Goal: Task Accomplishment & Management: Manage account settings

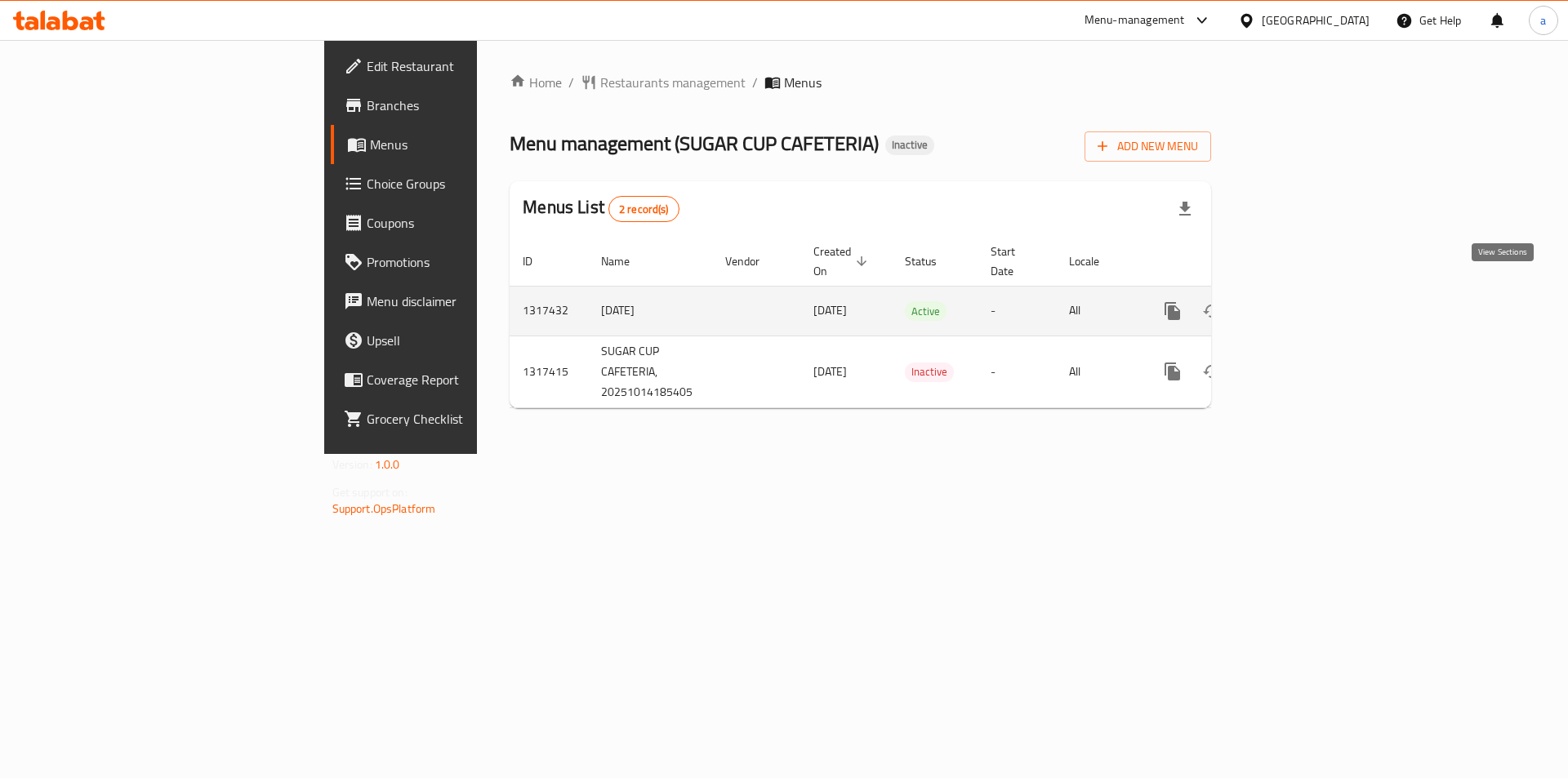
click at [1300, 301] on icon "enhanced table" at bounding box center [1290, 311] width 20 height 20
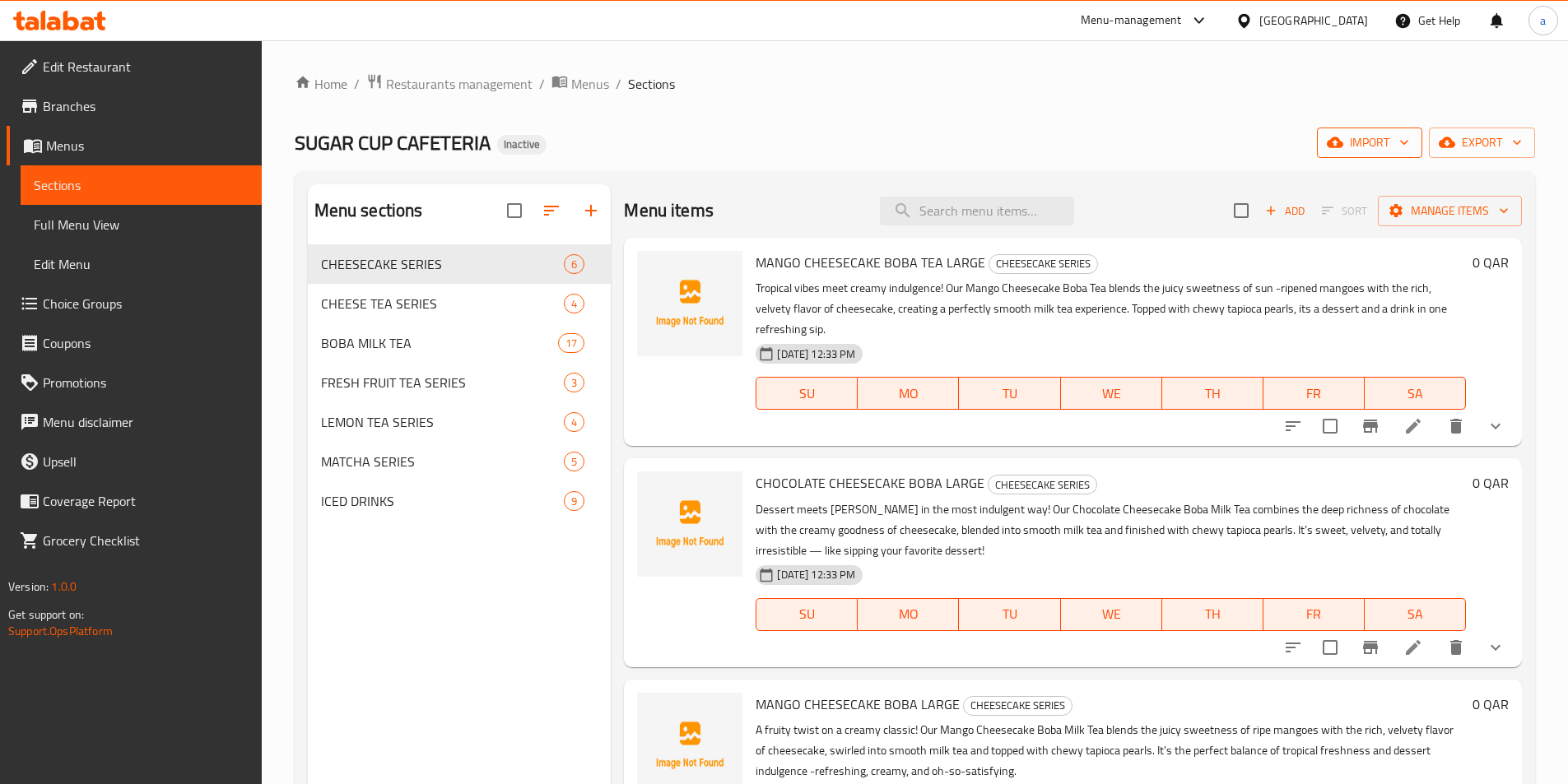
click at [1350, 135] on span "import" at bounding box center [1370, 143] width 79 height 21
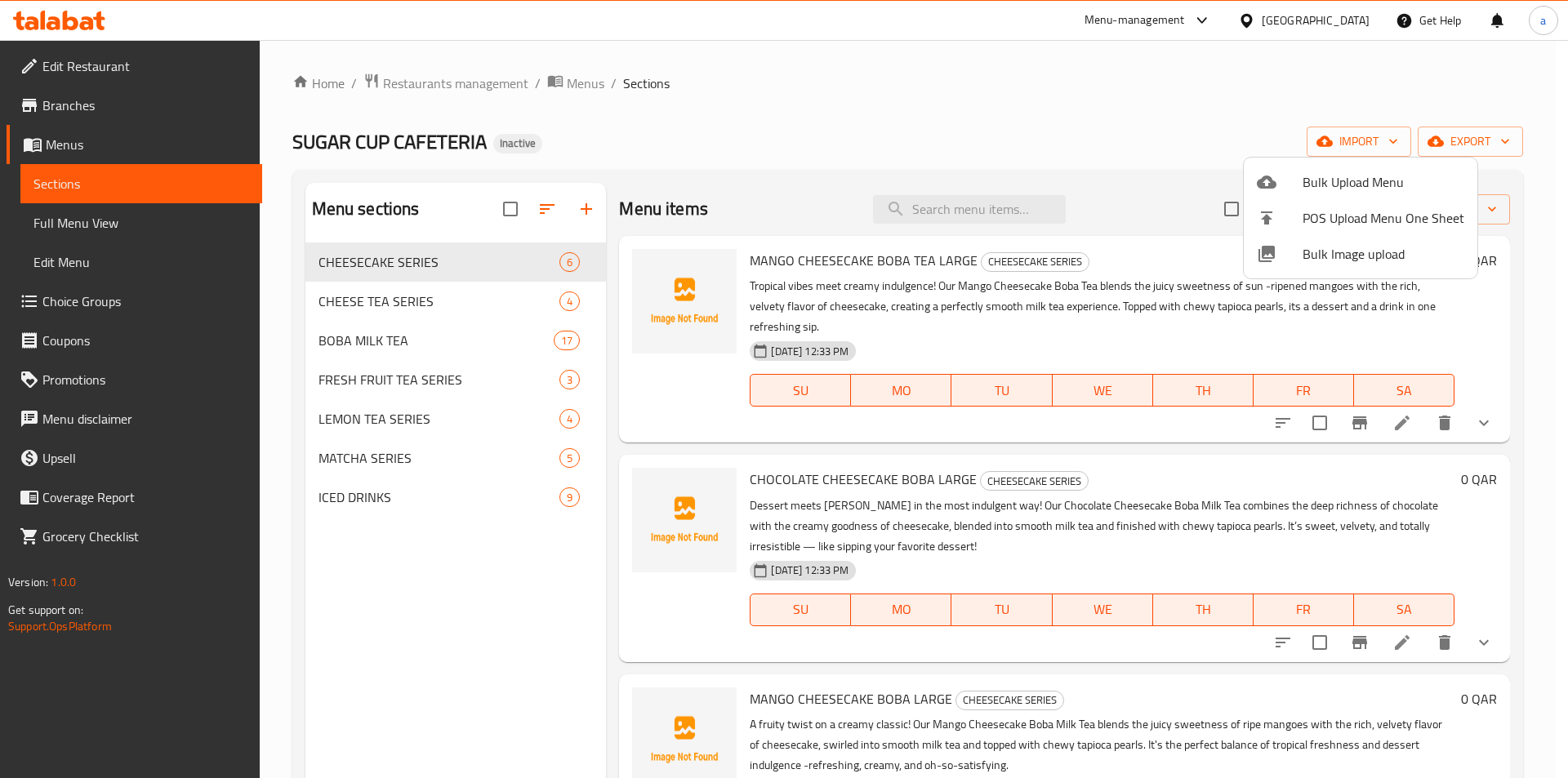
click at [1280, 180] on div at bounding box center [1280, 181] width 45 height 20
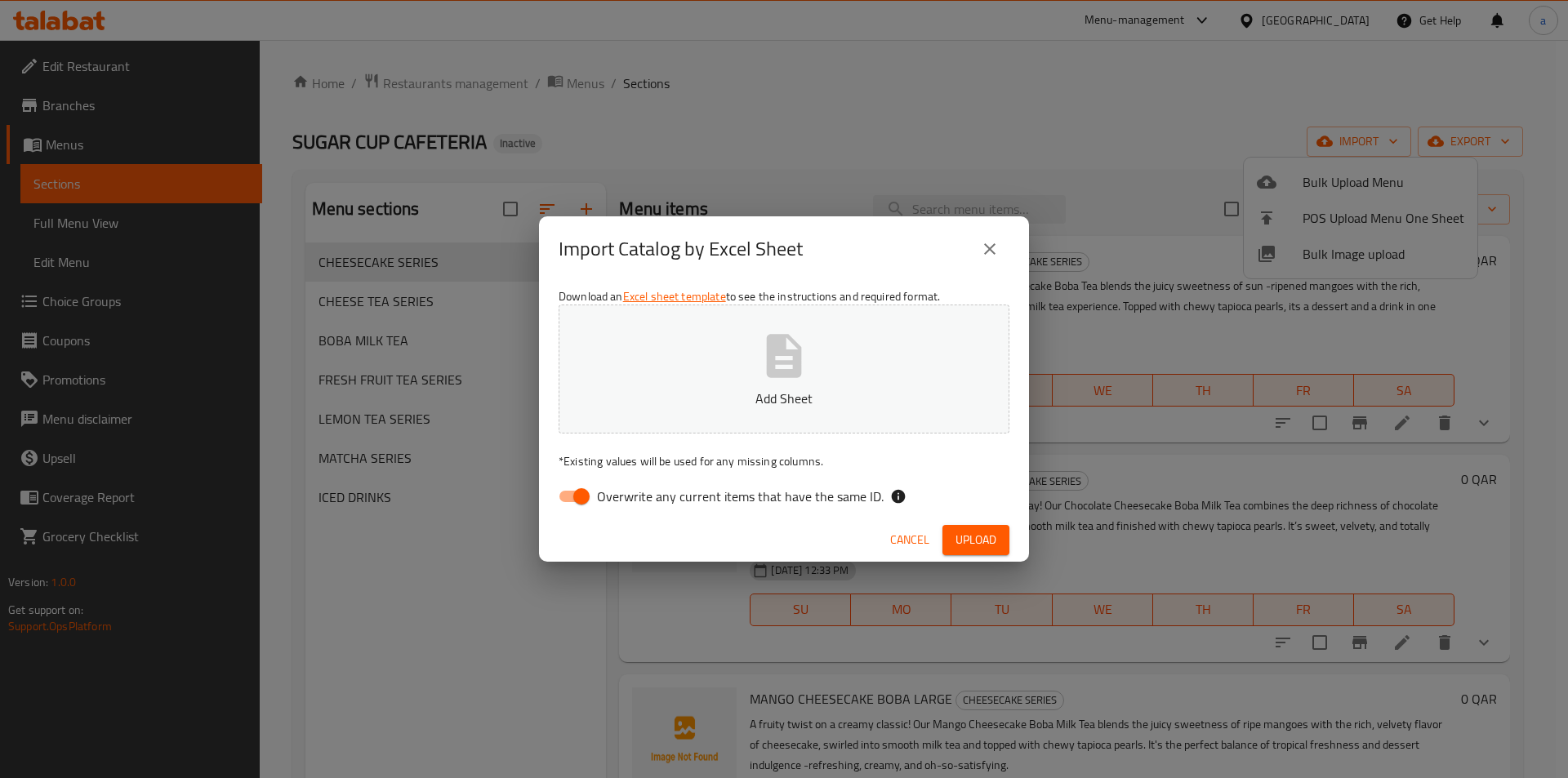
click at [595, 495] on input "Overwrite any current items that have the same ID." at bounding box center [581, 496] width 93 height 31
checkbox input "false"
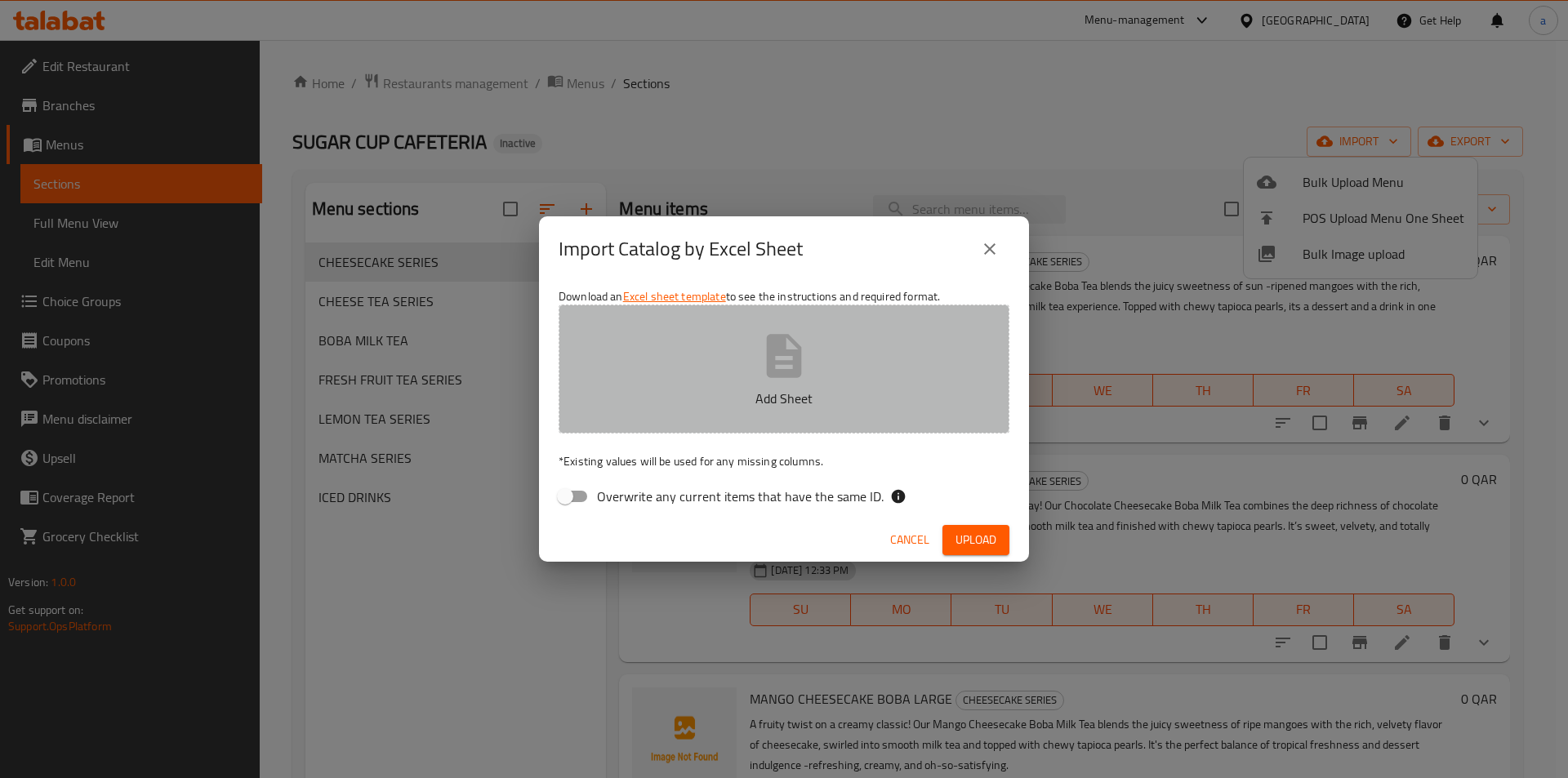
click at [725, 410] on button "Add Sheet" at bounding box center [784, 369] width 451 height 129
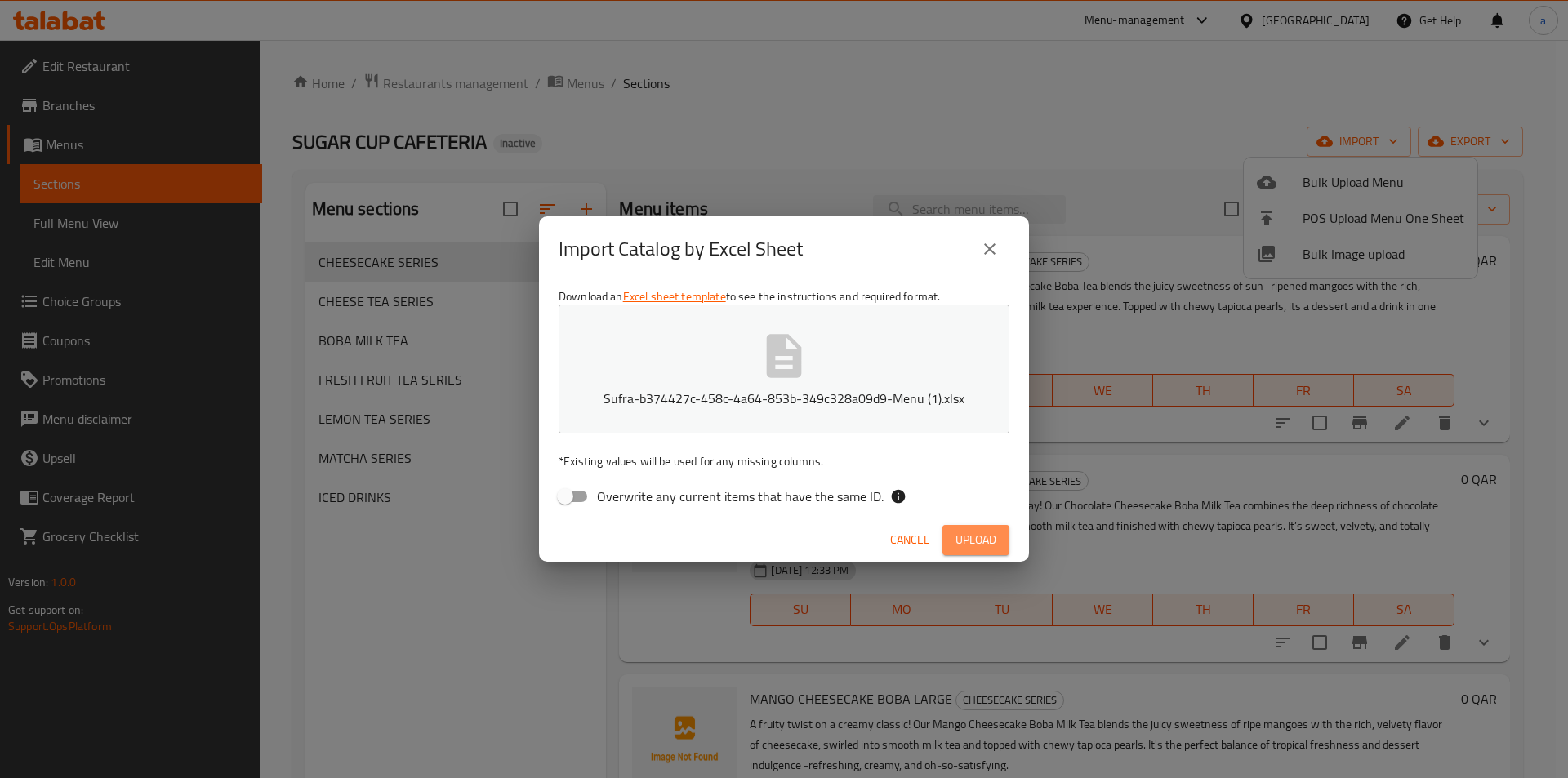
click at [987, 543] on span "Upload" at bounding box center [976, 540] width 41 height 21
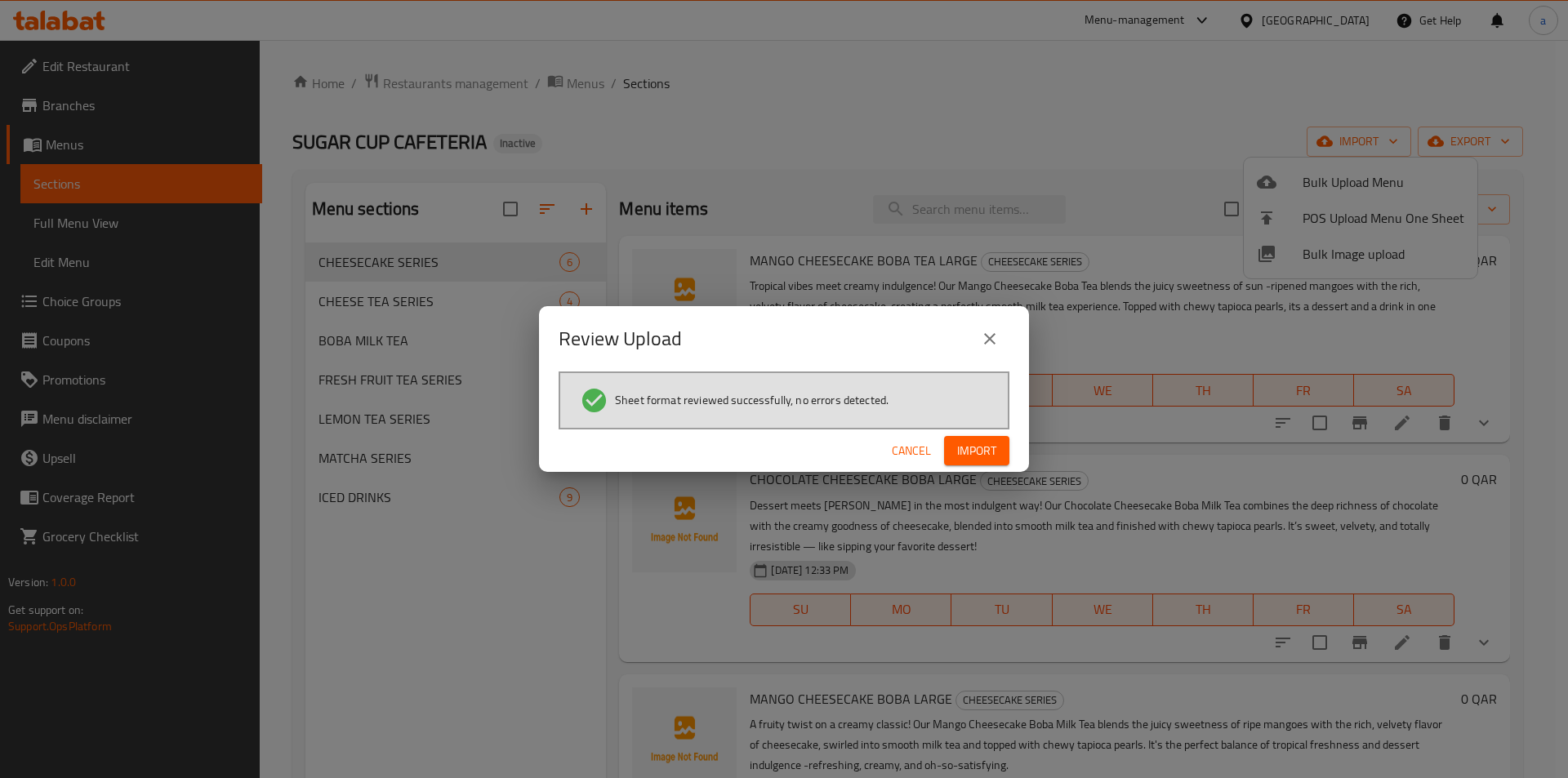
click at [969, 453] on span "Import" at bounding box center [977, 451] width 39 height 21
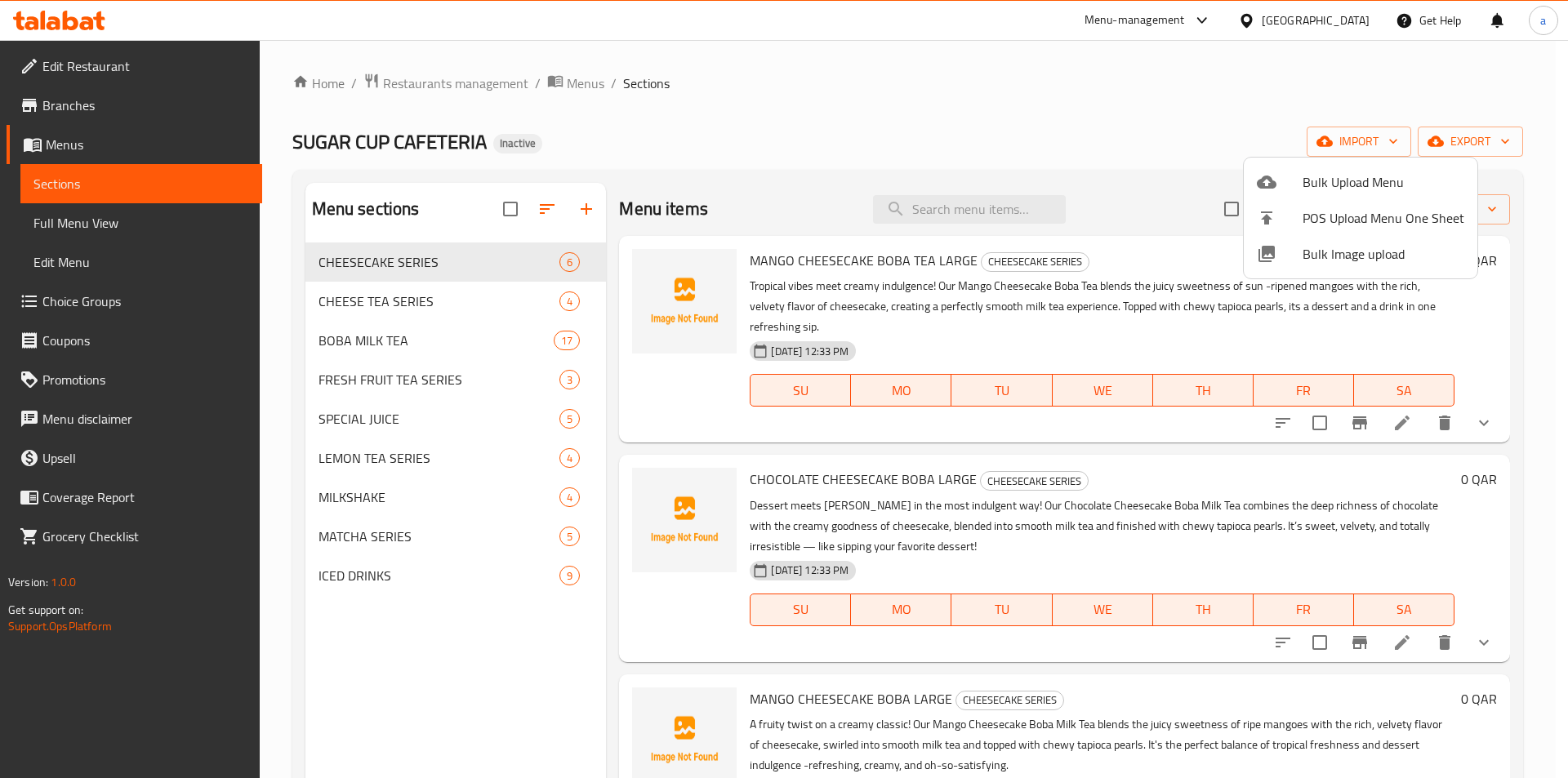
click at [538, 214] on div at bounding box center [784, 389] width 1568 height 778
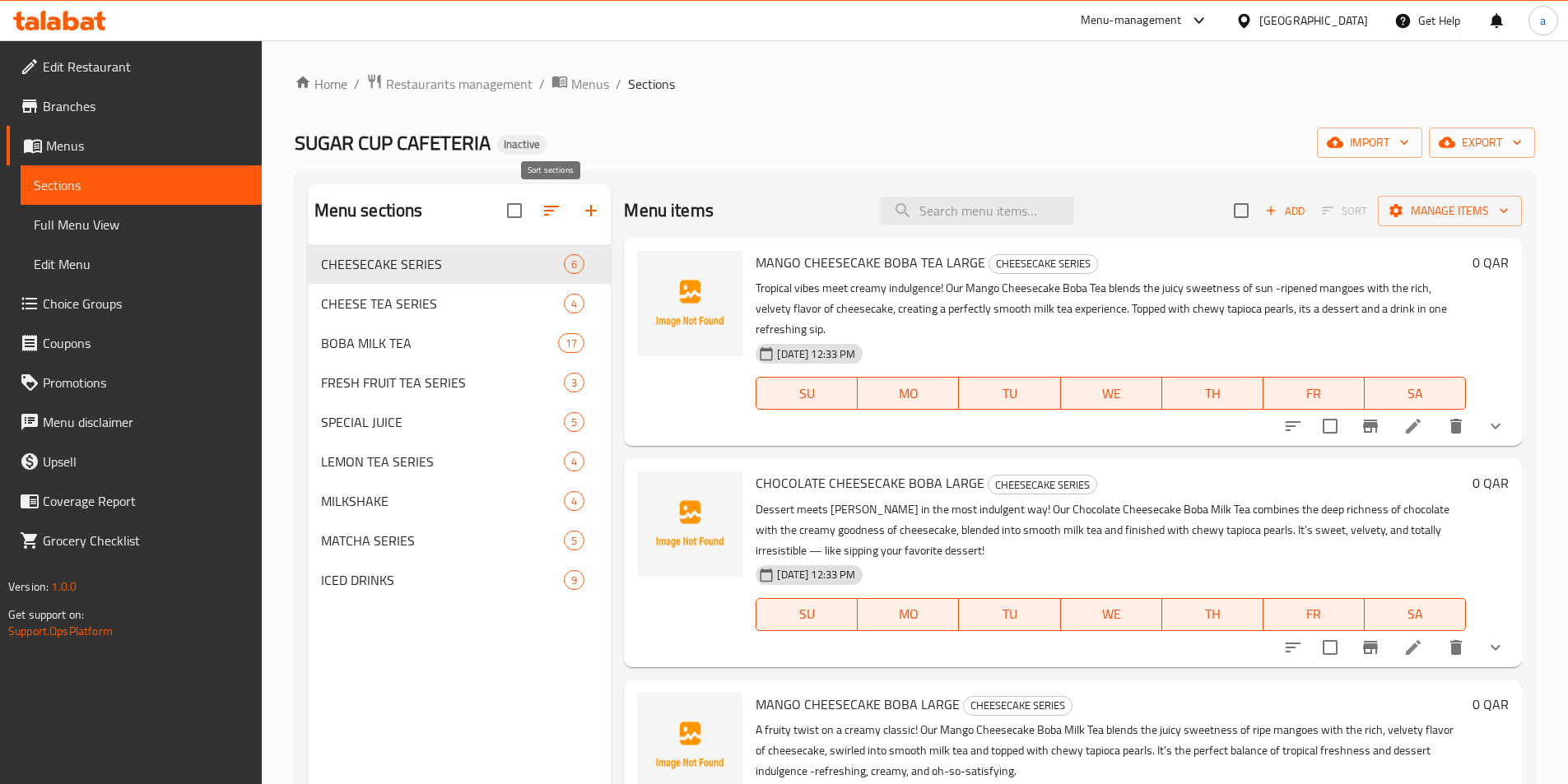
click at [549, 214] on icon "button" at bounding box center [551, 210] width 20 height 20
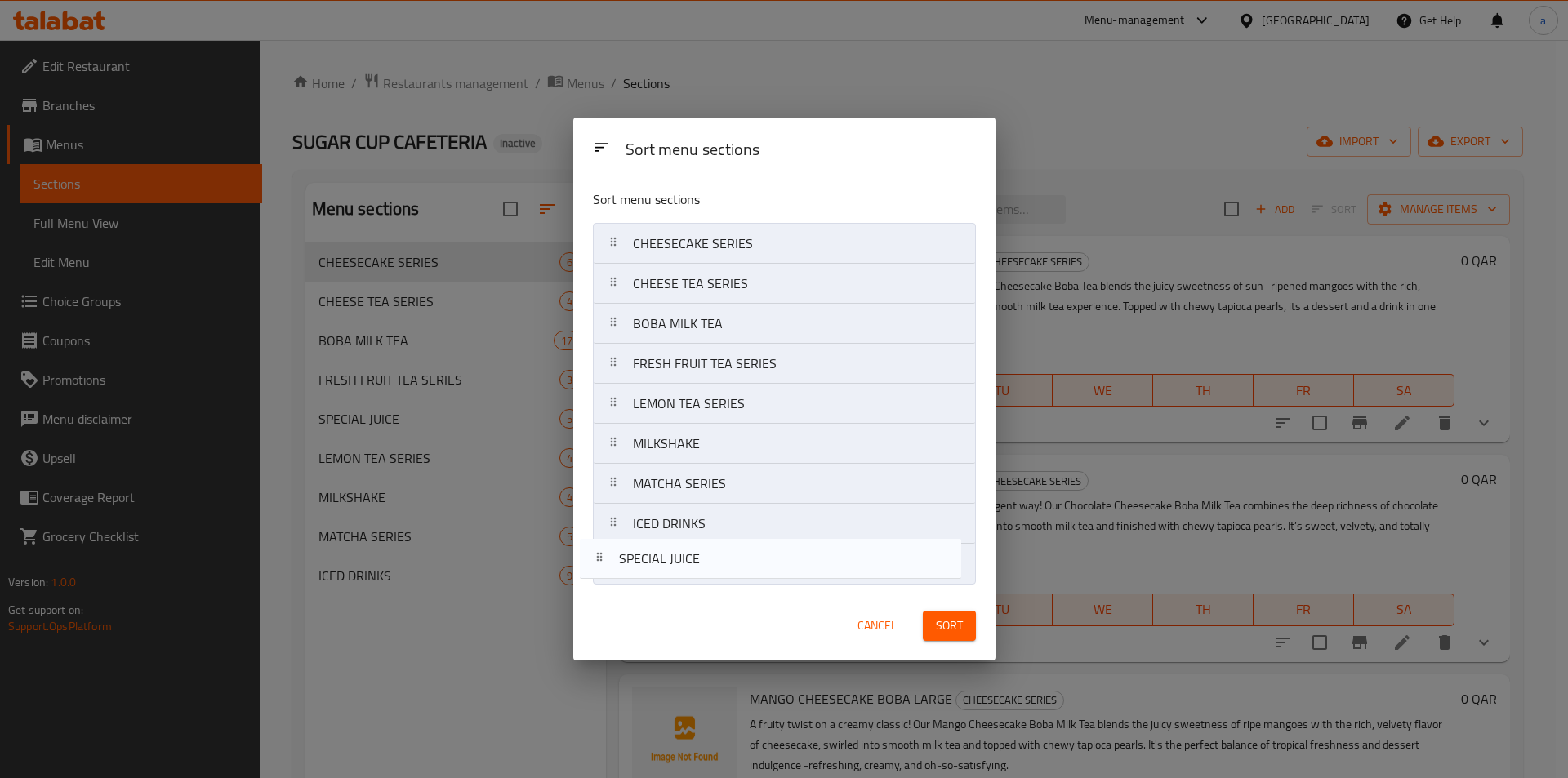
drag, startPoint x: 702, startPoint y: 419, endPoint x: 688, endPoint y: 578, distance: 159.6
click at [687, 581] on nav "CHEESECAKE SERIES CHEESE TEA SERIES BOBA MILK TEA FRESH FRUIT TEA SERIES SPECIA…" at bounding box center [785, 403] width 383 height 362
drag, startPoint x: 704, startPoint y: 454, endPoint x: 692, endPoint y: 588, distance: 134.5
click at [692, 588] on div "Sort menu sections CHEESECAKE SERIES CHEESE TEA SERIES BOBA MILK TEA FRESH FRUI…" at bounding box center [784, 383] width 422 height 415
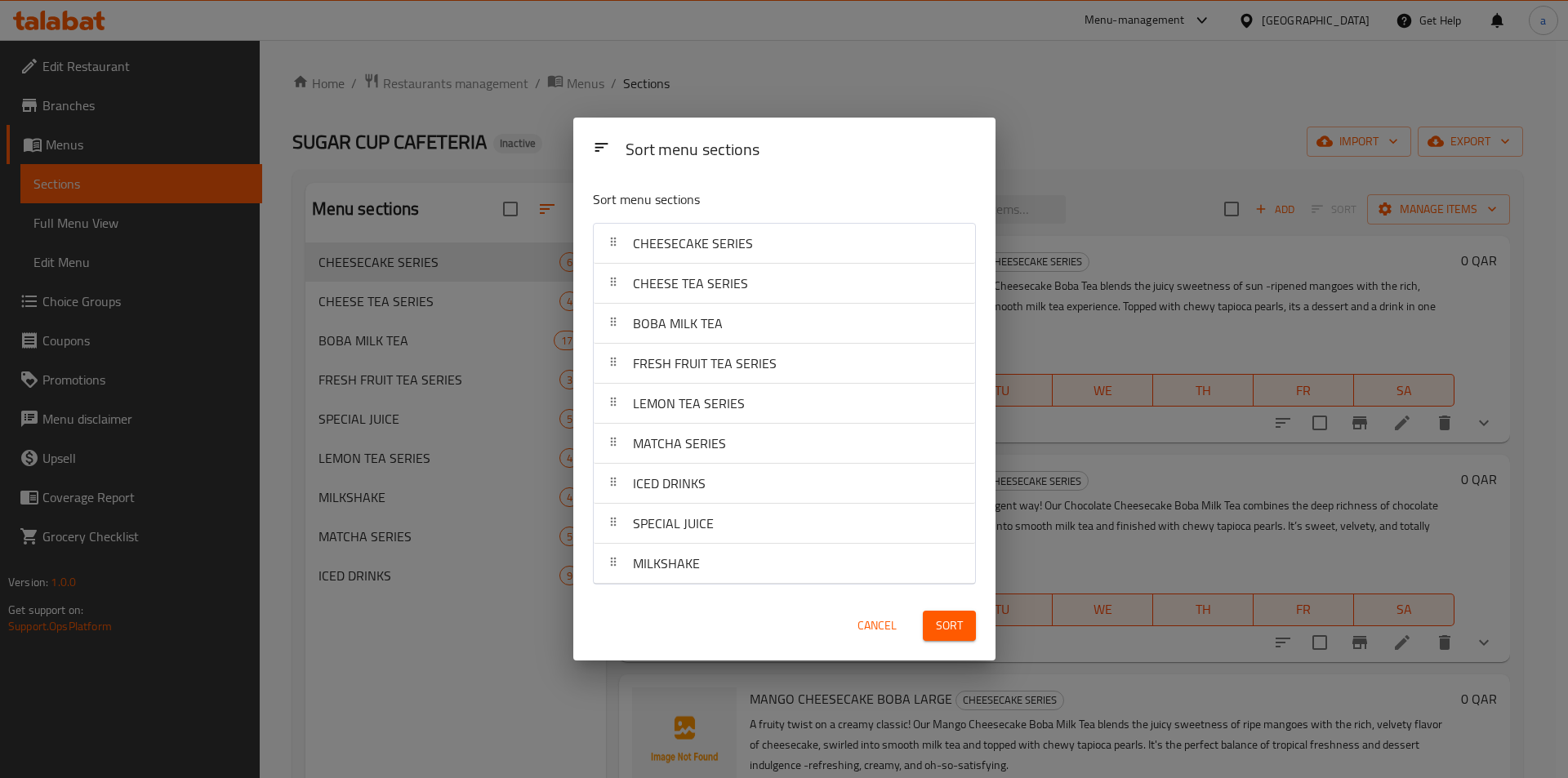
click at [946, 622] on span "Sort" at bounding box center [949, 626] width 27 height 21
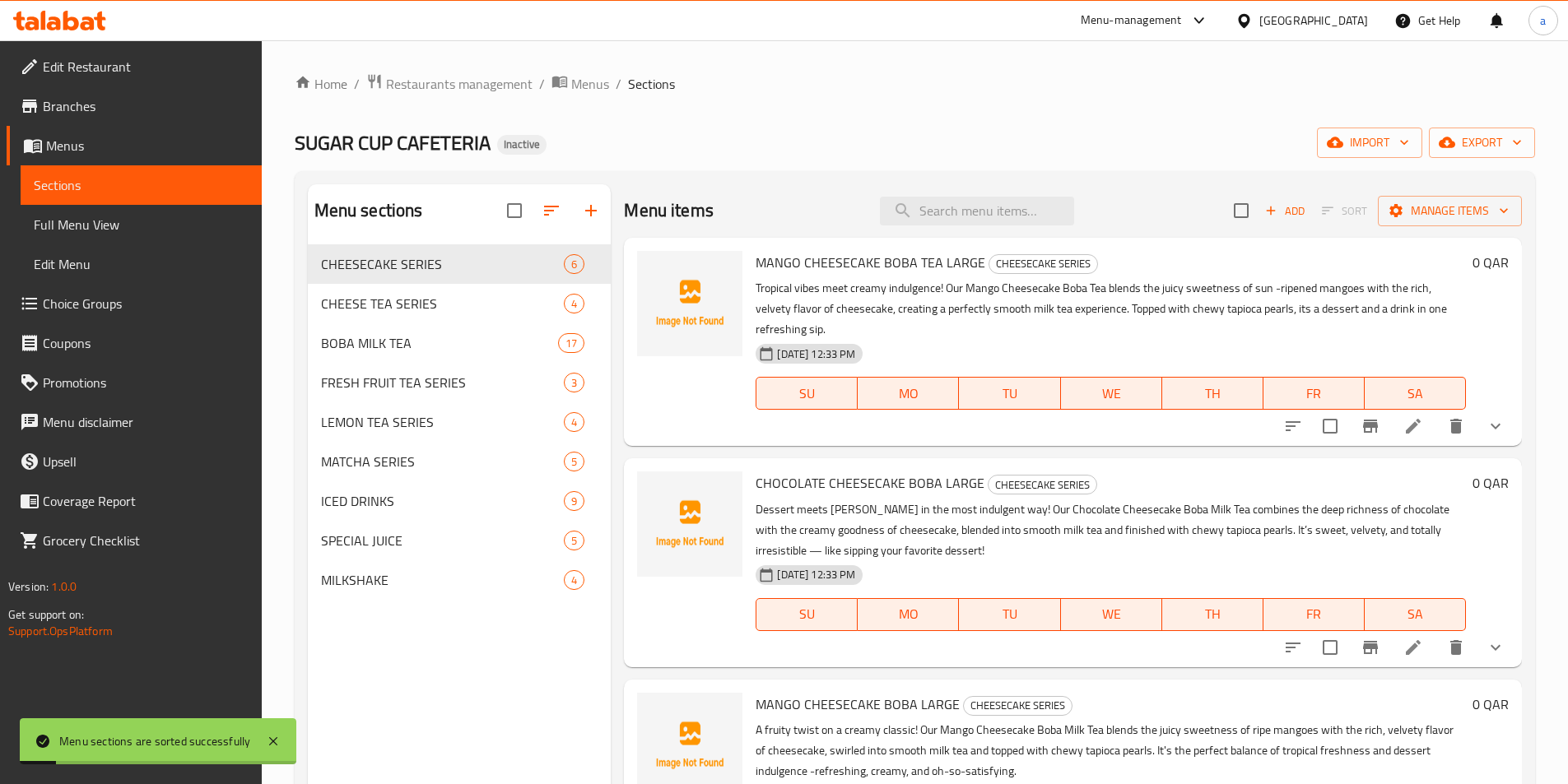
click at [179, 217] on span "Full Menu View" at bounding box center [141, 224] width 215 height 20
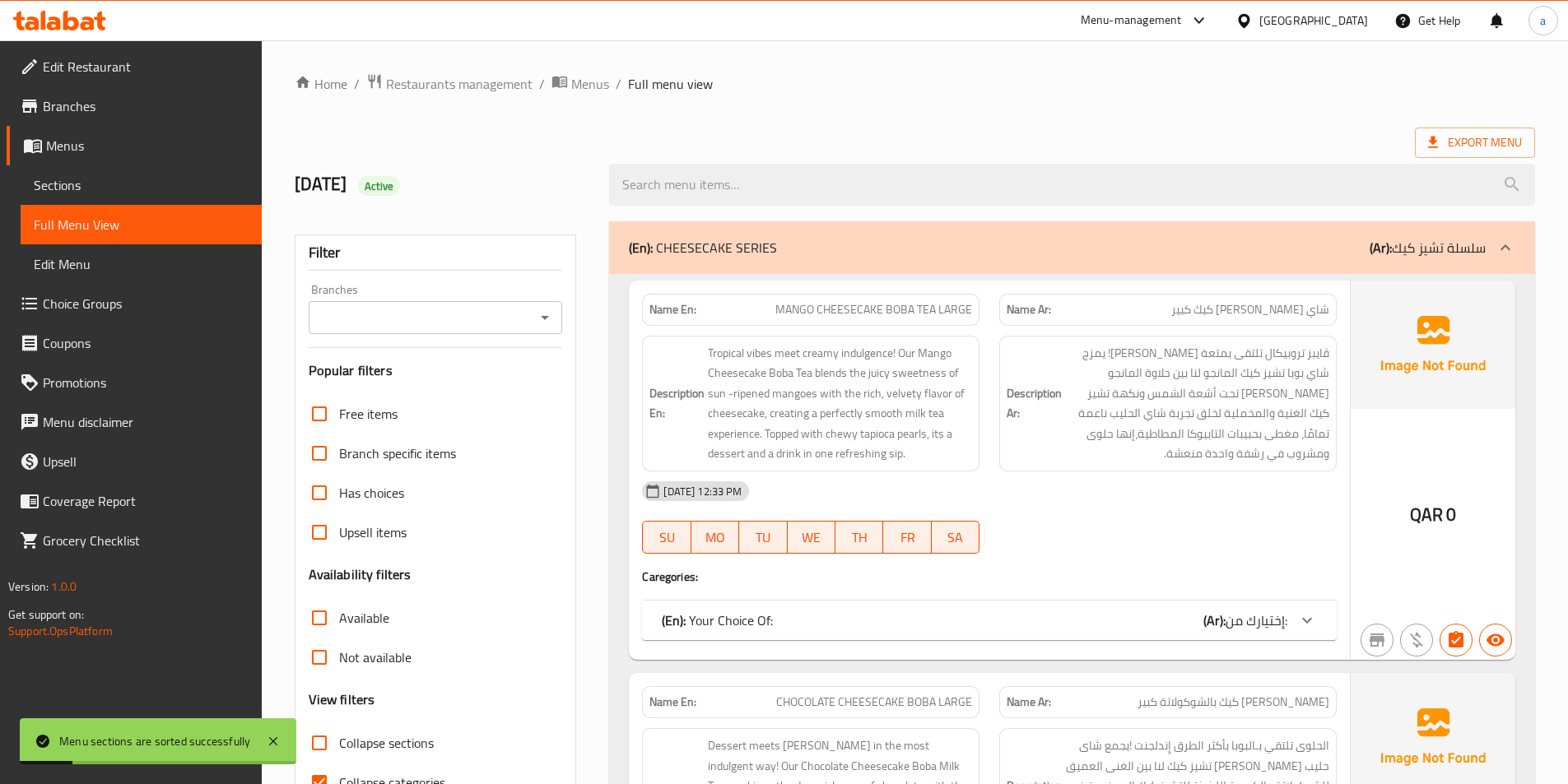
scroll to position [329, 0]
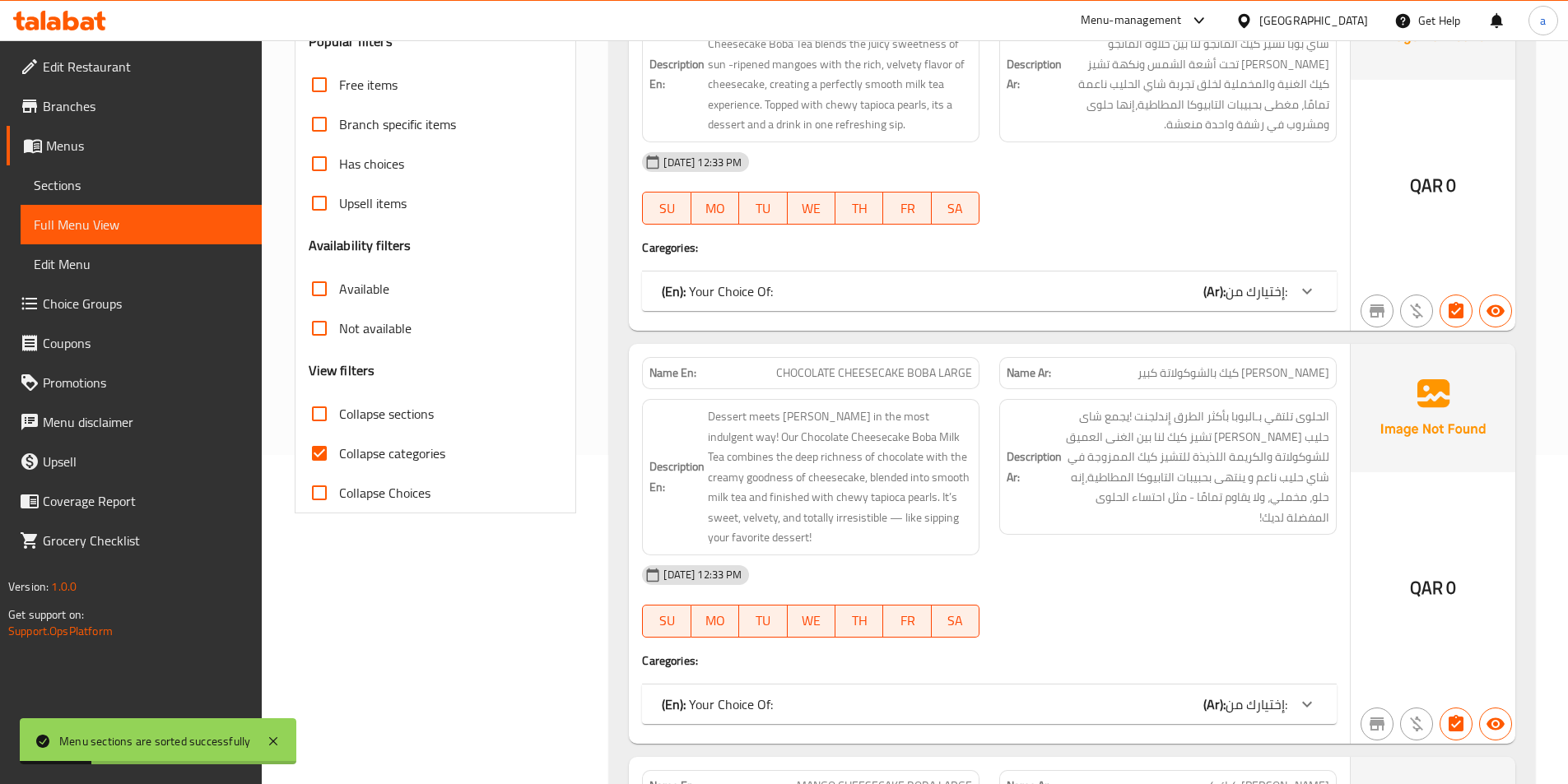
click at [321, 417] on input "Collapse sections" at bounding box center [319, 414] width 40 height 40
checkbox input "true"
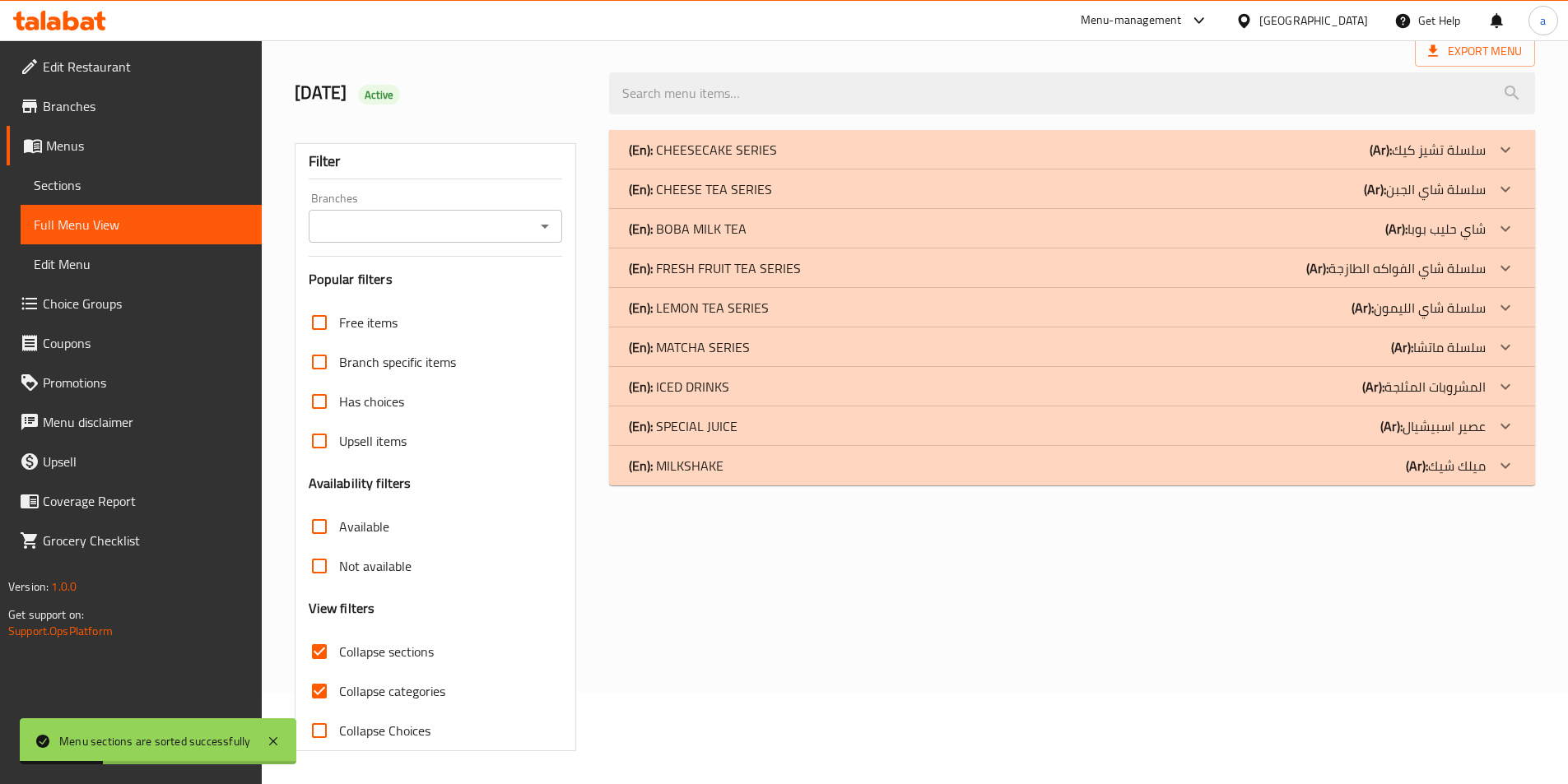
click at [322, 672] on input "Collapse categories" at bounding box center [319, 692] width 40 height 40
checkbox input "false"
drag, startPoint x: 1496, startPoint y: 472, endPoint x: 1499, endPoint y: 442, distance: 30.1
click at [1496, 471] on icon at bounding box center [1505, 466] width 20 height 20
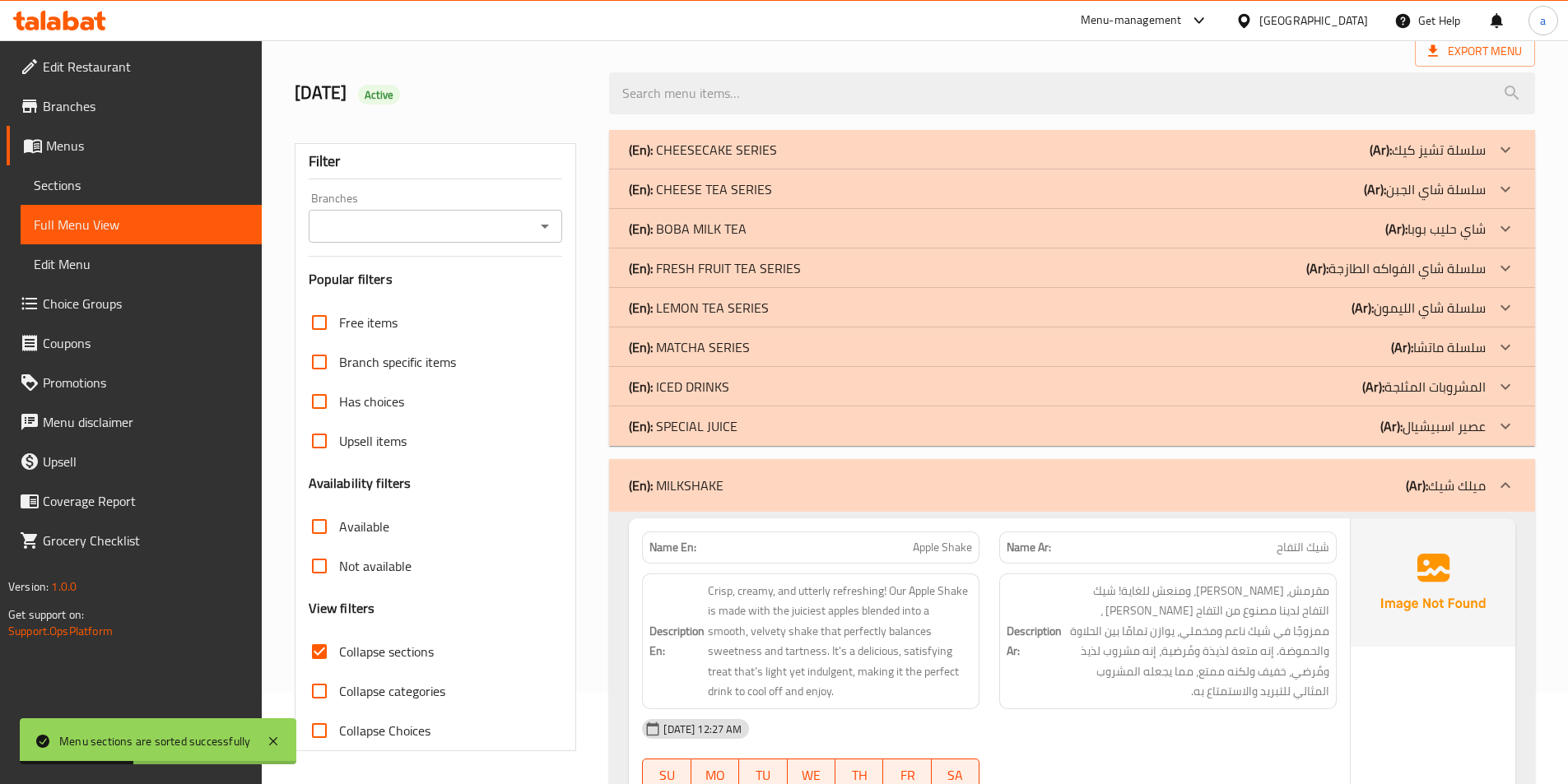
click at [1499, 435] on icon at bounding box center [1505, 426] width 20 height 20
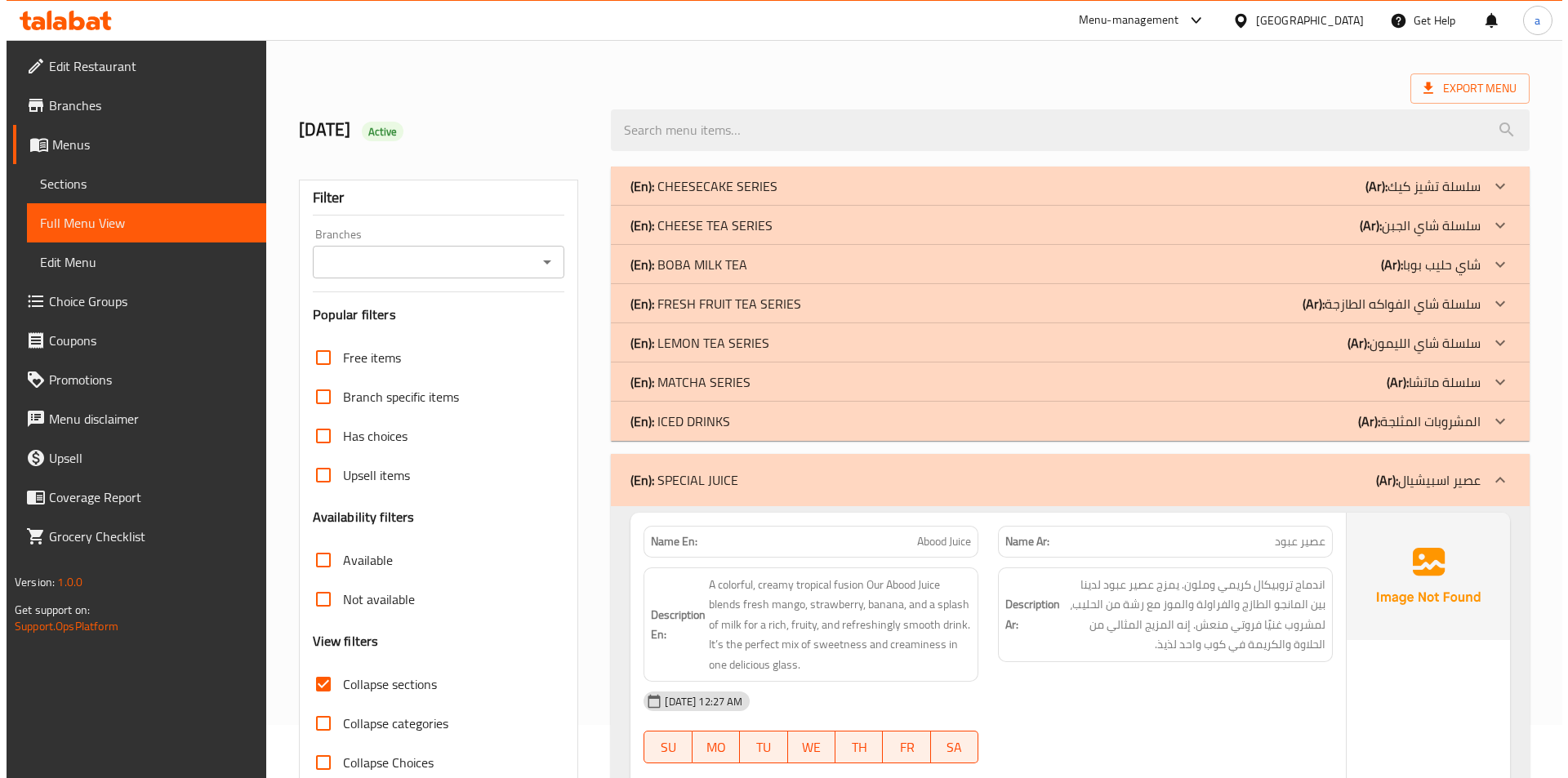
scroll to position [0, 0]
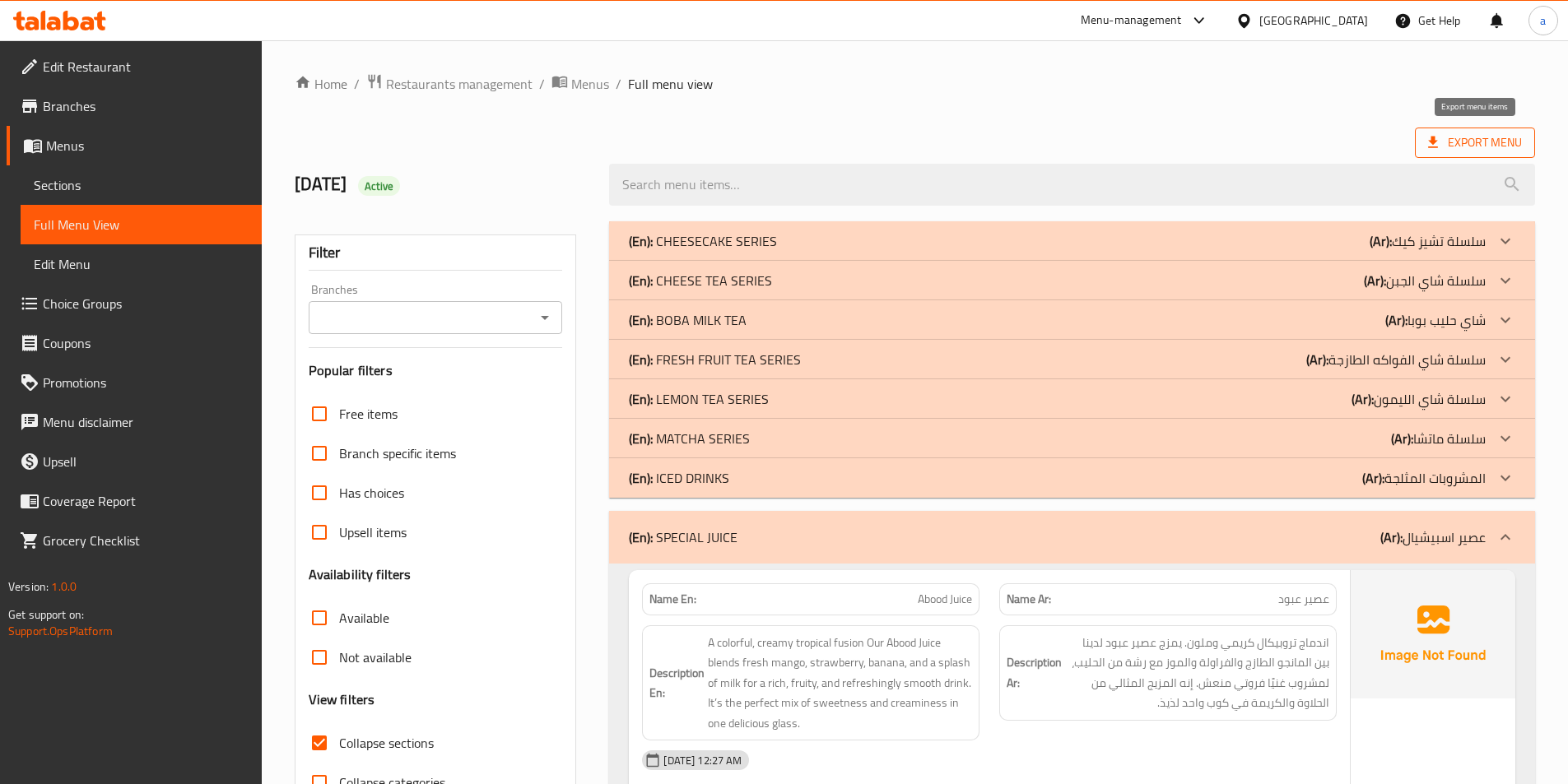
click at [1475, 149] on span "Export Menu" at bounding box center [1475, 143] width 94 height 21
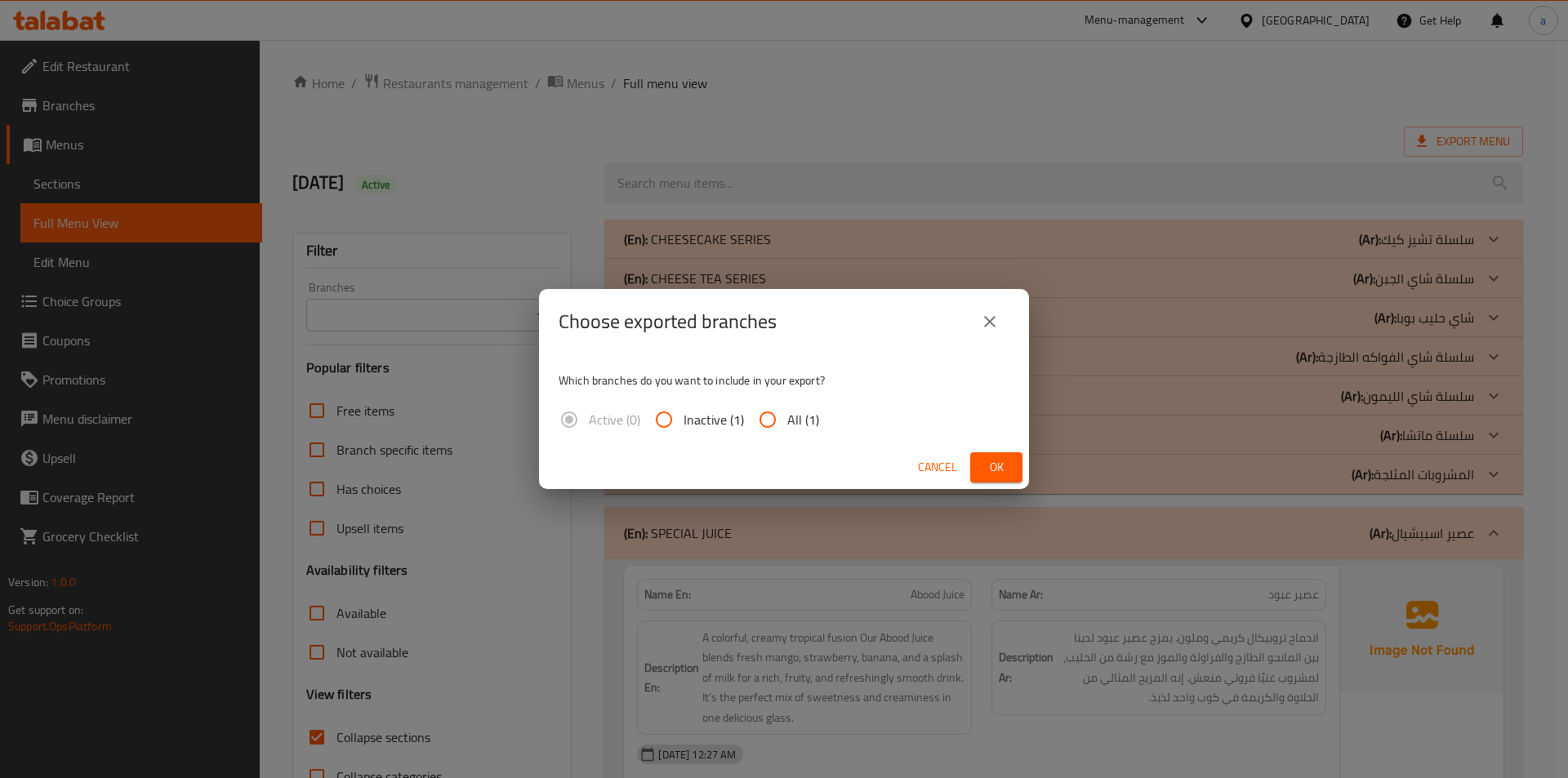
click at [759, 419] on input "All (1)" at bounding box center [768, 420] width 39 height 39
radio input "true"
click at [1000, 460] on span "Ok" at bounding box center [996, 467] width 27 height 21
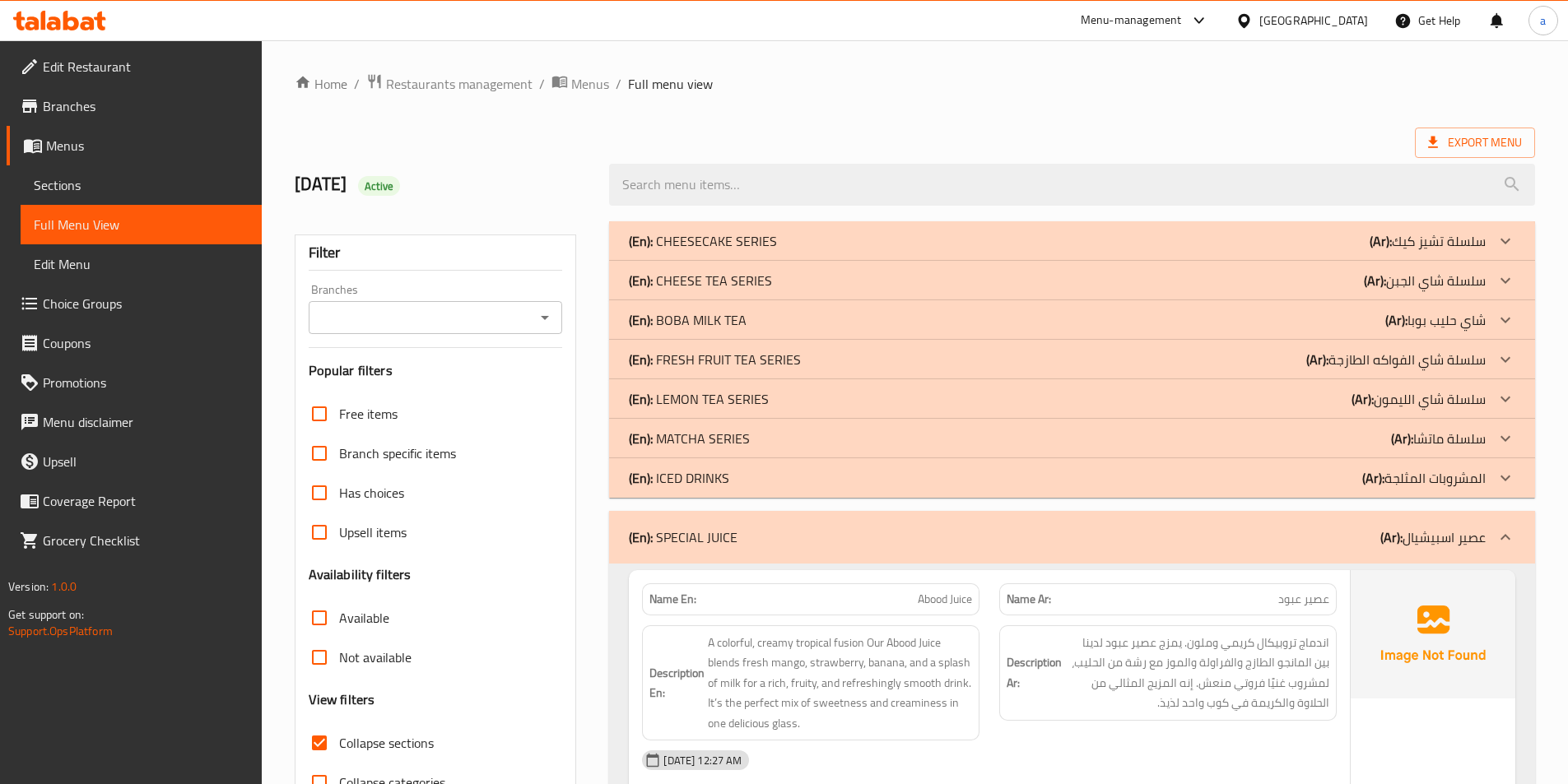
click at [1169, 80] on ol "Home / Restaurants management / Menus / Full menu view" at bounding box center [915, 84] width 1240 height 22
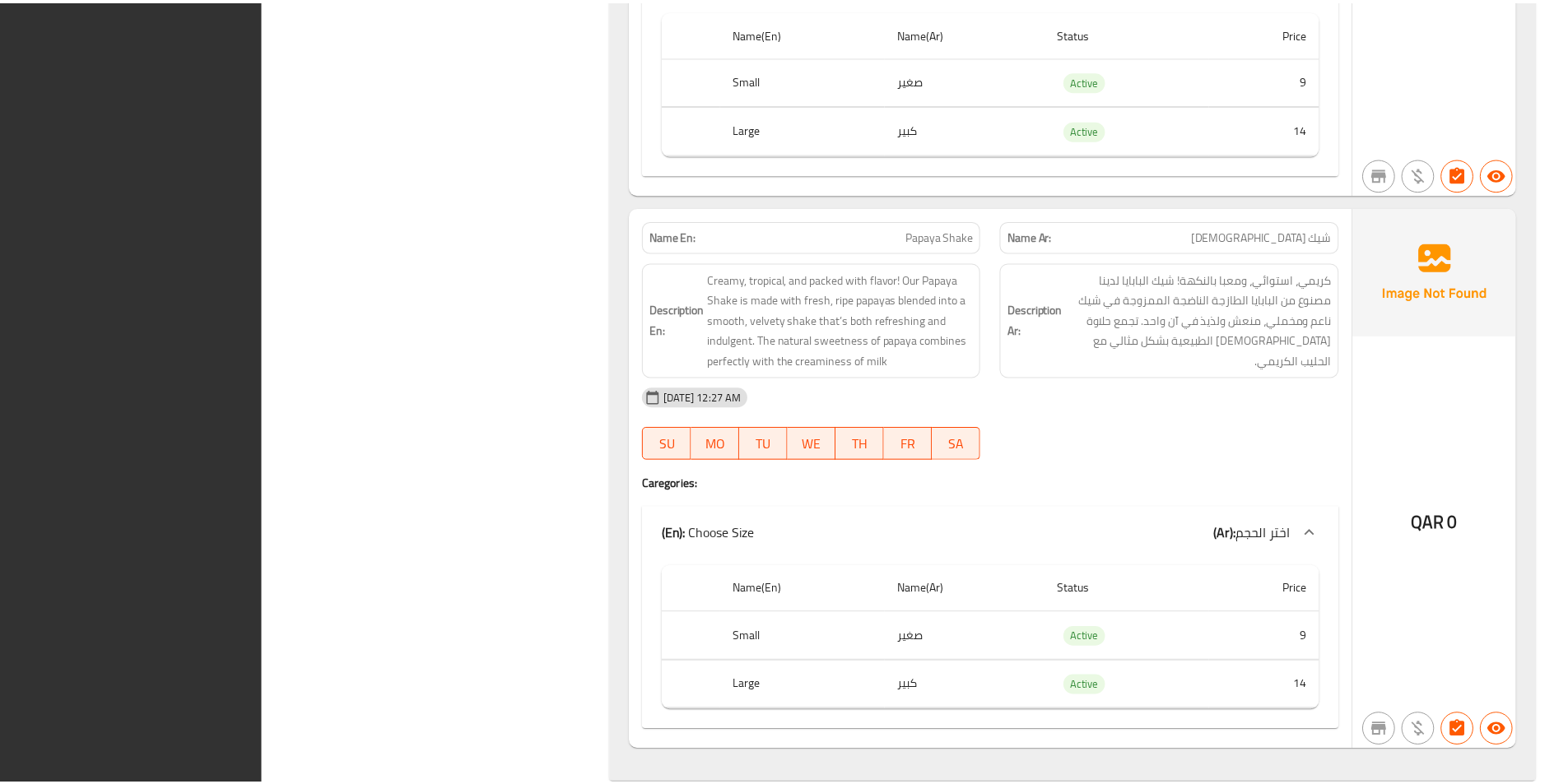
scroll to position [4983, 0]
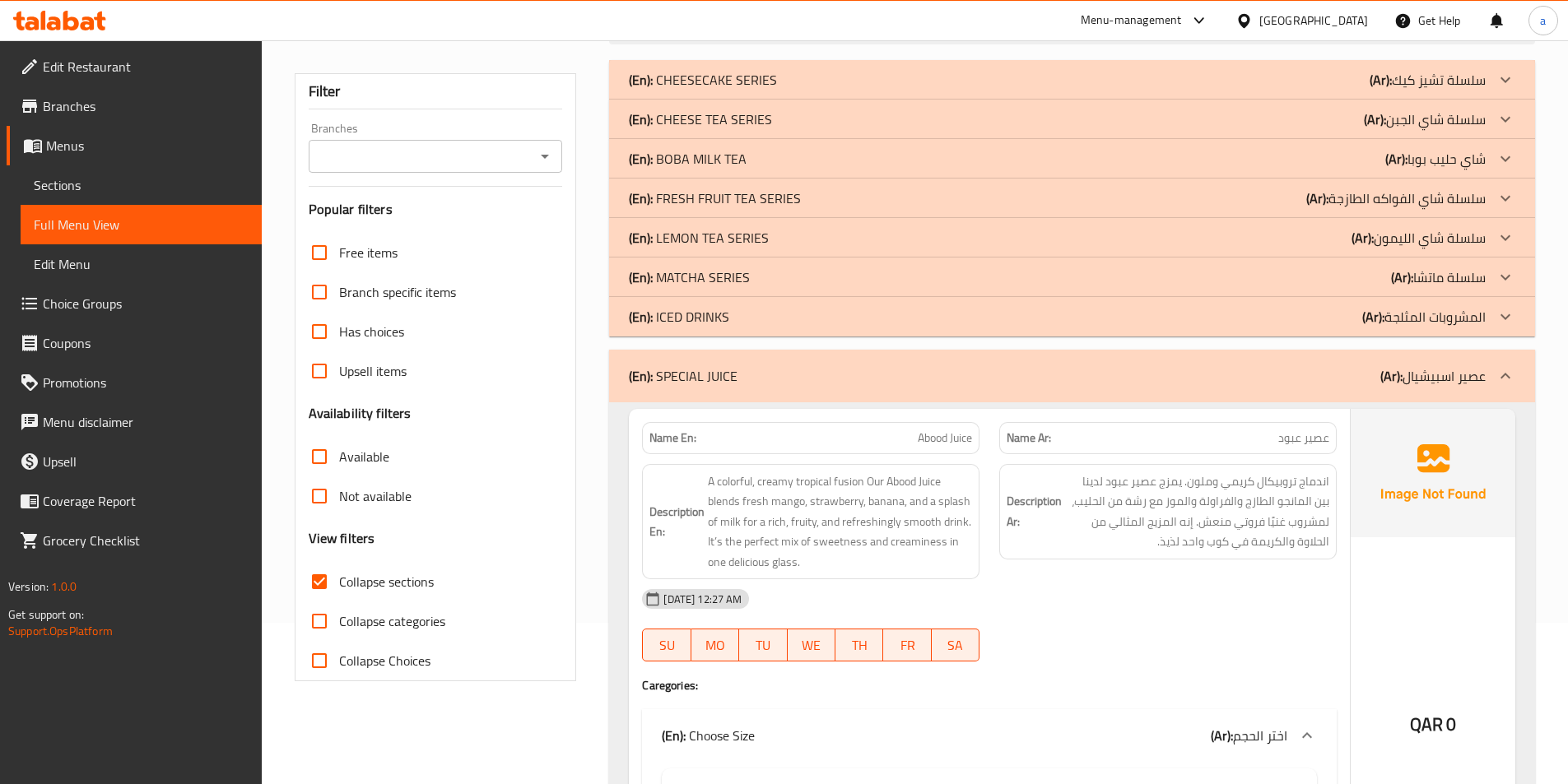
scroll to position [0, 0]
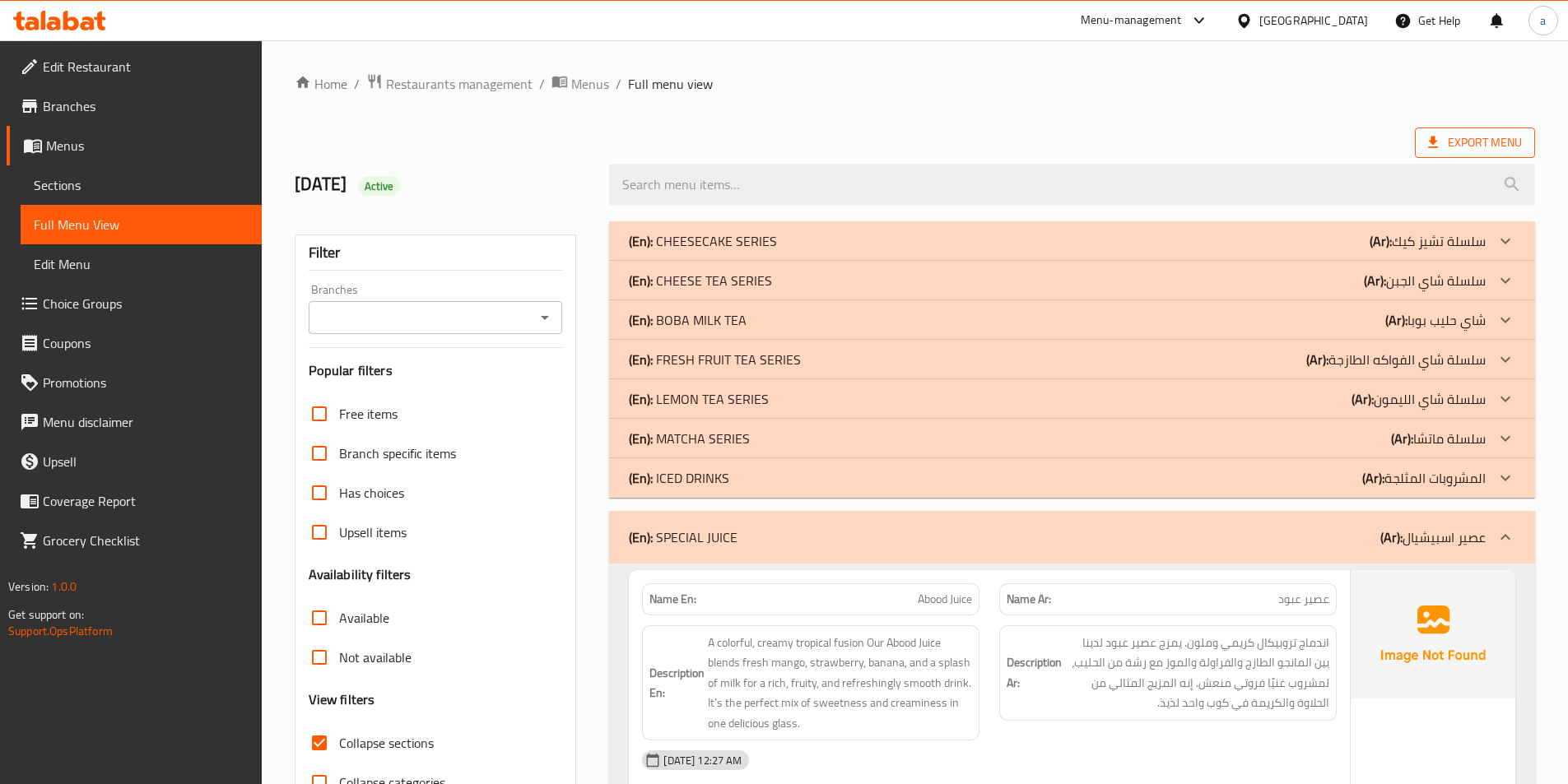
click at [1450, 145] on span "Export Menu" at bounding box center [1475, 143] width 94 height 21
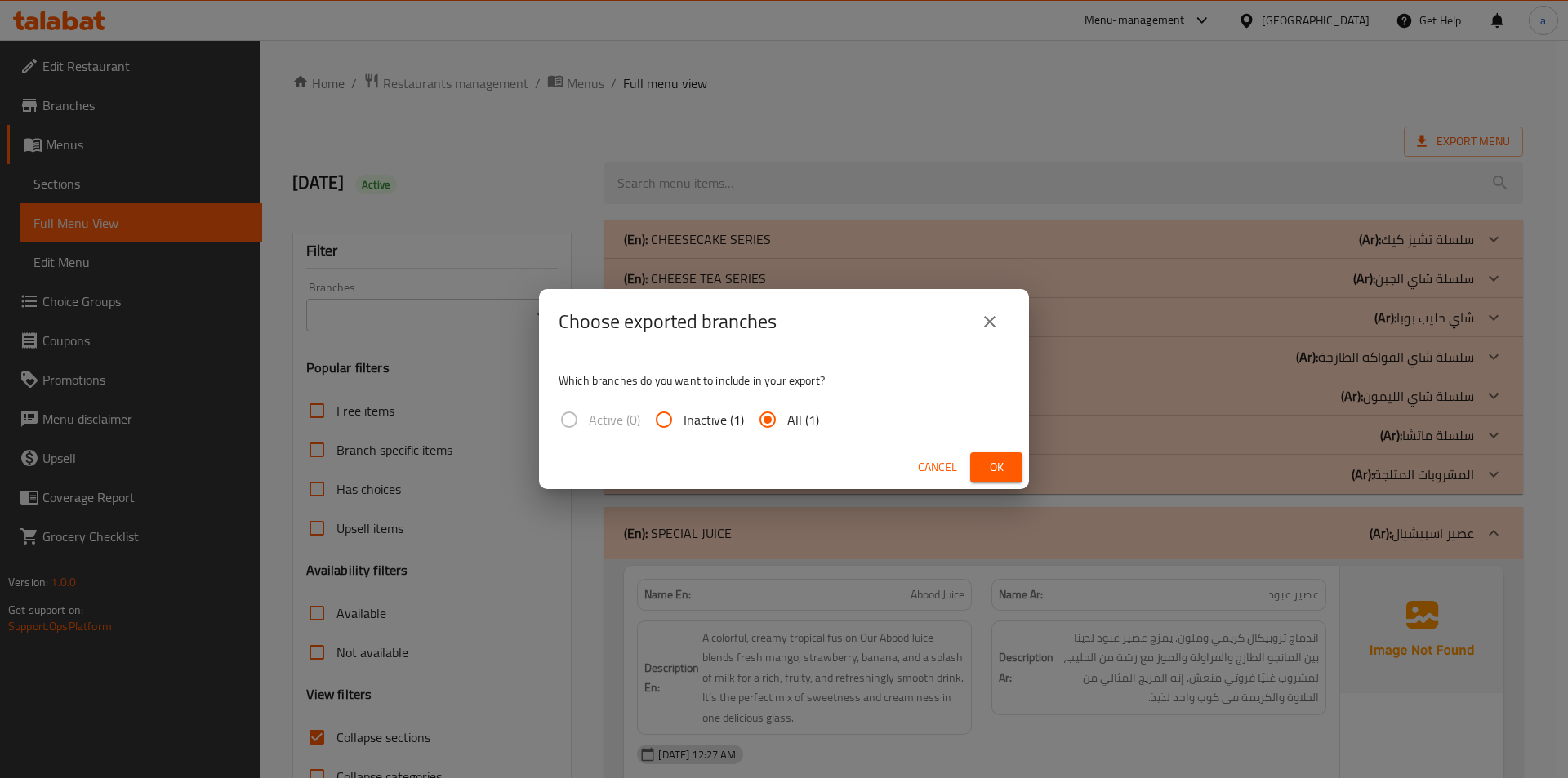
click at [1001, 472] on span "Ok" at bounding box center [996, 467] width 27 height 21
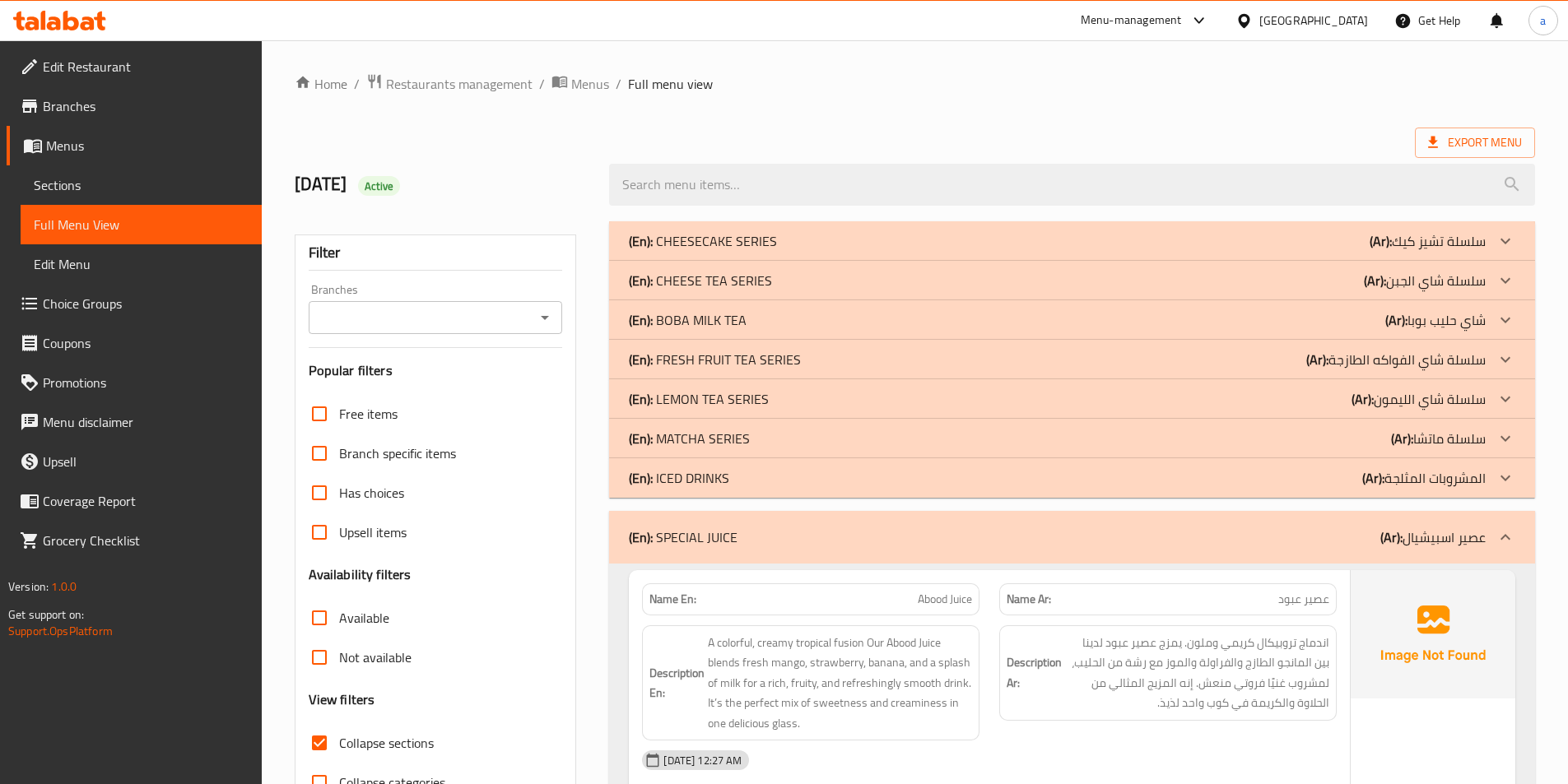
click at [30, 19] on icon at bounding box center [32, 23] width 14 height 14
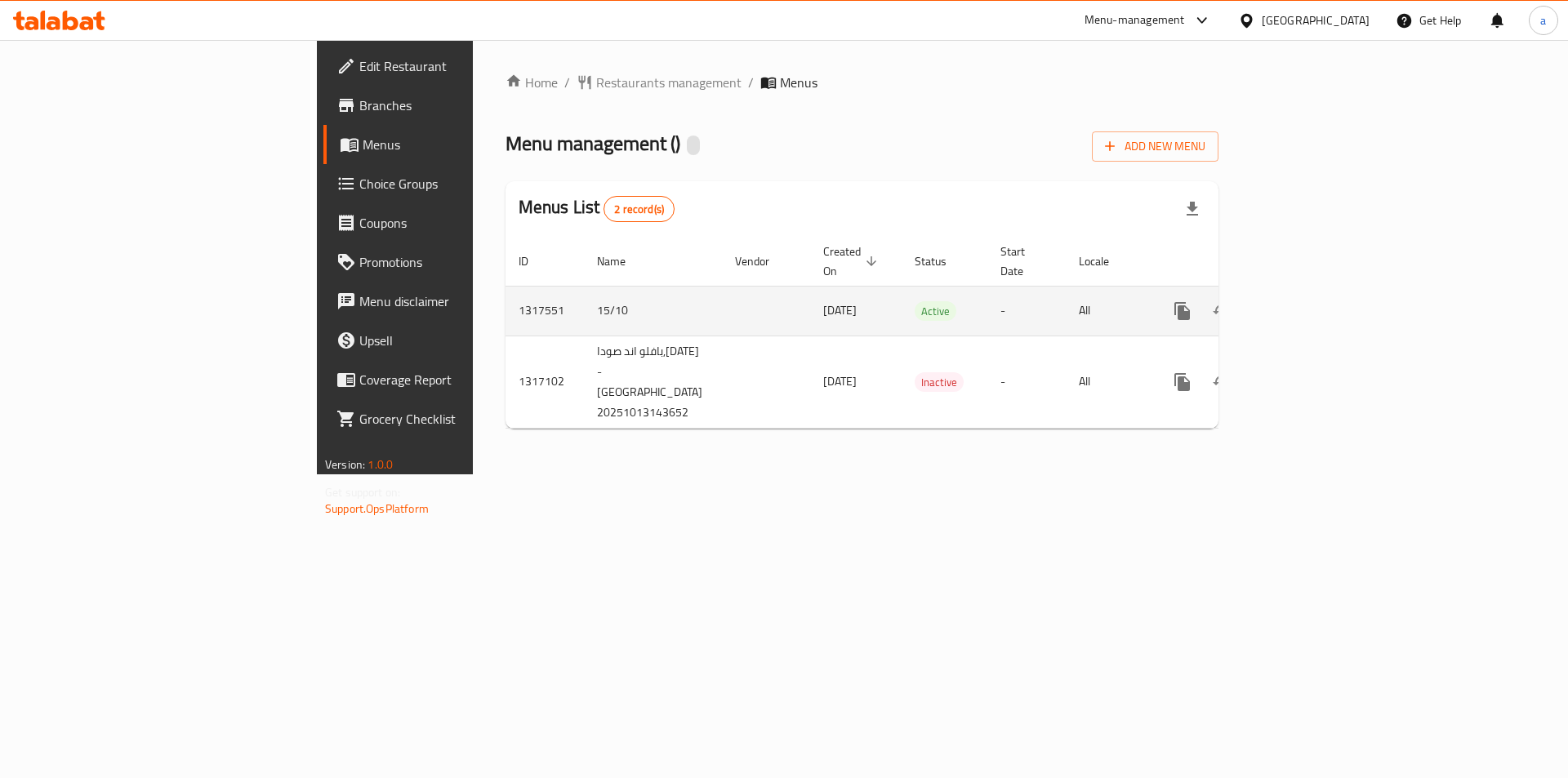
click at [1310, 301] on icon "enhanced table" at bounding box center [1300, 311] width 20 height 20
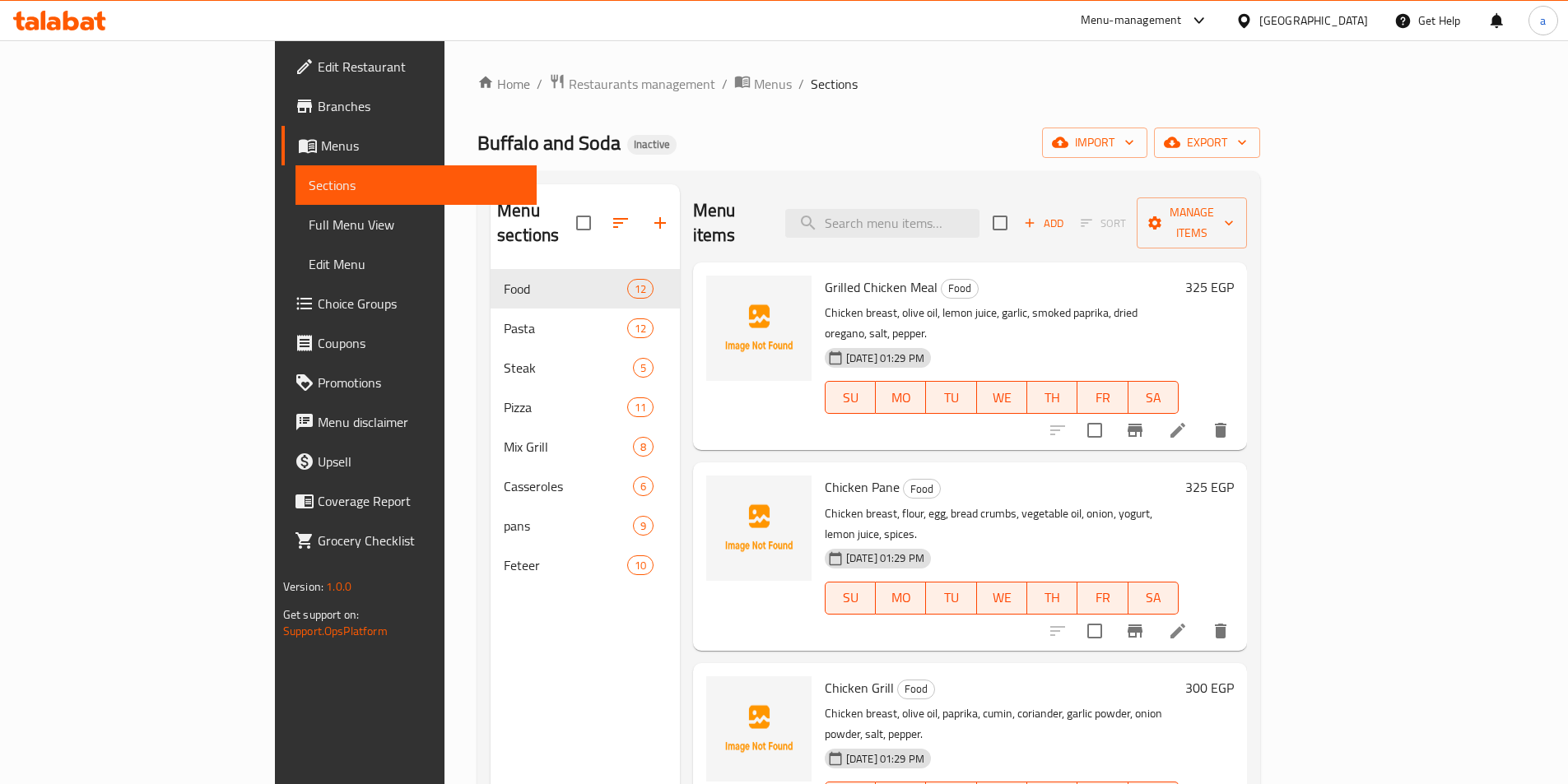
drag, startPoint x: 434, startPoint y: 602, endPoint x: 586, endPoint y: 510, distance: 177.7
click at [491, 602] on div "Menu sections Food 12 Pasta 12 Steak 5 Pizza 11 Mix Grill 8 Casseroles 6 pans 9…" at bounding box center [585, 576] width 189 height 784
click at [1134, 147] on span "import" at bounding box center [1094, 143] width 79 height 21
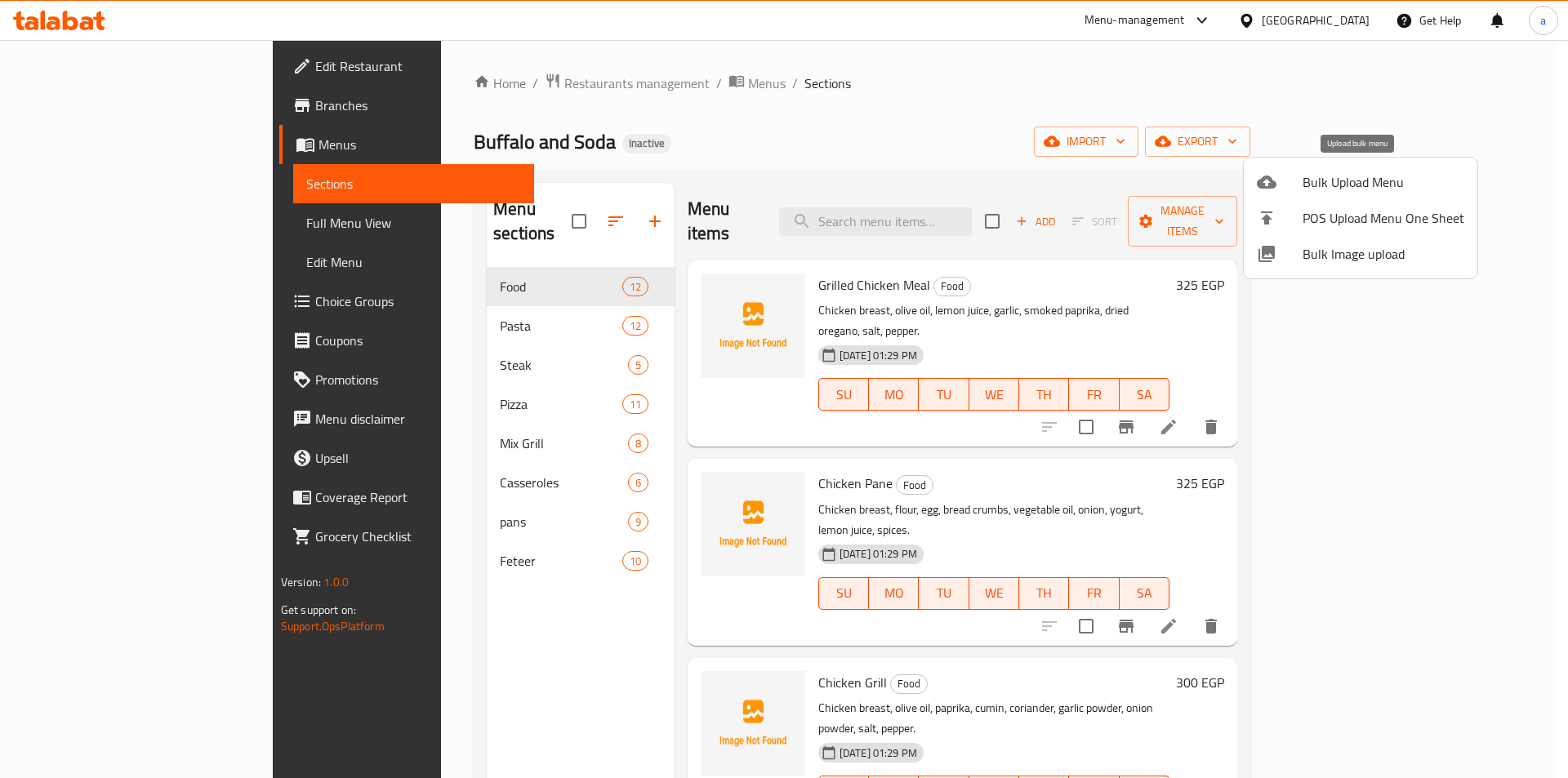
click at [1309, 184] on span "Bulk Upload Menu" at bounding box center [1383, 181] width 162 height 20
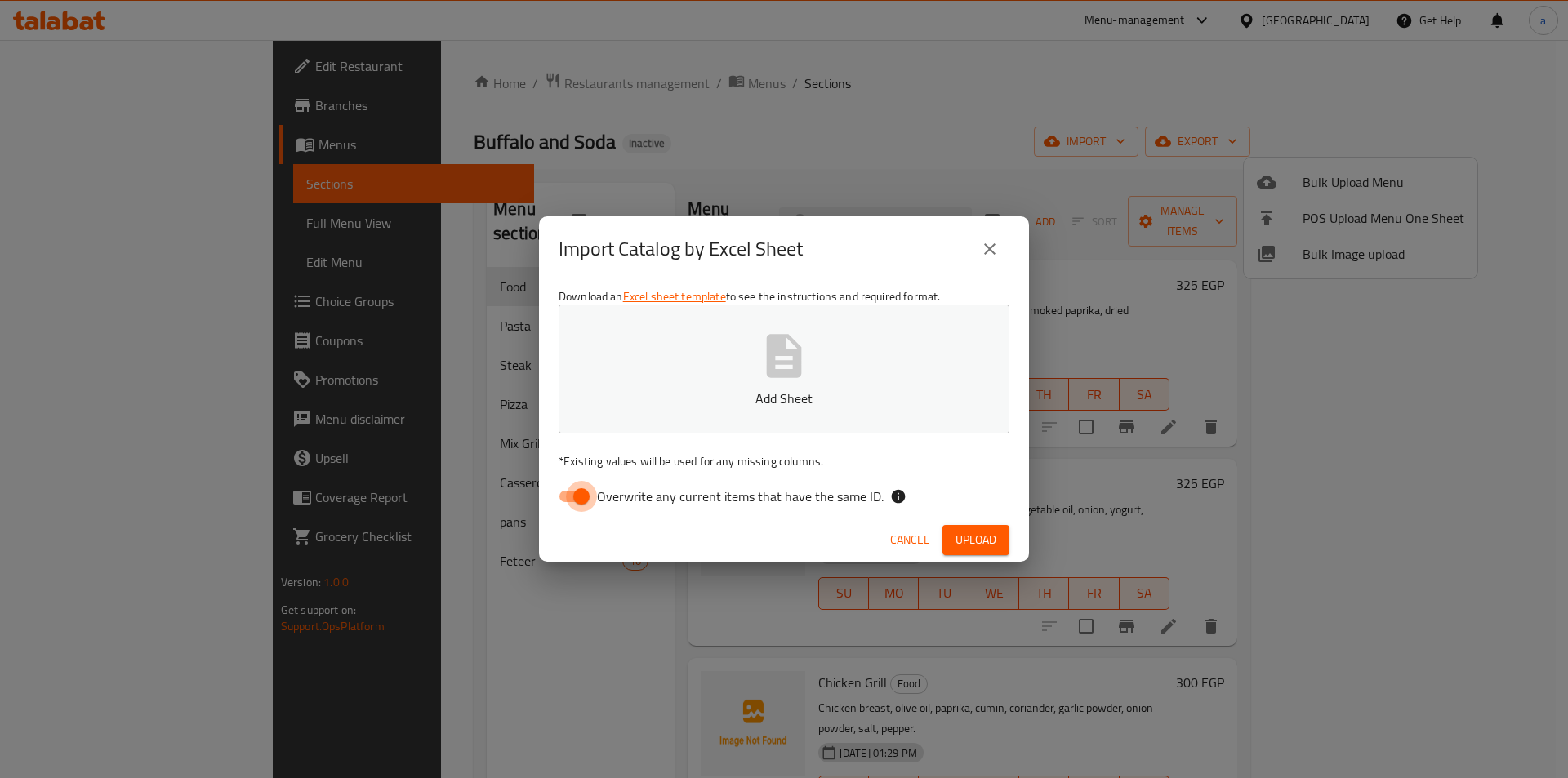
click at [578, 508] on input "Overwrite any current items that have the same ID." at bounding box center [581, 496] width 93 height 31
checkbox input "false"
click at [799, 377] on icon "button" at bounding box center [784, 355] width 35 height 44
click at [968, 542] on span "Upload" at bounding box center [976, 540] width 41 height 21
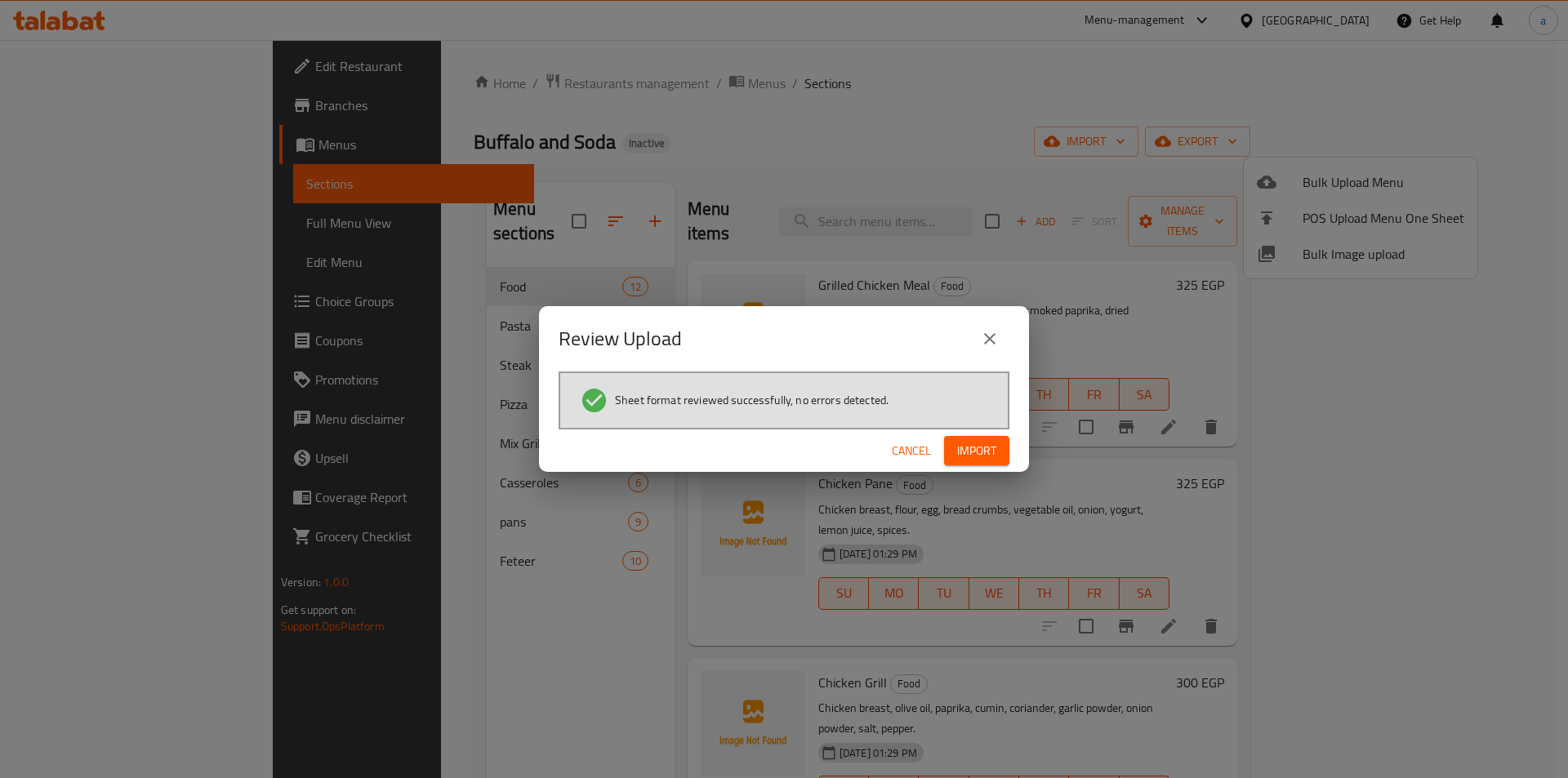
click at [974, 441] on span "Import" at bounding box center [977, 451] width 39 height 21
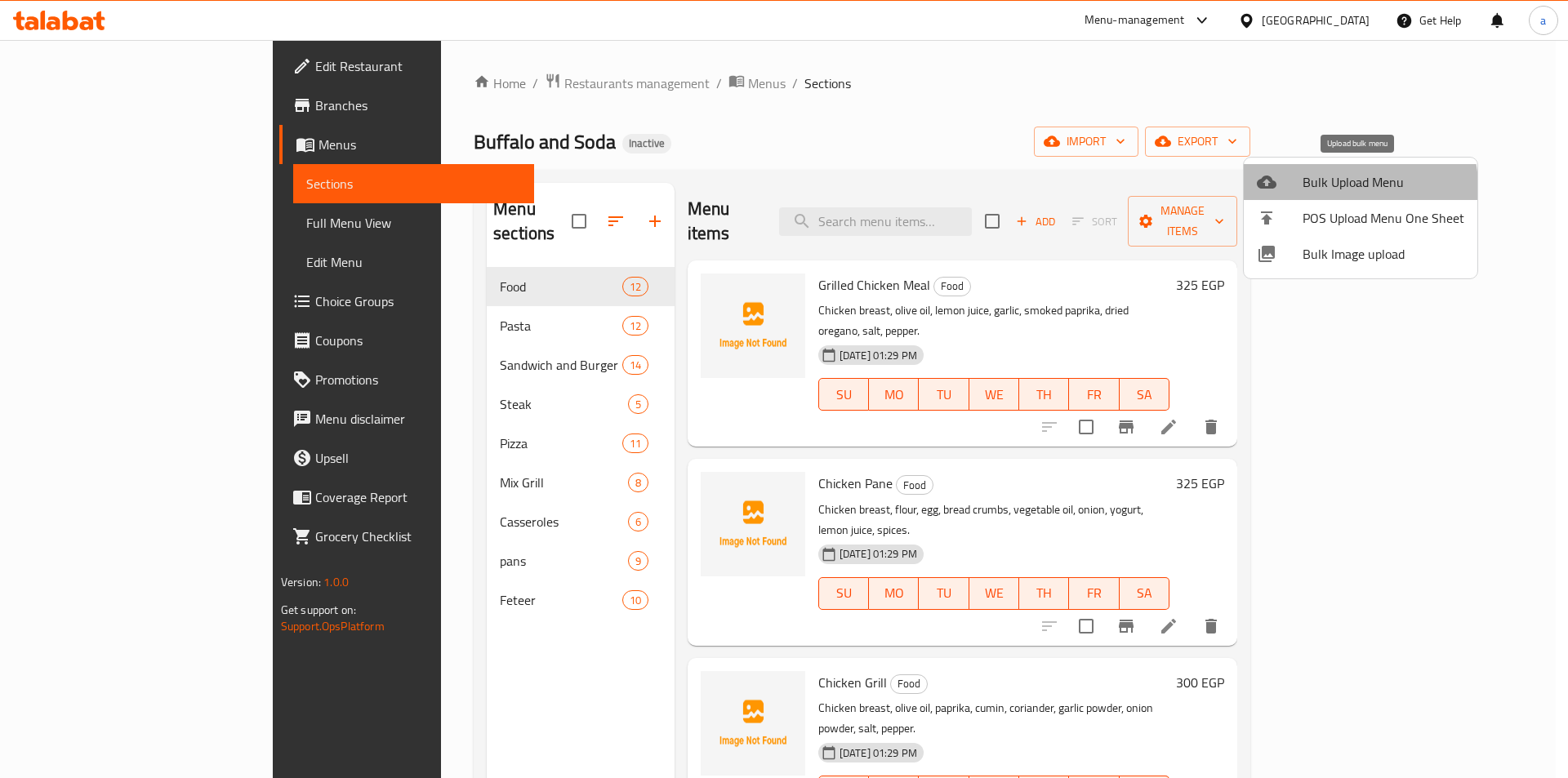
click at [1279, 198] on li "Bulk Upload Menu" at bounding box center [1360, 182] width 234 height 36
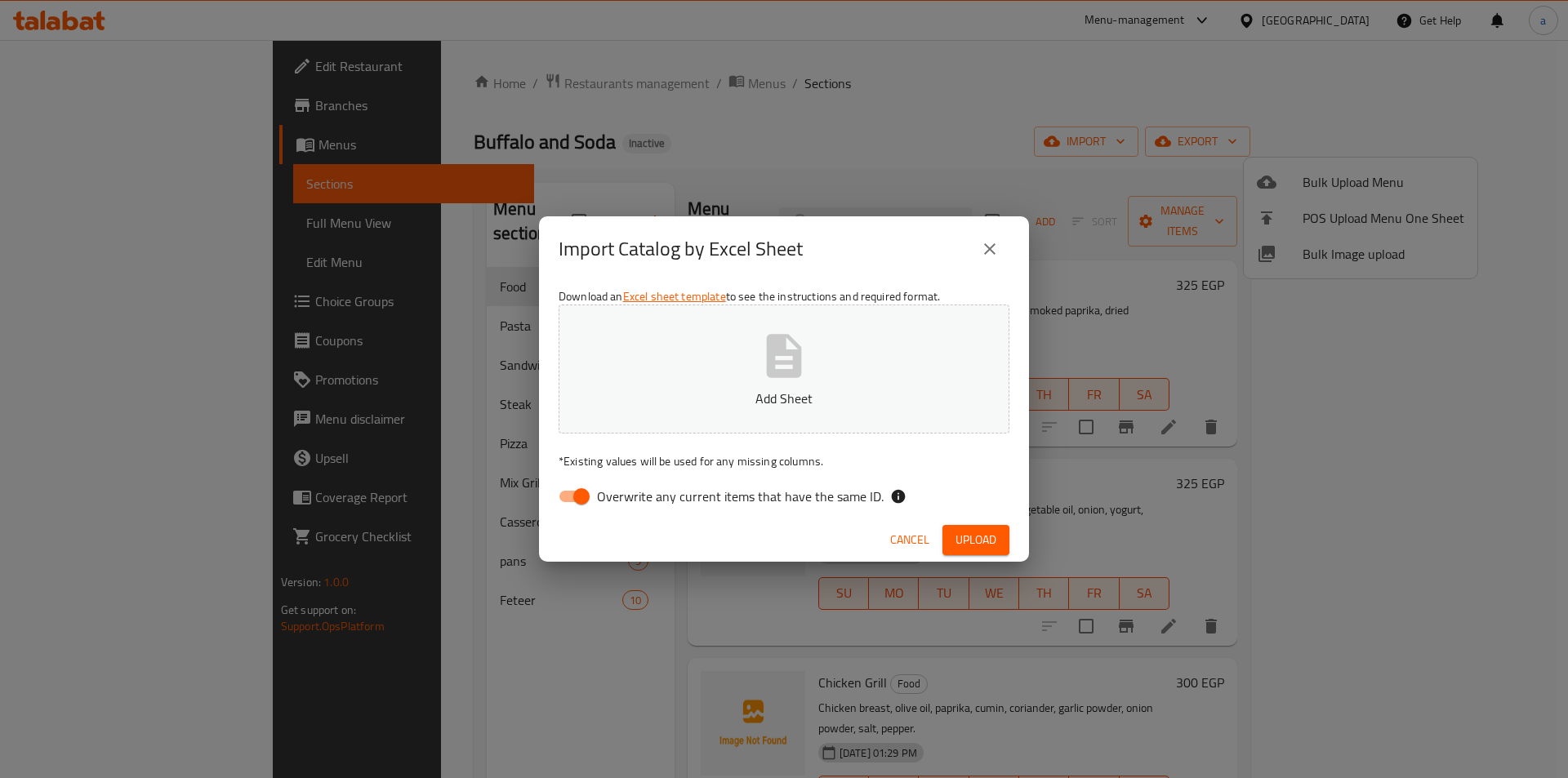
click at [433, 662] on div "Import Catalog by Excel Sheet Download an Excel sheet template to see the instr…" at bounding box center [784, 389] width 1568 height 778
click at [986, 252] on icon "close" at bounding box center [989, 248] width 11 height 11
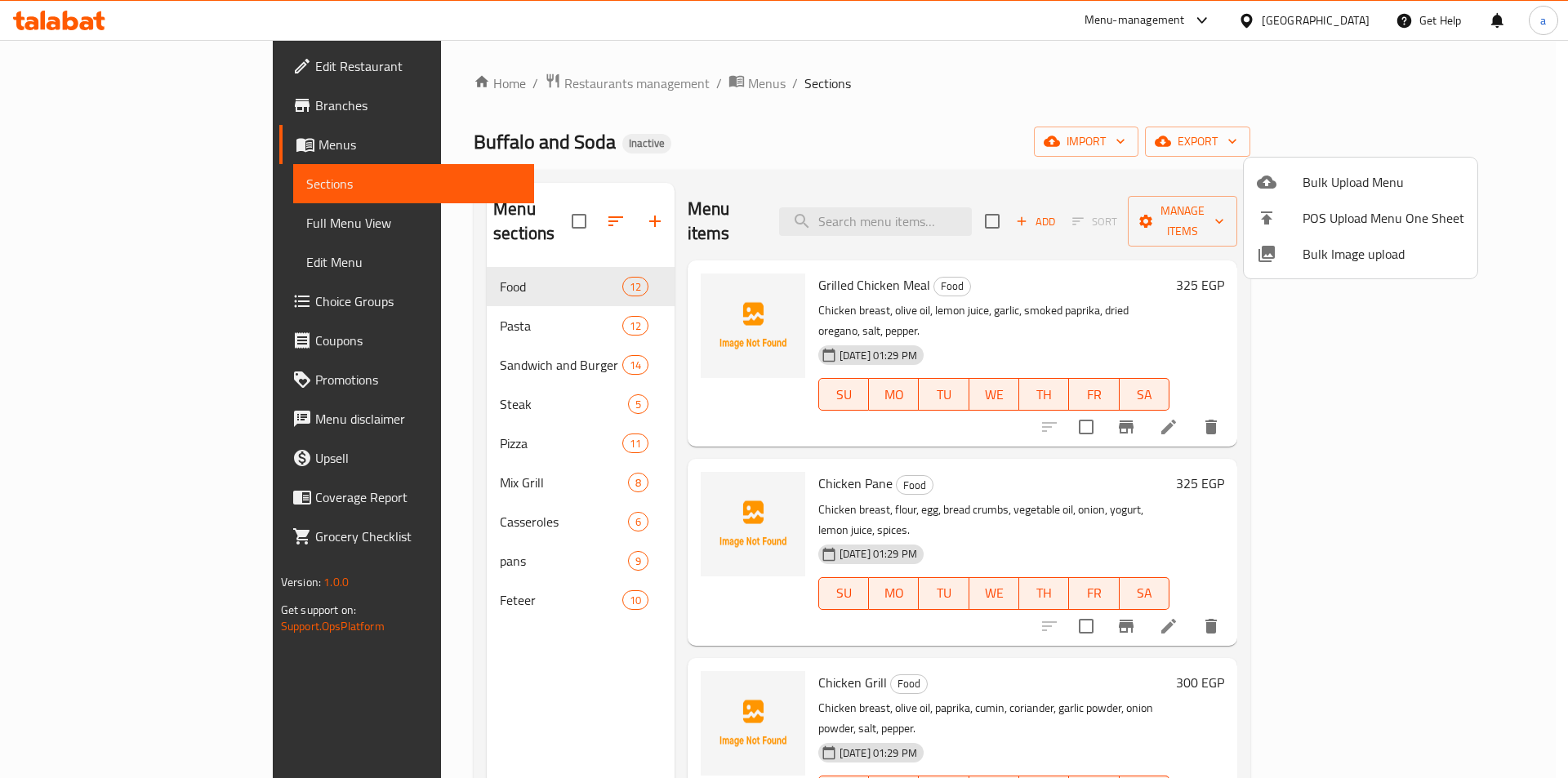
click at [477, 340] on div at bounding box center [784, 389] width 1568 height 778
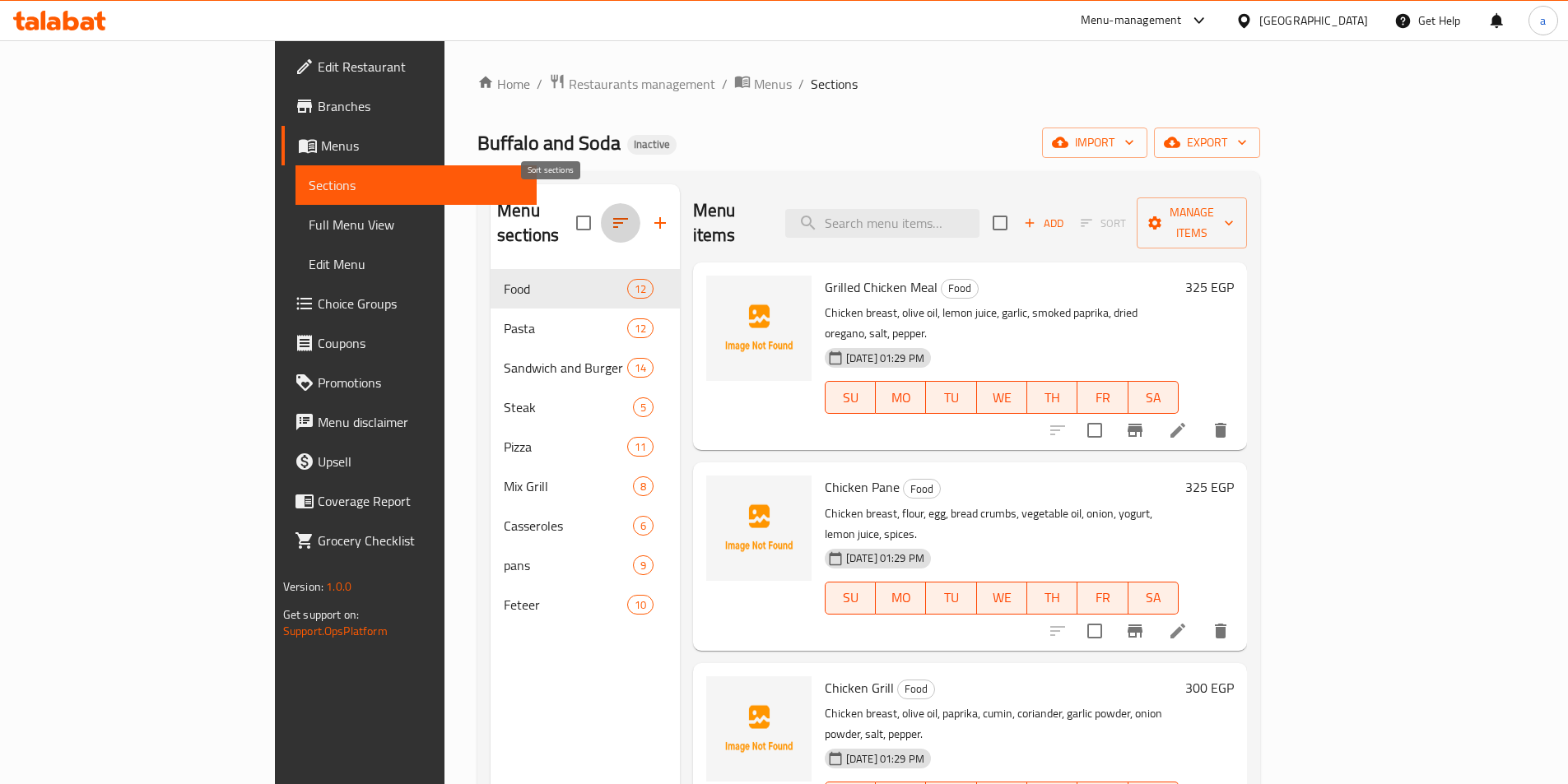
click at [611, 216] on icon "button" at bounding box center [620, 223] width 20 height 20
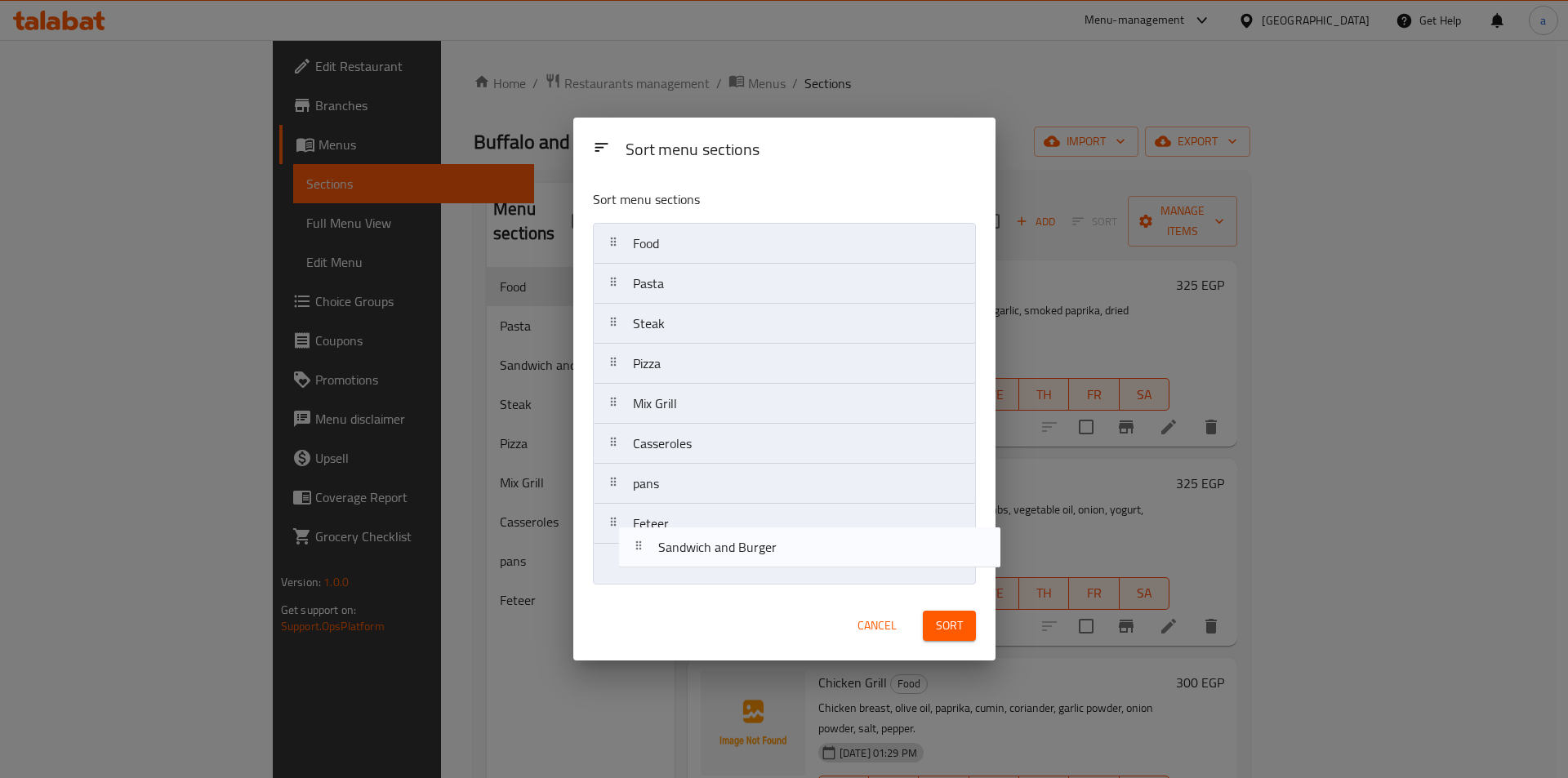
drag, startPoint x: 662, startPoint y: 331, endPoint x: 680, endPoint y: 561, distance: 230.7
click at [682, 567] on nav "Food Pasta Sandwich and Burger Steak Pizza Mix Grill Casseroles pans Feteer" at bounding box center [785, 403] width 383 height 362
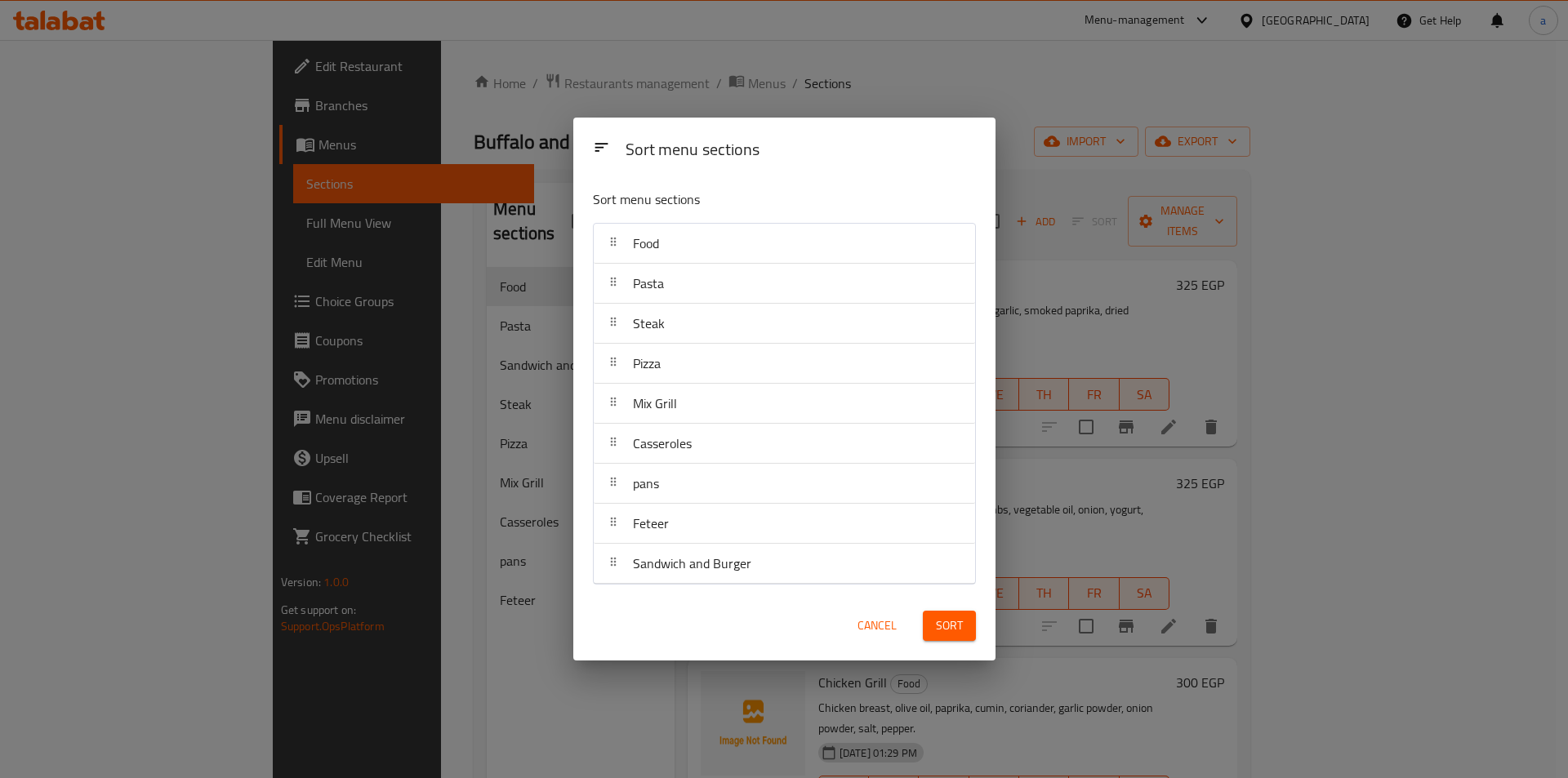
click at [949, 615] on span "Sort" at bounding box center [949, 626] width 27 height 21
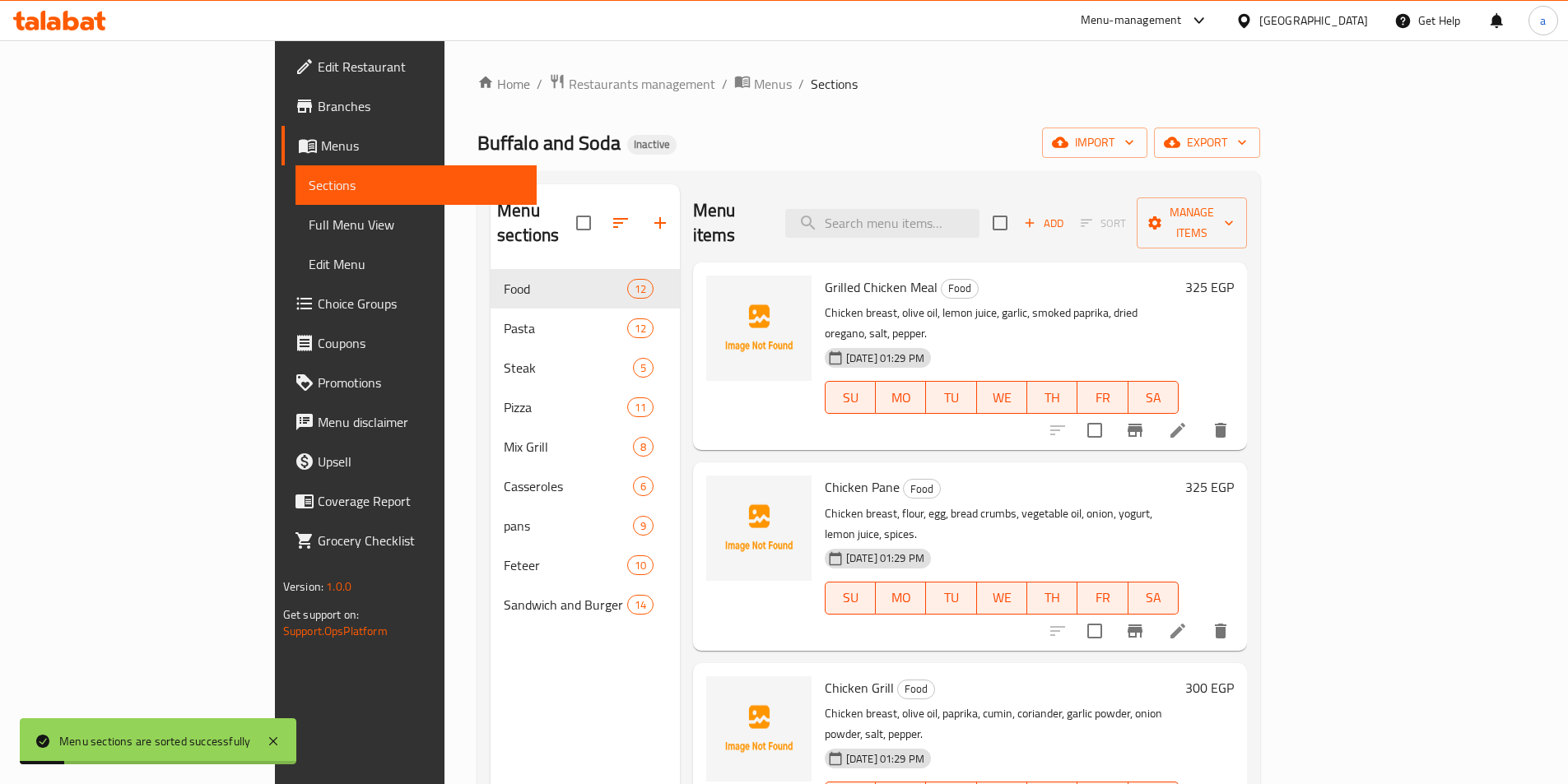
click at [309, 217] on span "Full Menu View" at bounding box center [416, 224] width 215 height 20
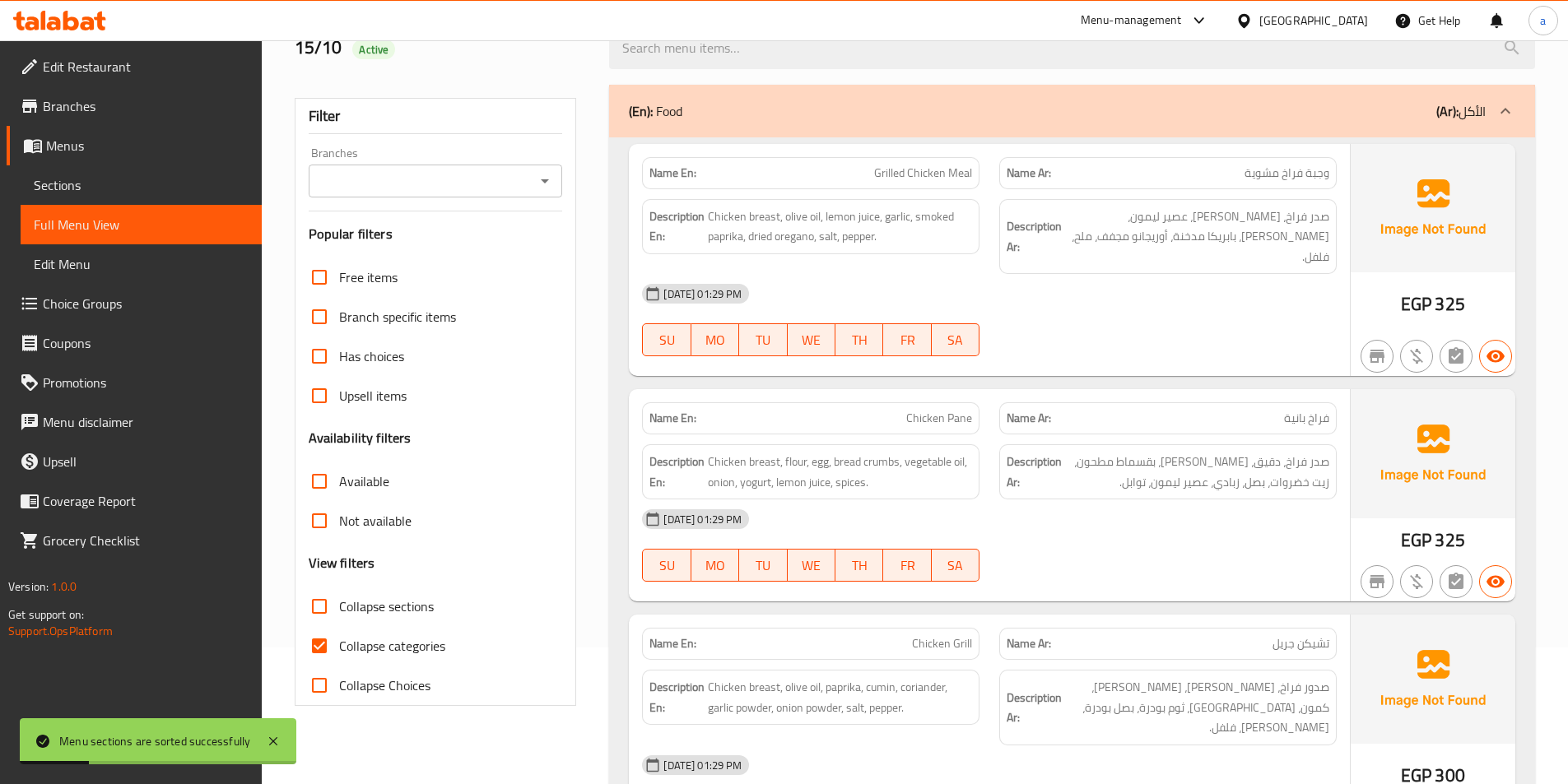
scroll to position [329, 0]
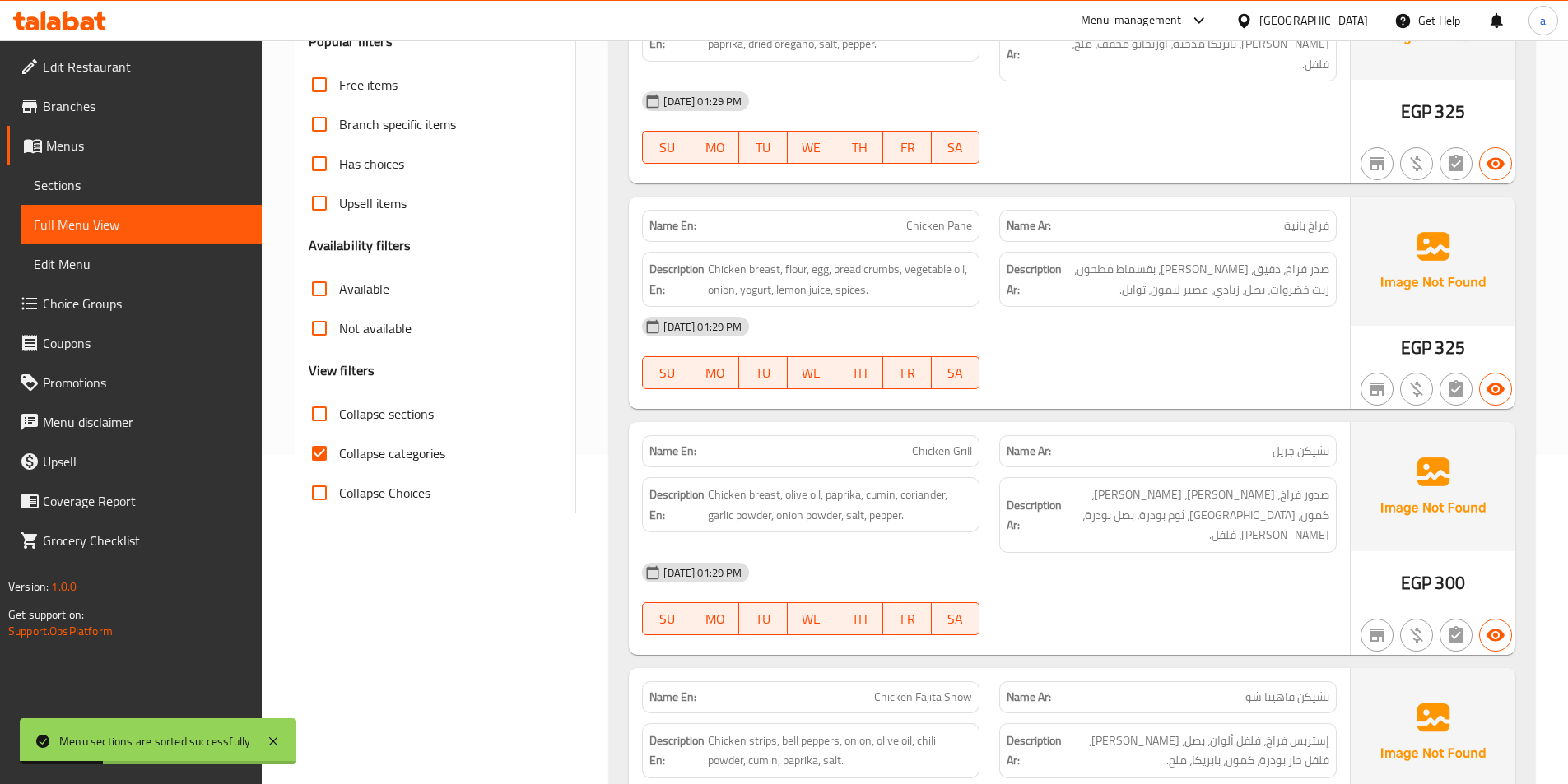
click at [310, 447] on input "Collapse categories" at bounding box center [319, 454] width 40 height 40
checkbox input "false"
click at [312, 412] on input "Collapse sections" at bounding box center [319, 414] width 40 height 40
checkbox input "true"
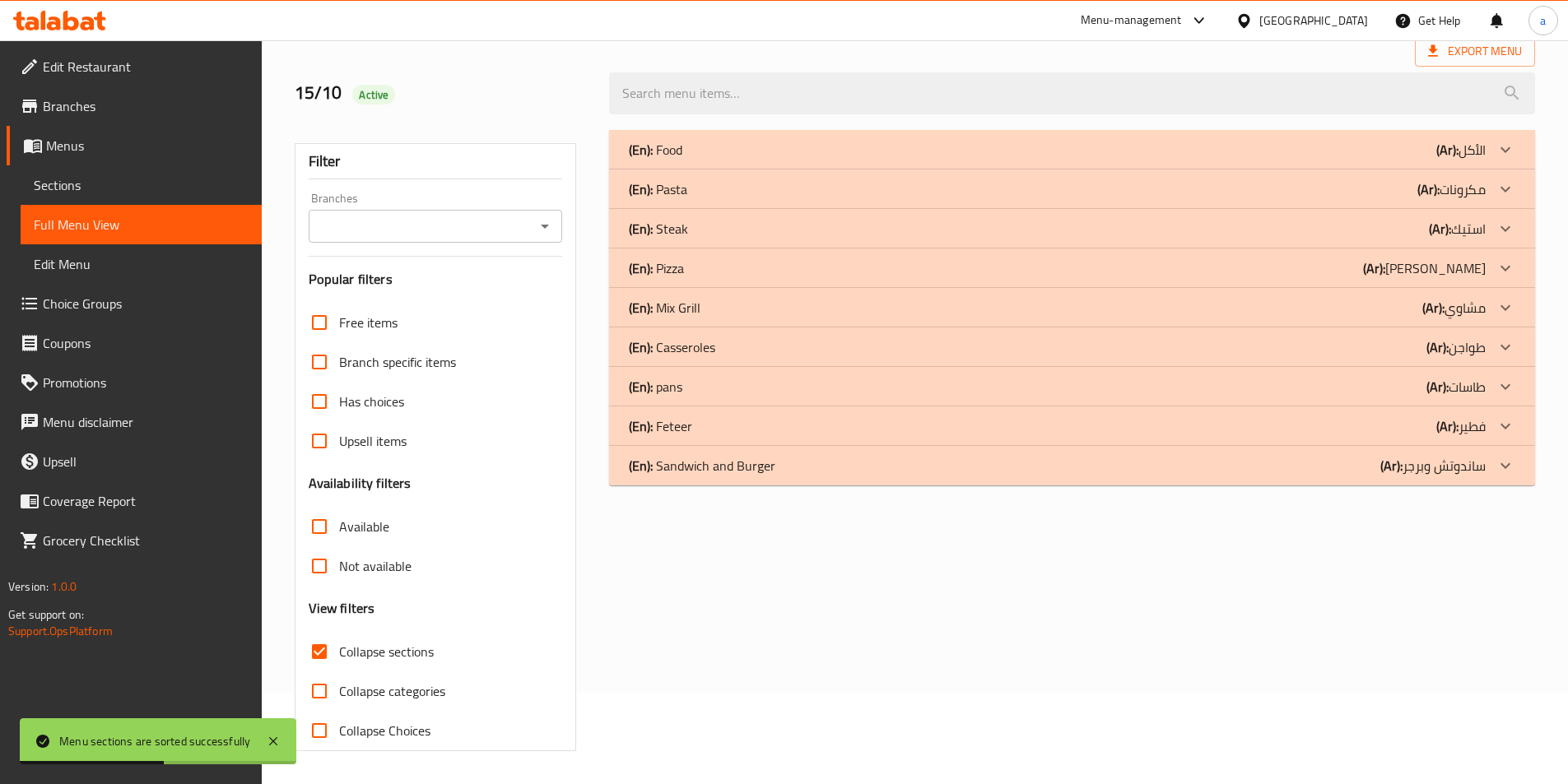
scroll to position [91, 0]
click at [1498, 482] on div at bounding box center [1505, 466] width 40 height 40
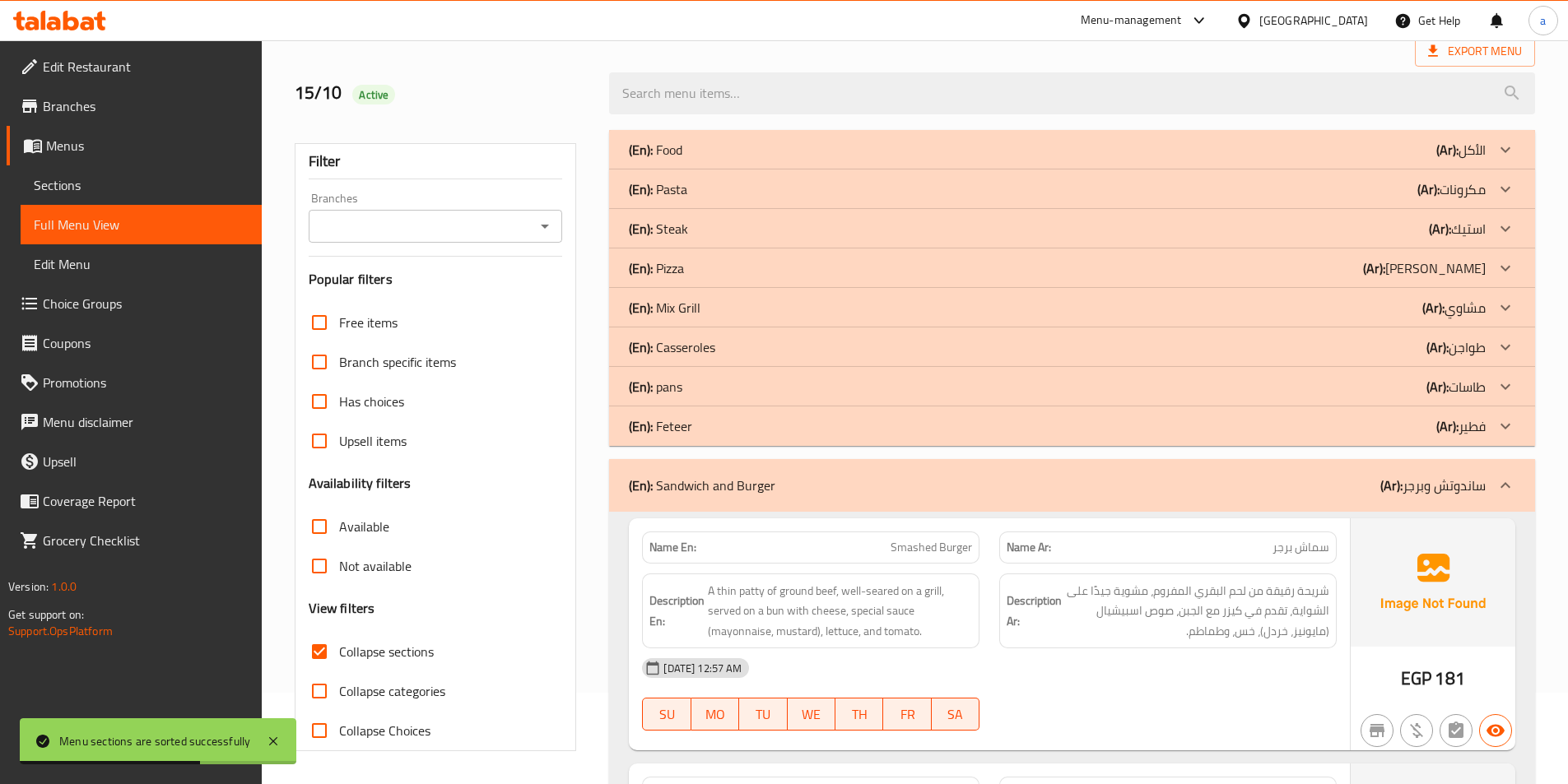
scroll to position [347, 0]
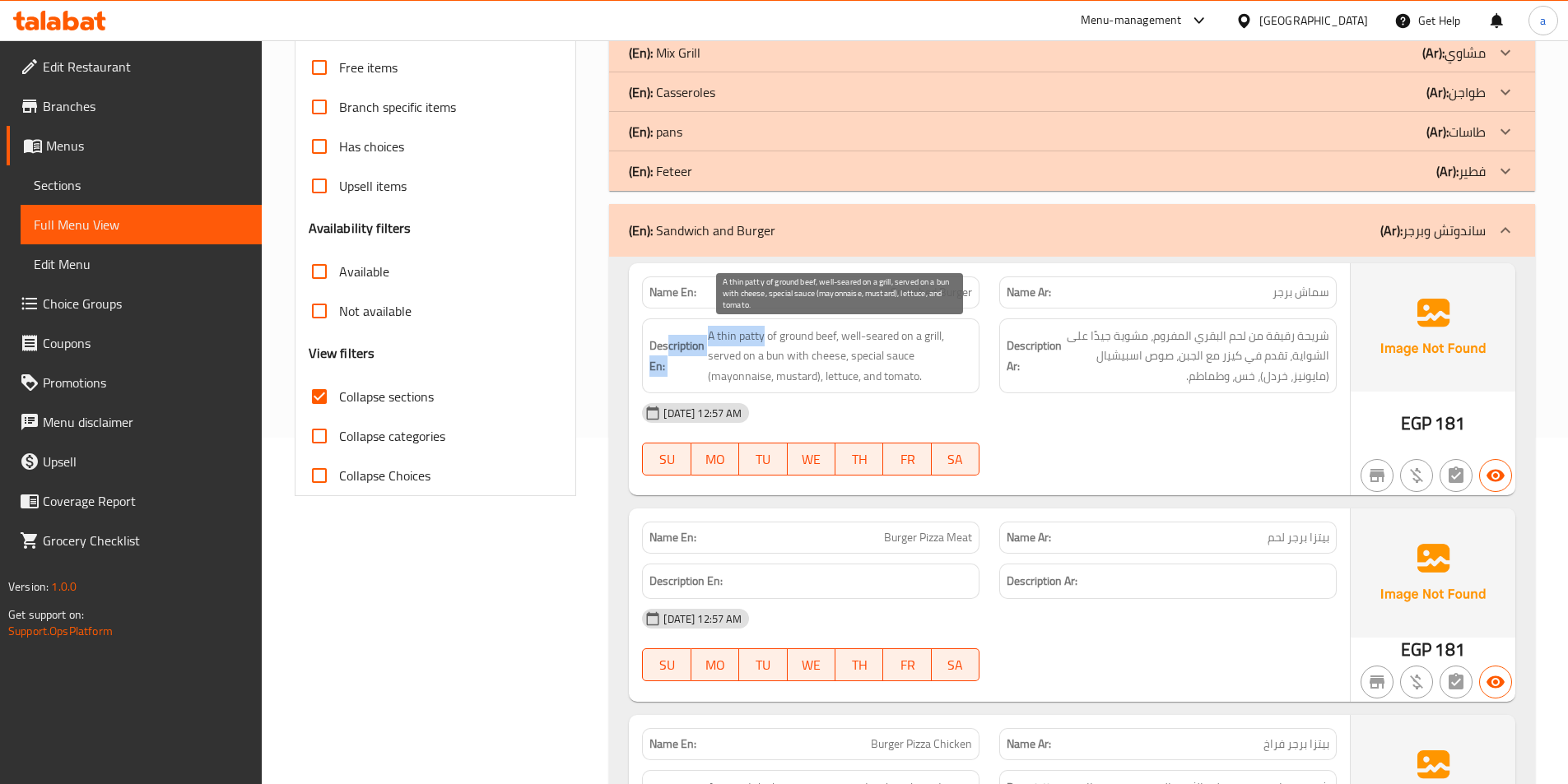
drag, startPoint x: 762, startPoint y: 338, endPoint x: 668, endPoint y: 336, distance: 94.0
click at [668, 336] on h6 "Description En: A thin patty of ground beef, well-seared on a grill, served on …" at bounding box center [811, 356] width 323 height 61
click at [737, 335] on span "A thin patty of ground beef, well-seared on a grill, served on a bun with chees…" at bounding box center [840, 356] width 264 height 61
drag, startPoint x: 707, startPoint y: 336, endPoint x: 764, endPoint y: 337, distance: 57.0
click at [764, 337] on h6 "Description En: A thin patty of ground beef, well-seared on a grill, served on …" at bounding box center [811, 356] width 323 height 61
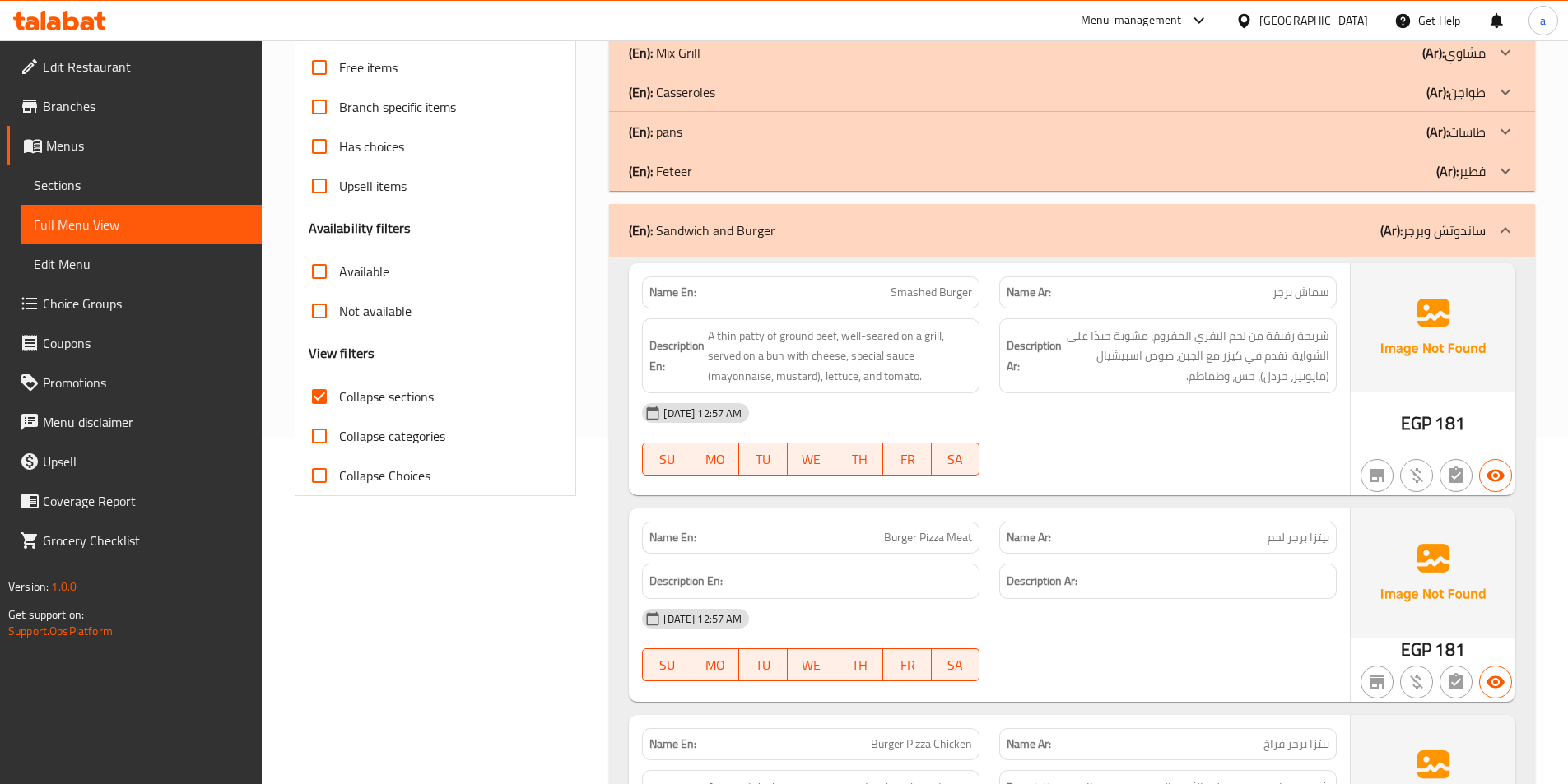
click at [1141, 392] on div "Description Ar: شريحة رقيقة من لحم البقري المفروم، مشوية جيدًا على الشواية، تقد…" at bounding box center [1167, 356] width 337 height 76
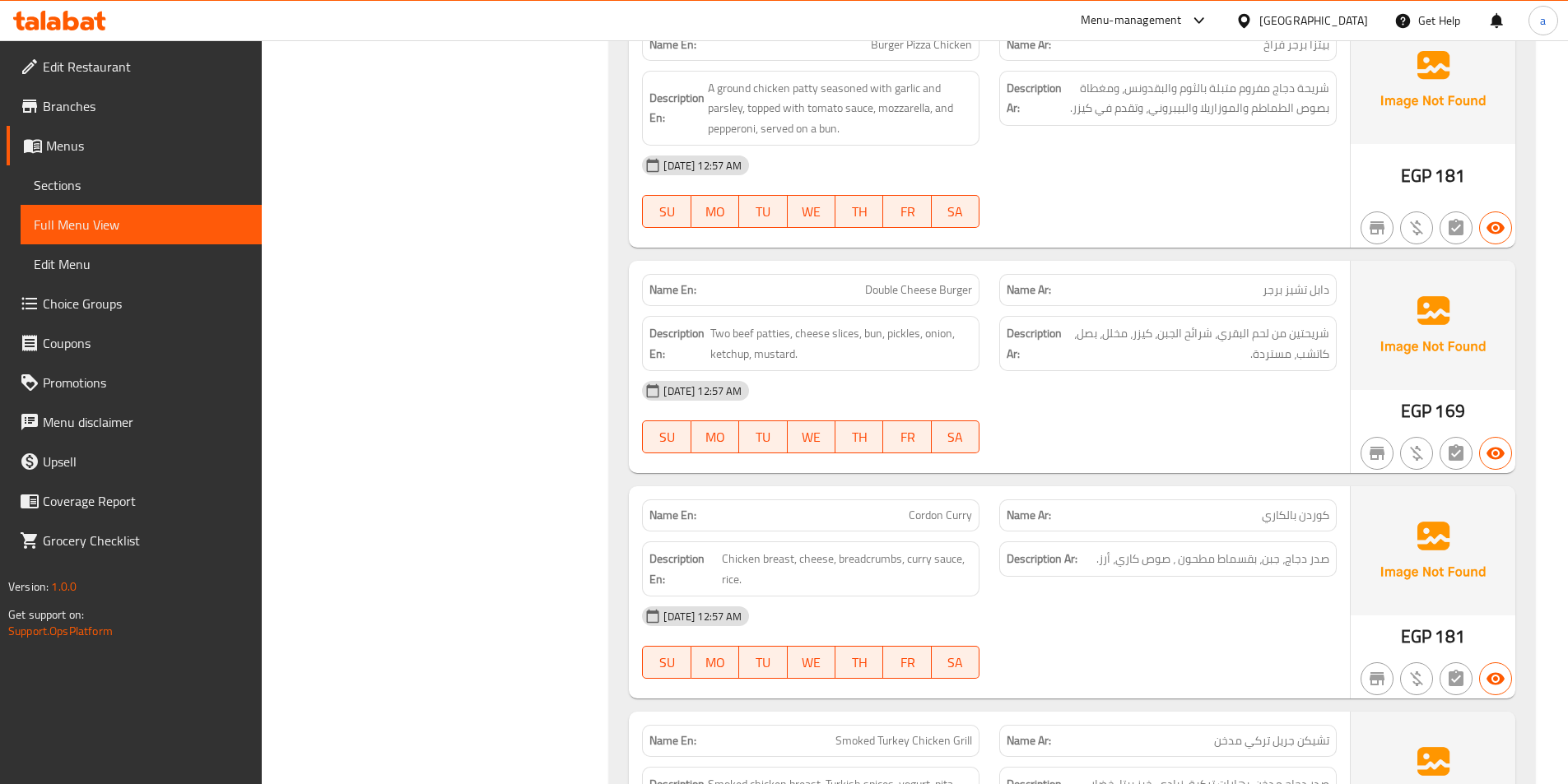
scroll to position [1088, 0]
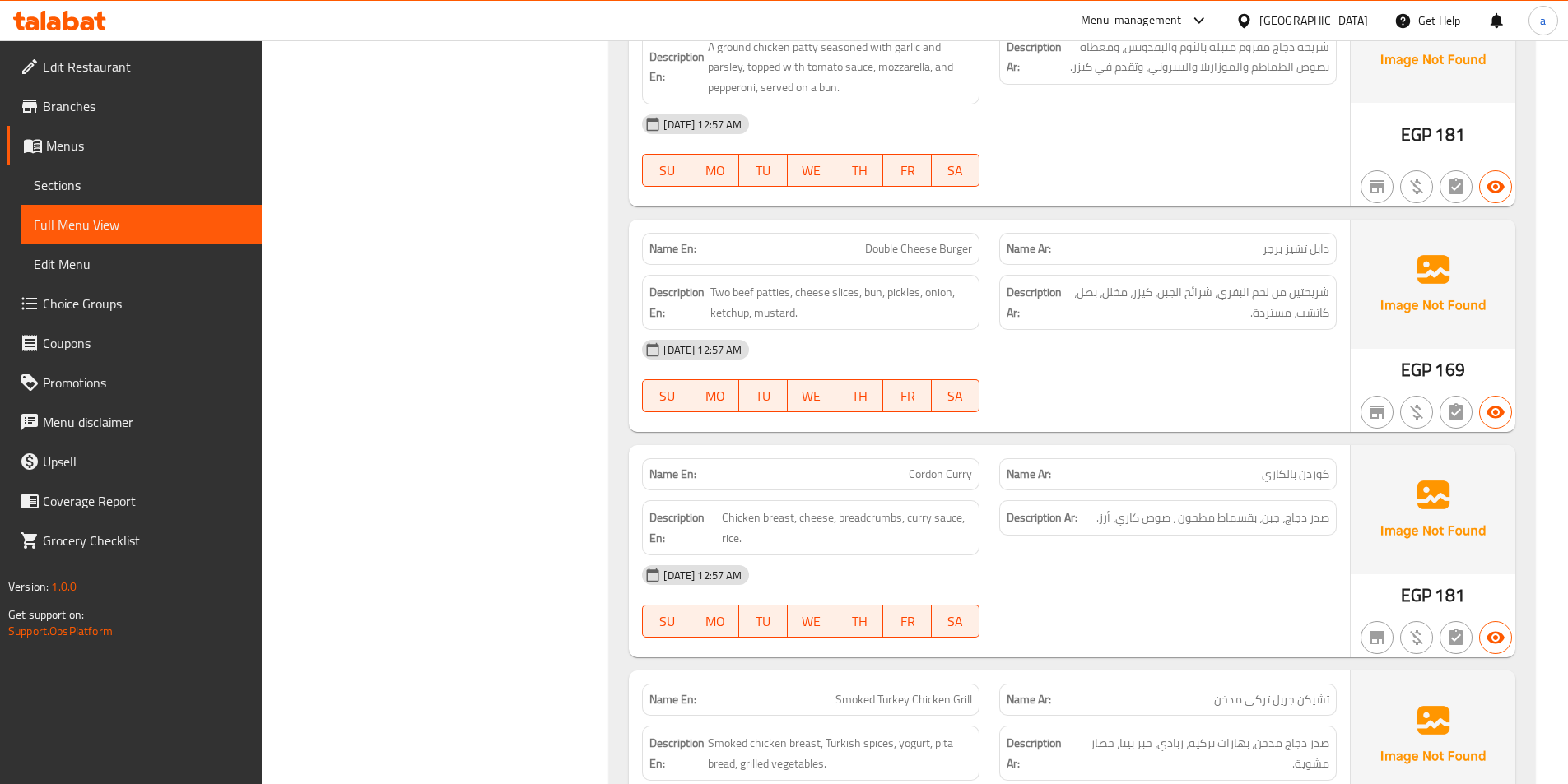
click at [873, 247] on span "Double Cheese Burger" at bounding box center [919, 249] width 107 height 17
copy span "Double"
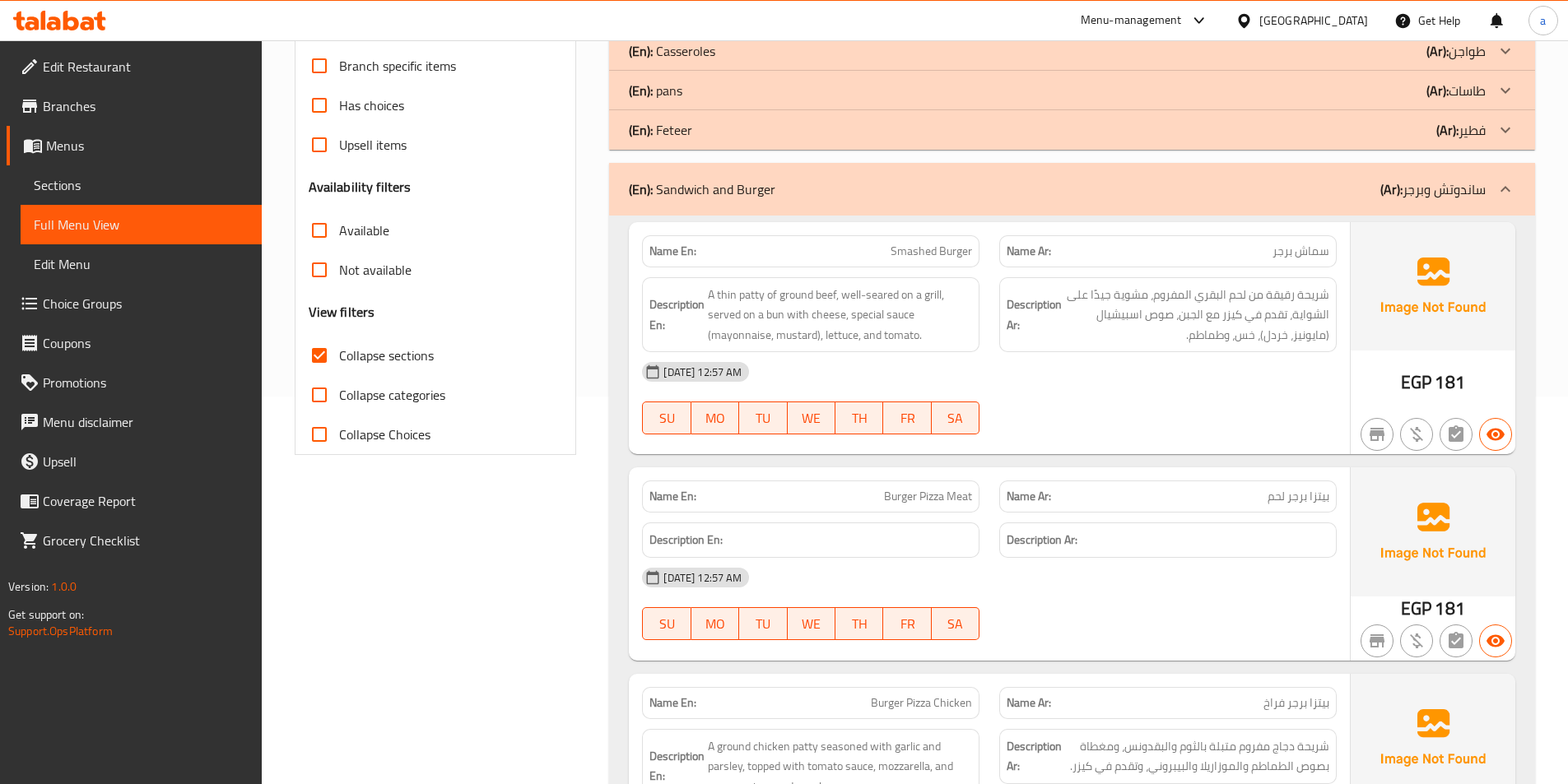
scroll to position [264, 0]
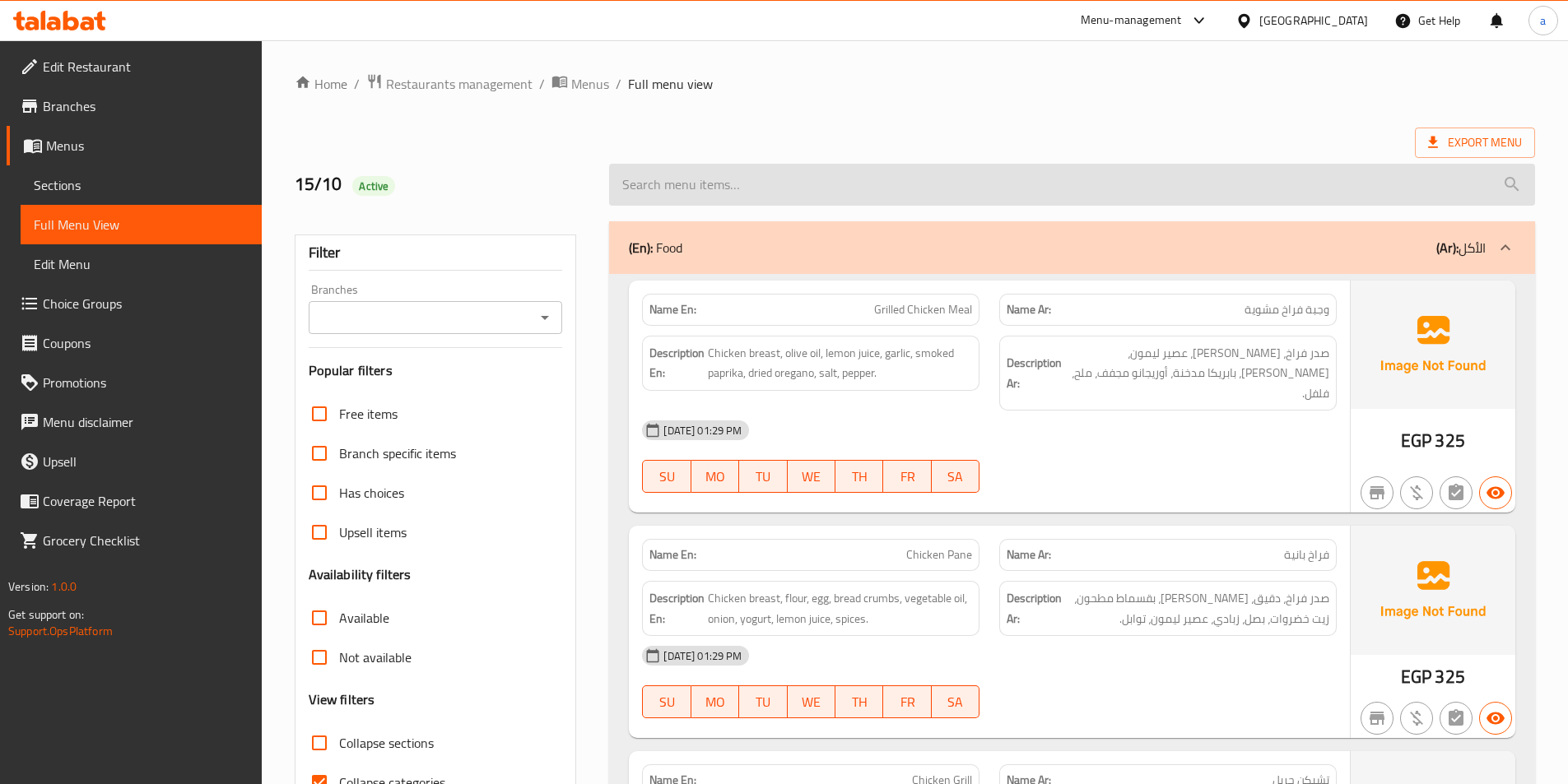
click at [988, 185] on input "search" at bounding box center [1071, 185] width 925 height 42
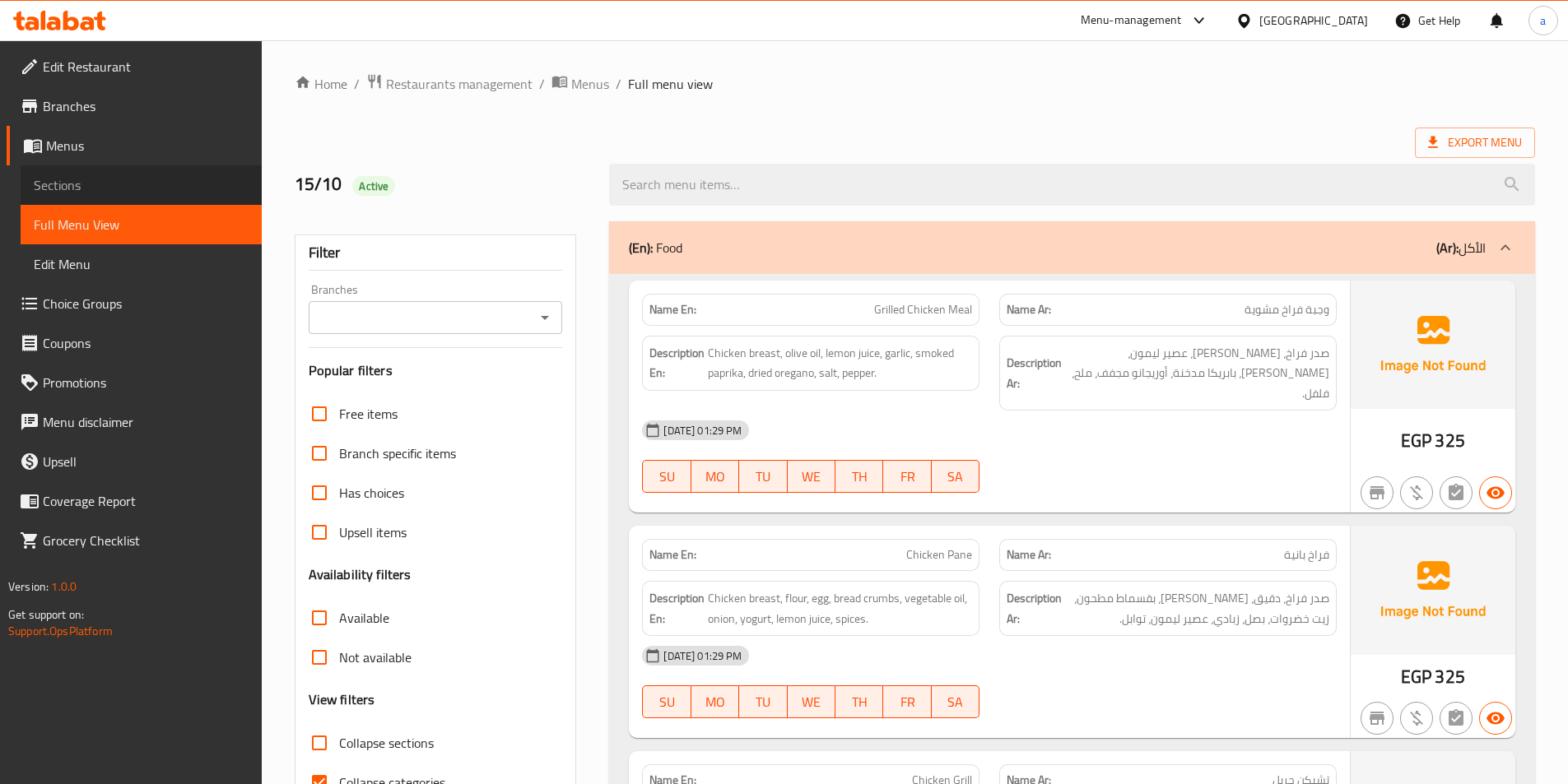
click at [93, 171] on link "Sections" at bounding box center [141, 185] width 241 height 40
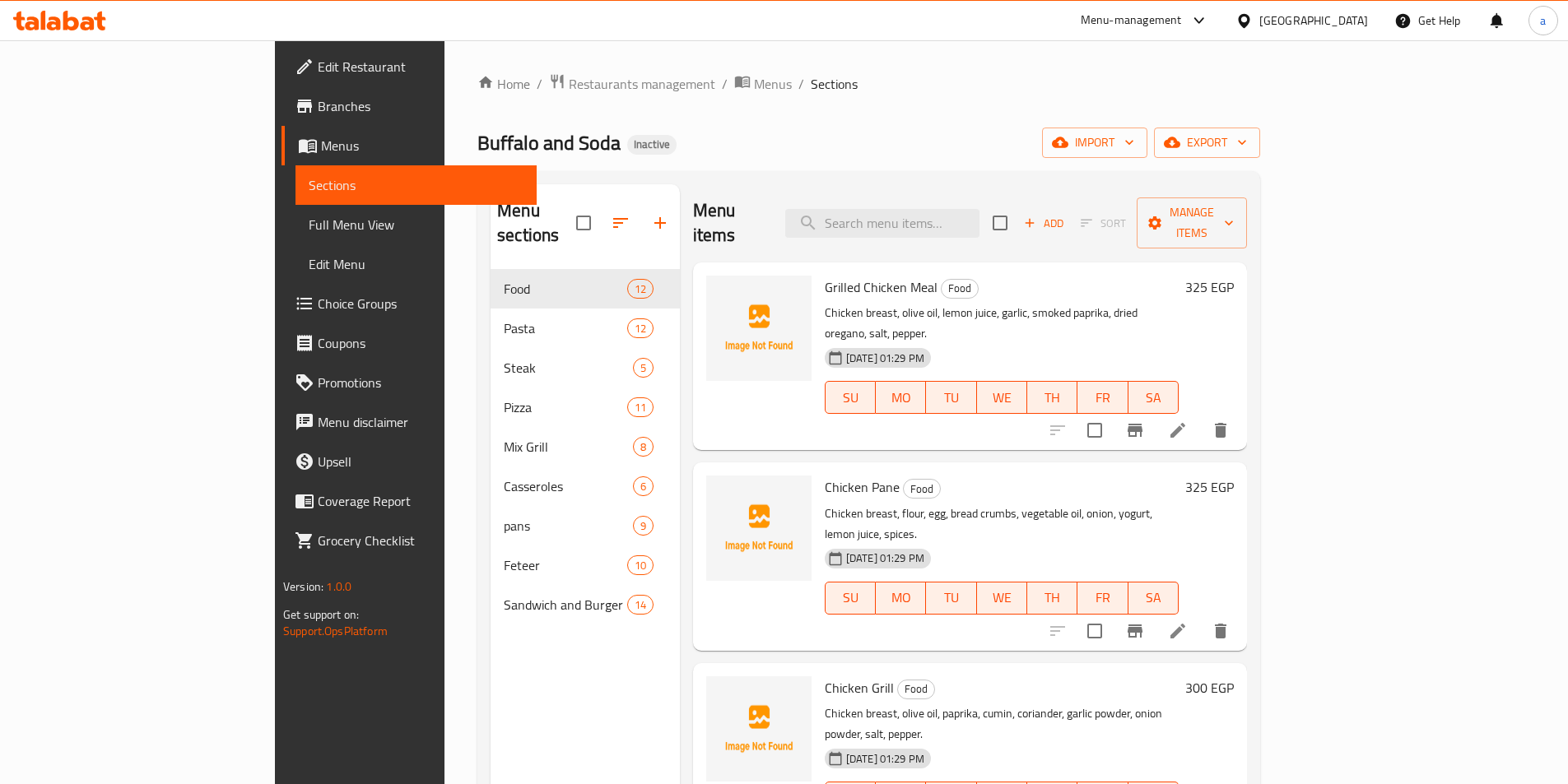
click at [937, 176] on div "Menu sections Food 12 Pasta 12 Steak 5 Pizza 11 Mix Grill 8 Casseroles 6 pans 9…" at bounding box center [868, 576] width 782 height 811
click at [943, 192] on div "Menu items Add Sort Manage items" at bounding box center [969, 223] width 554 height 78
click at [944, 209] on input "search" at bounding box center [881, 223] width 194 height 28
paste input "Double"
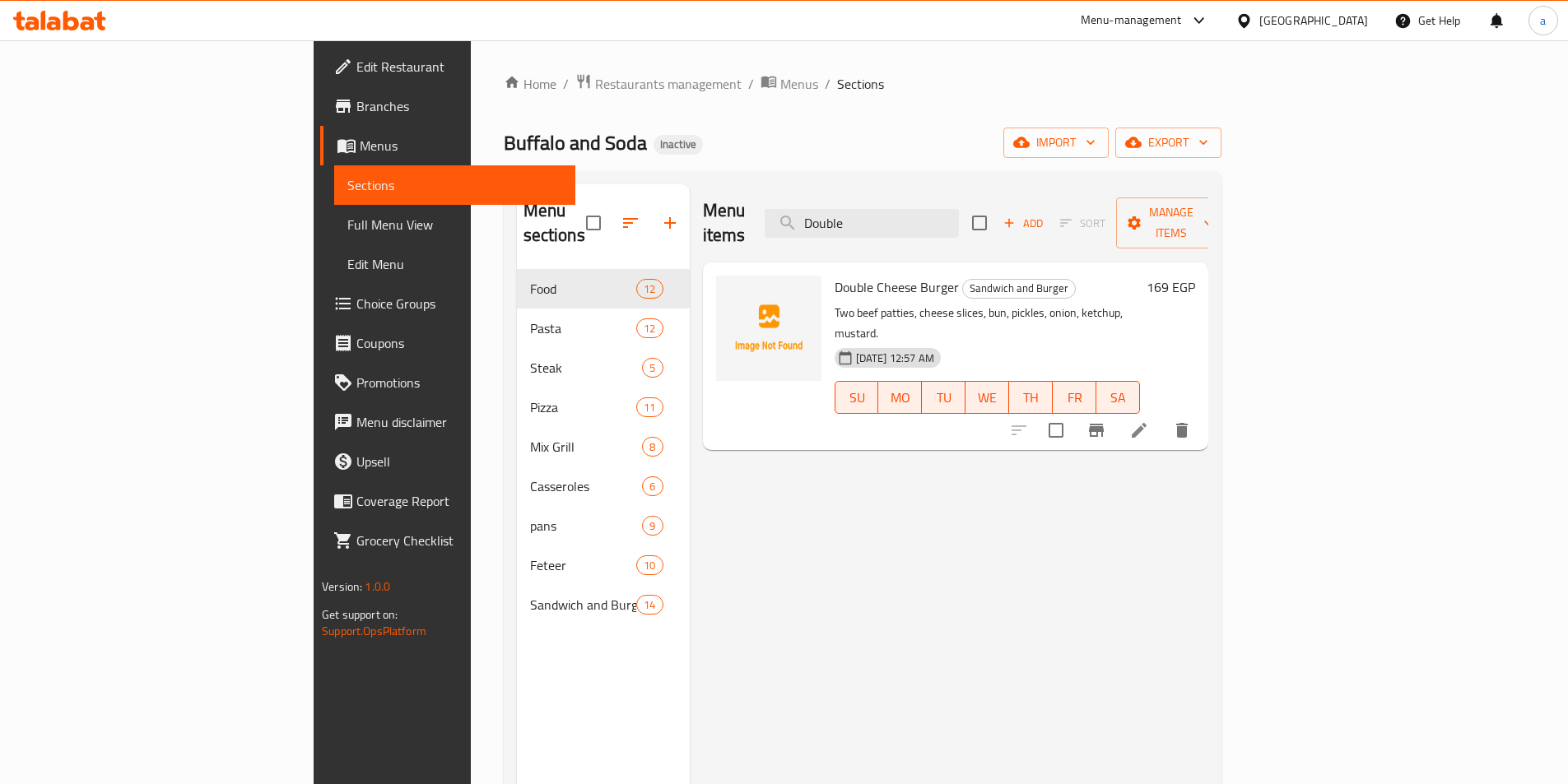
type input "Double"
click at [1162, 416] on li at bounding box center [1138, 430] width 46 height 29
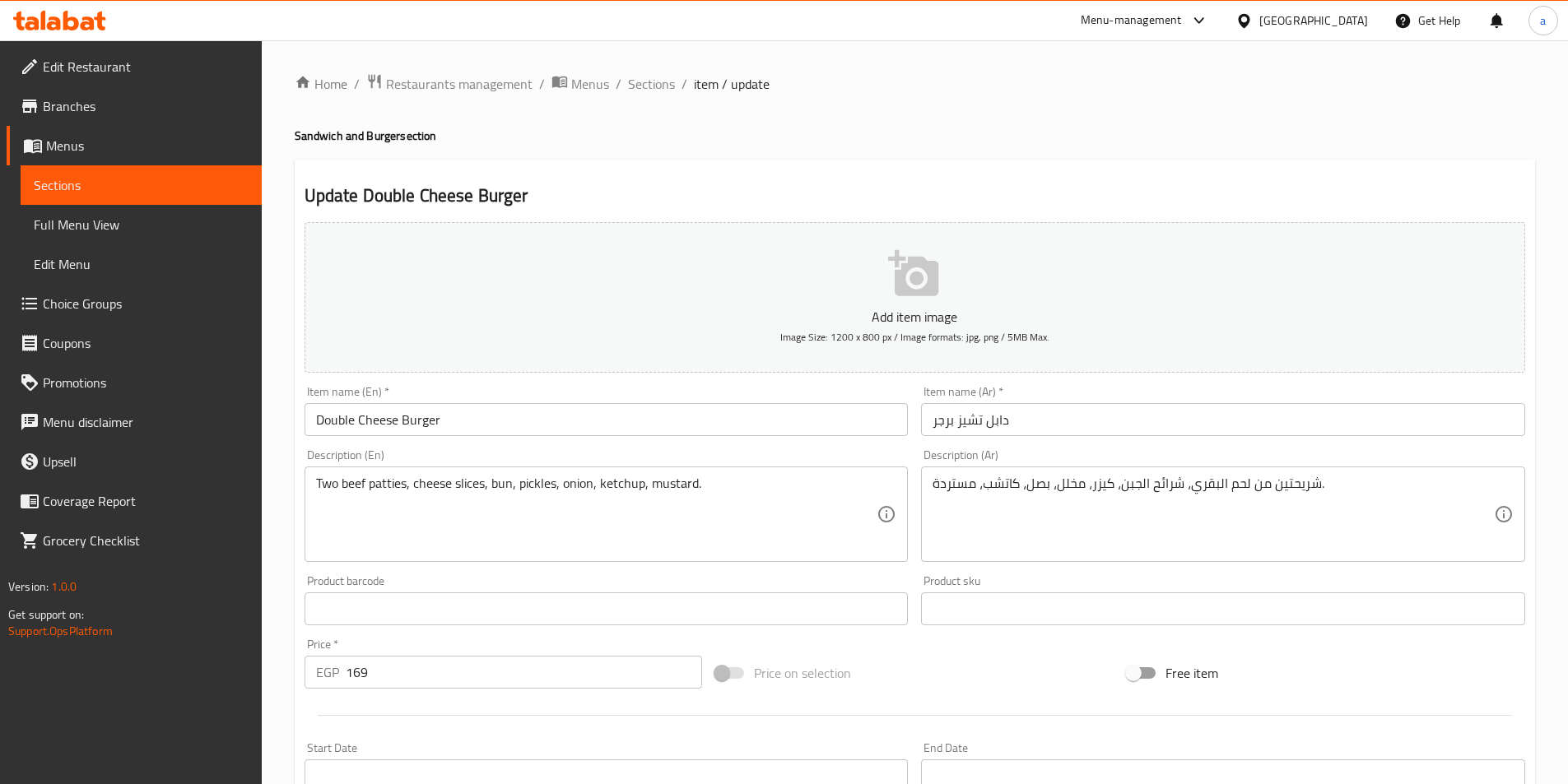
click at [1068, 427] on input "دابل تشيز برجر" at bounding box center [1223, 420] width 604 height 33
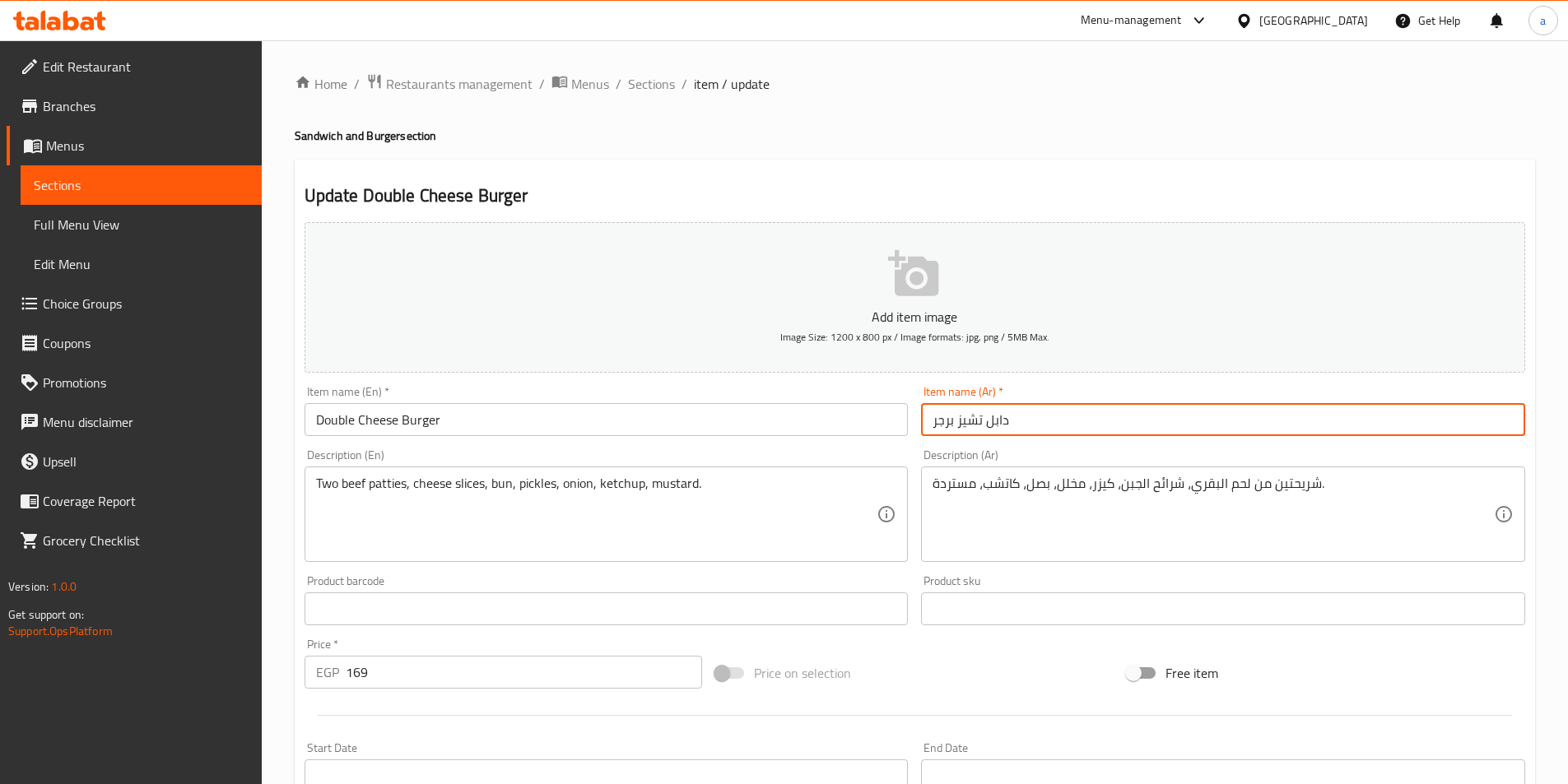
click at [1004, 423] on input "دابل تشيز برجر" at bounding box center [1223, 420] width 604 height 33
click at [1088, 423] on input "دوبل تشيز برجر" at bounding box center [1223, 420] width 604 height 33
type input "دوبل تشيز برجر"
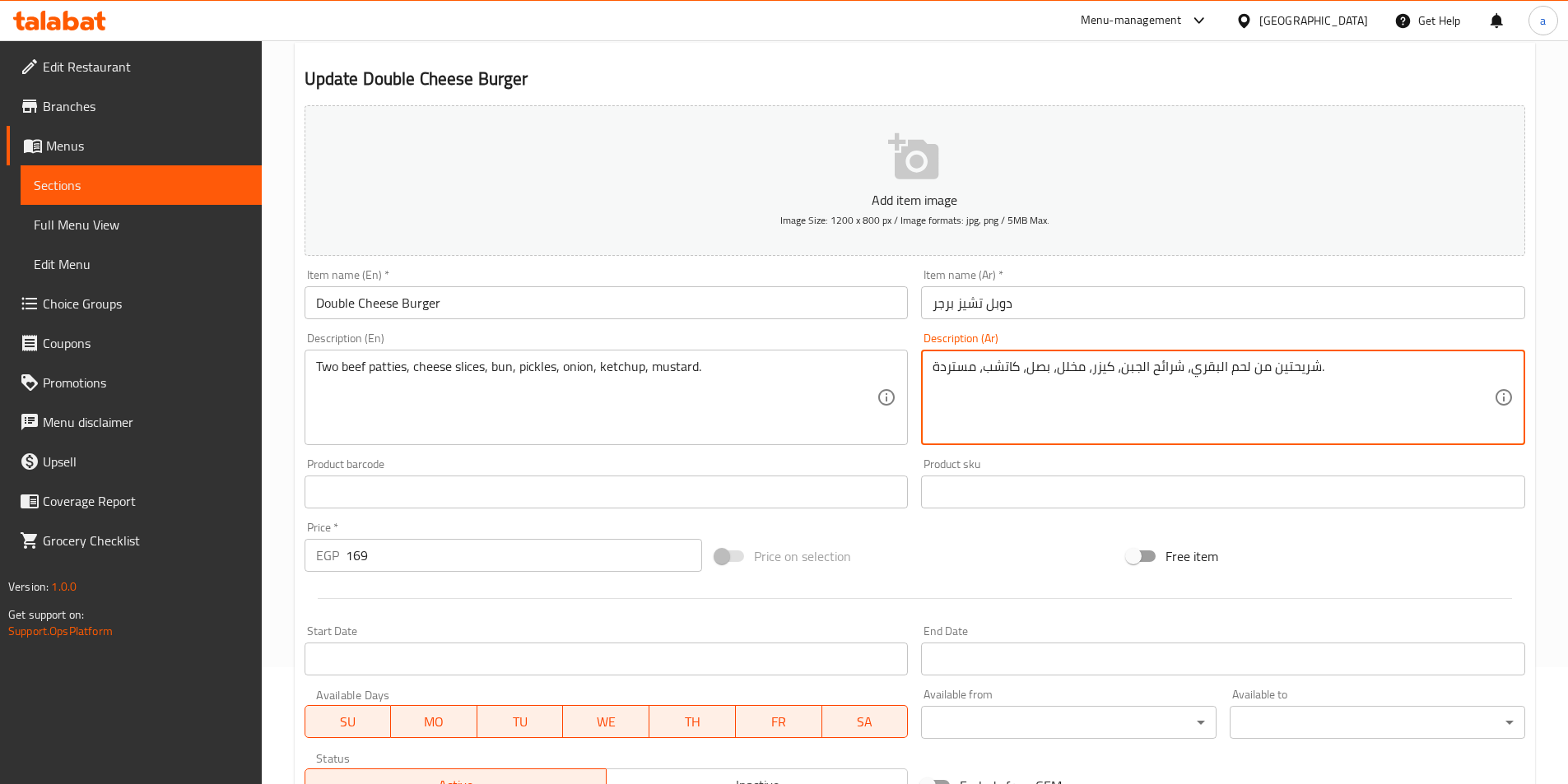
scroll to position [329, 0]
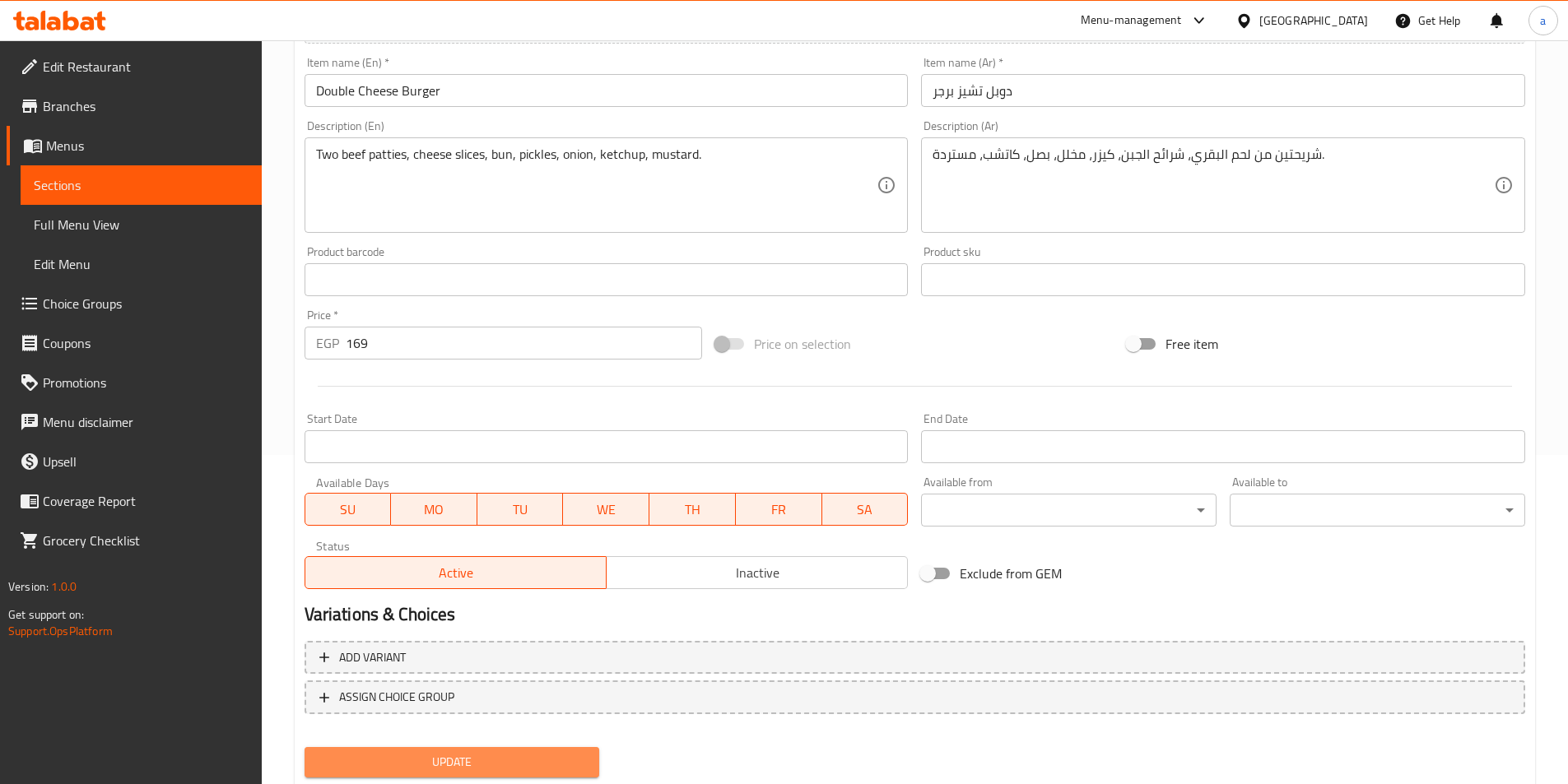
click at [527, 752] on button "Update" at bounding box center [452, 762] width 296 height 30
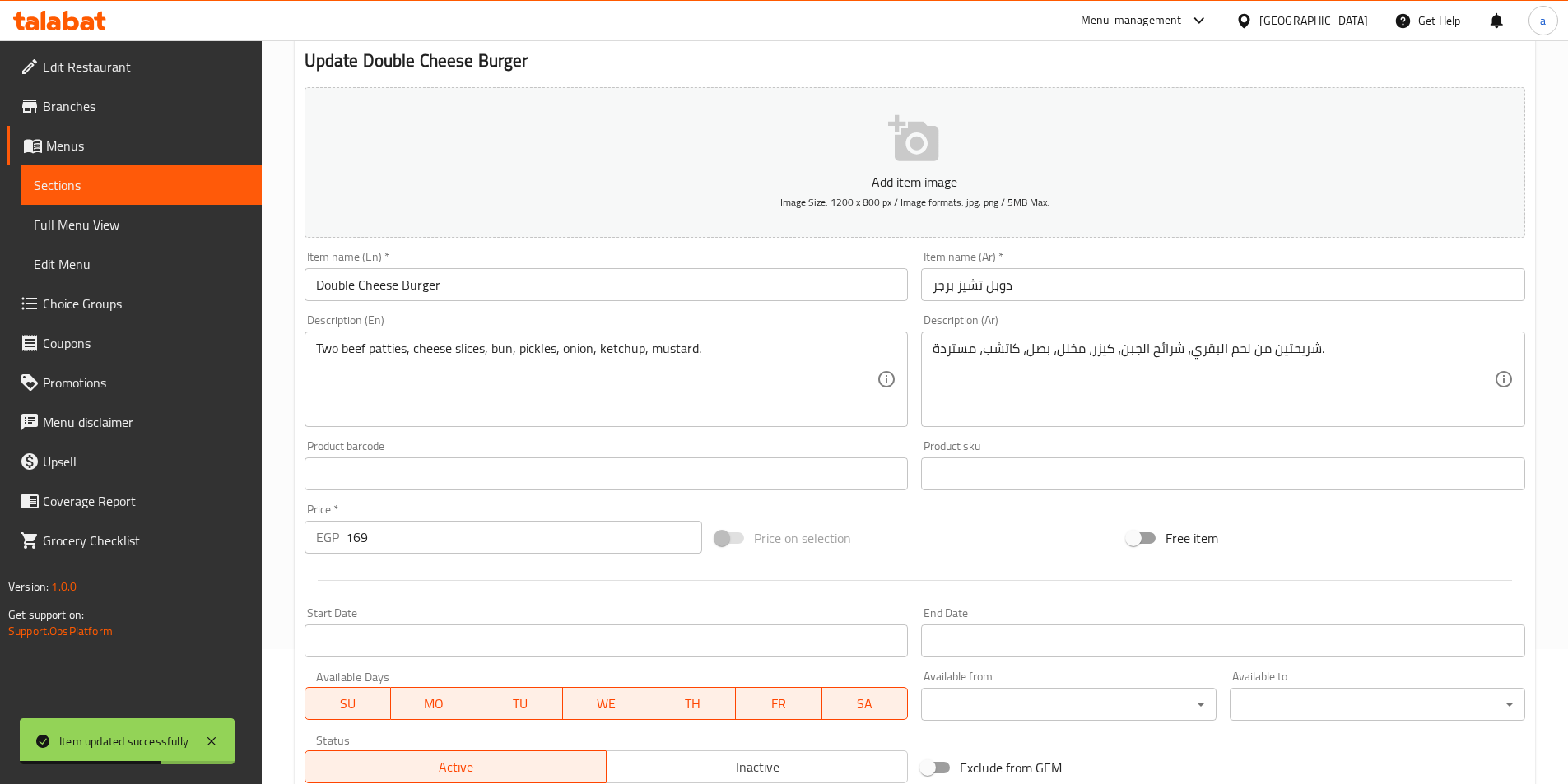
scroll to position [0, 0]
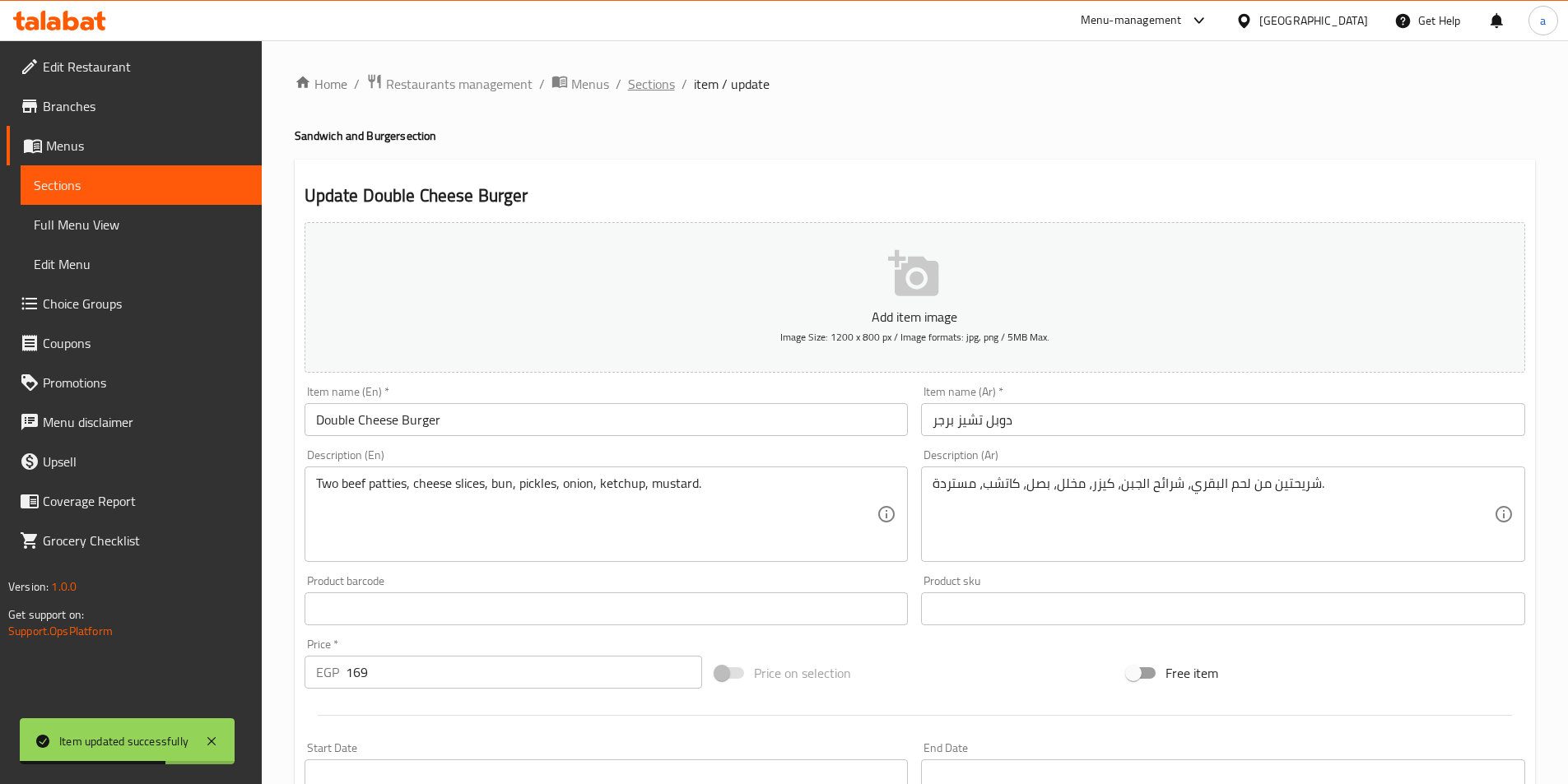
click at [633, 84] on span "Sections" at bounding box center [651, 84] width 47 height 20
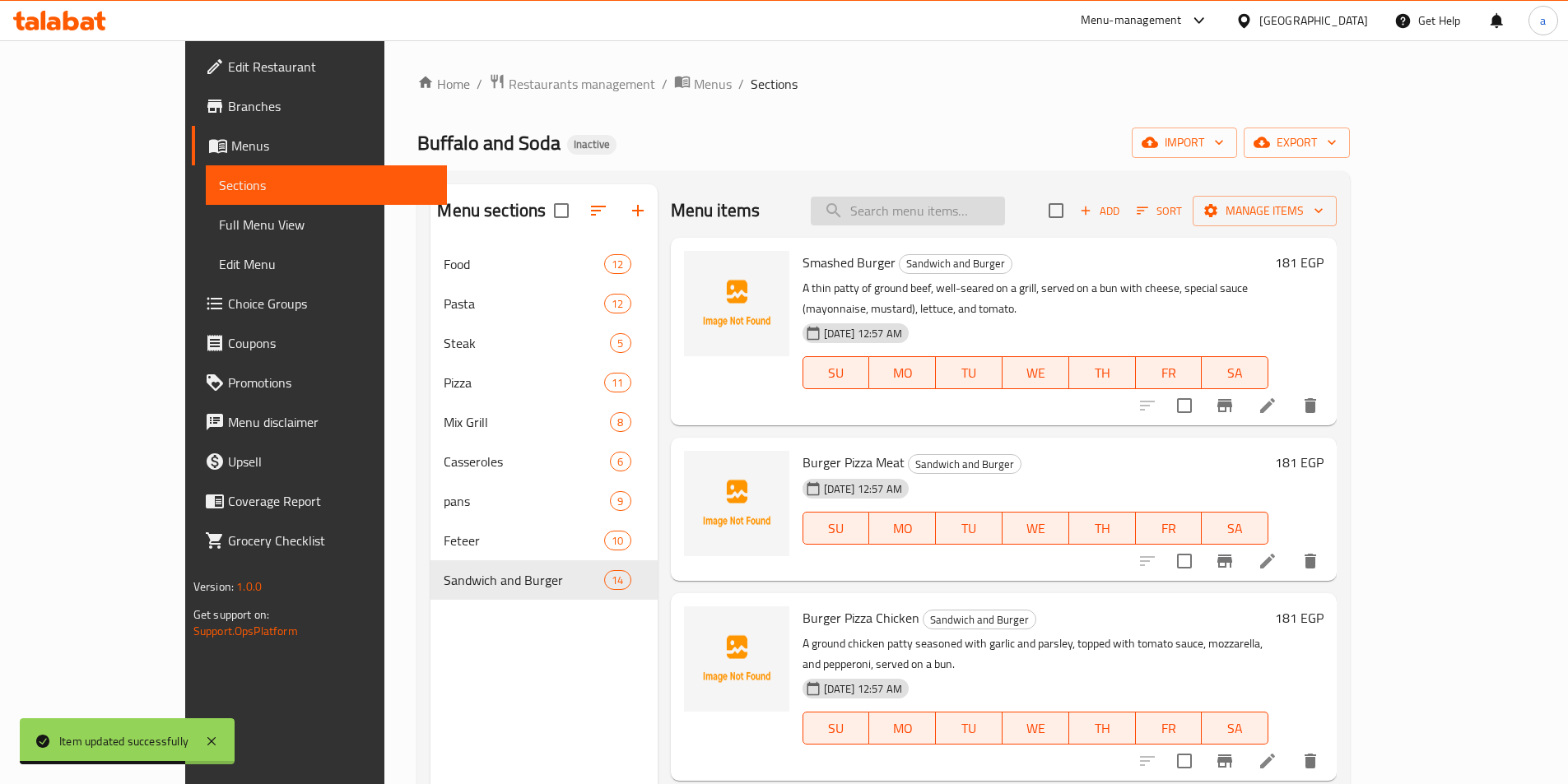
click at [993, 221] on input "search" at bounding box center [907, 210] width 194 height 28
paste input "Smashed Burger"
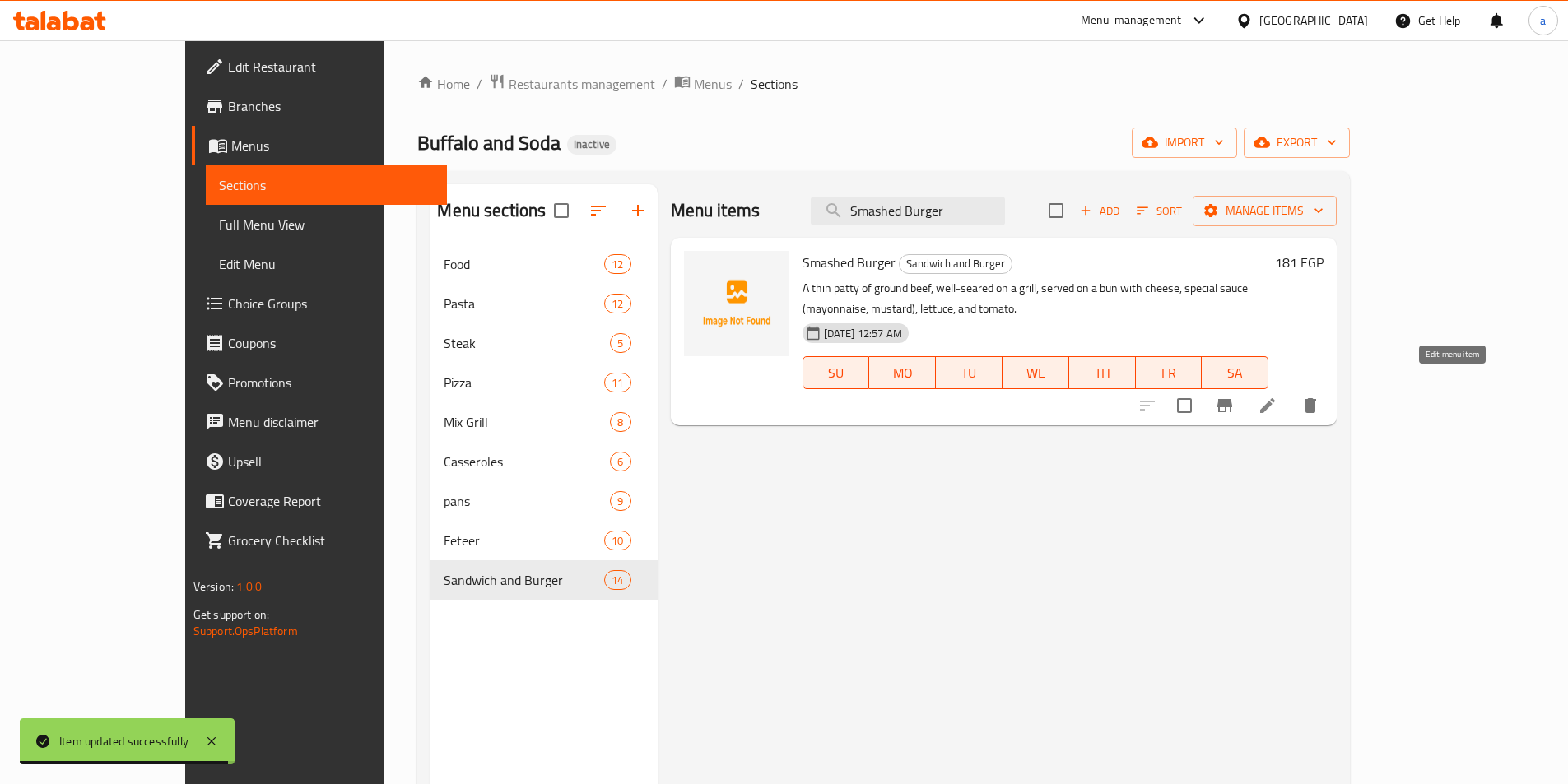
type input "Smashed Burger"
click at [1277, 396] on icon at bounding box center [1267, 405] width 20 height 20
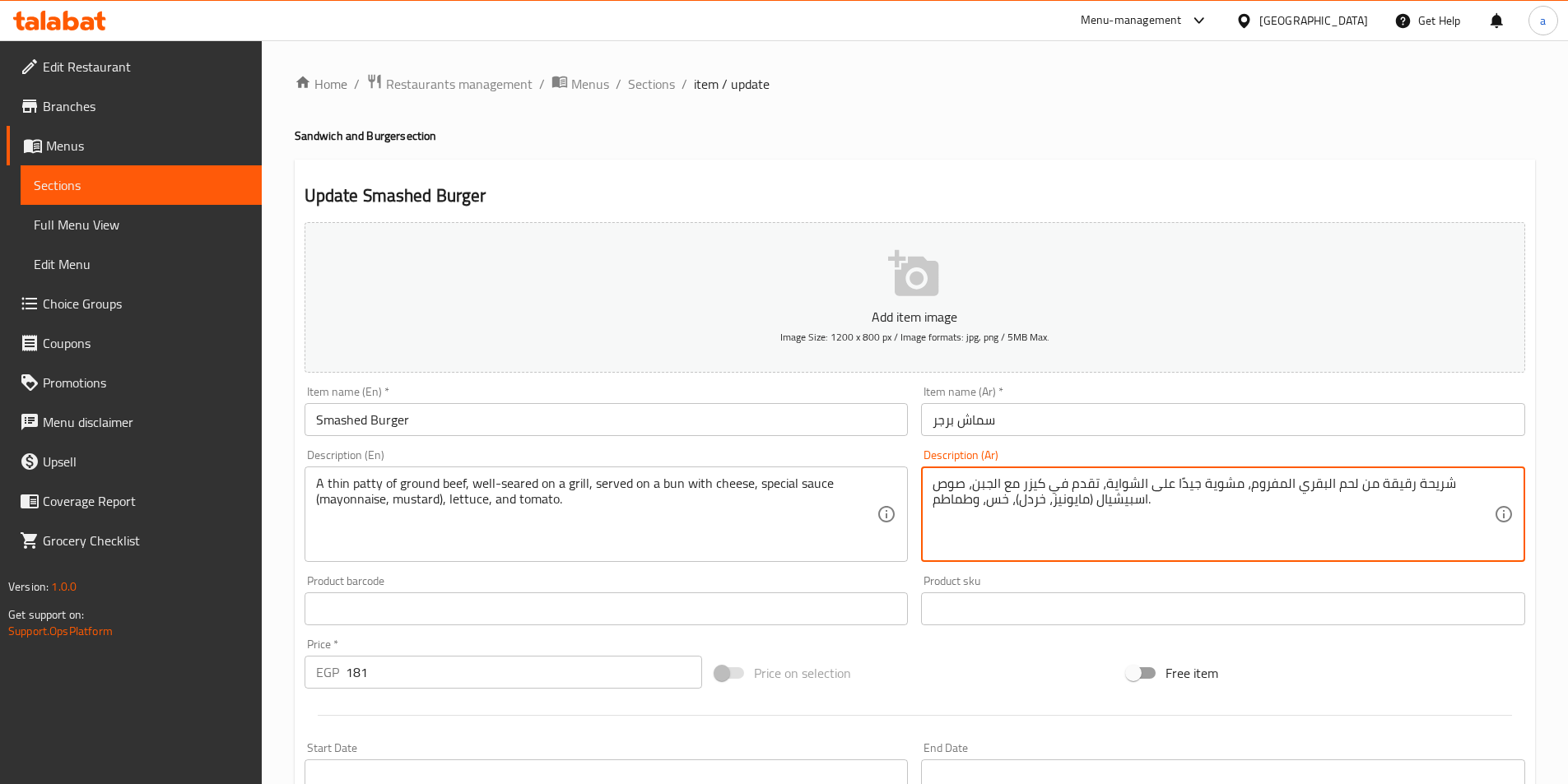
click at [1033, 503] on textarea "شريحة رقيقة من لحم البقري المفروم، مشوية جيدًا على الشواية، تقدم في كيزر مع الج…" at bounding box center [1213, 515] width 561 height 78
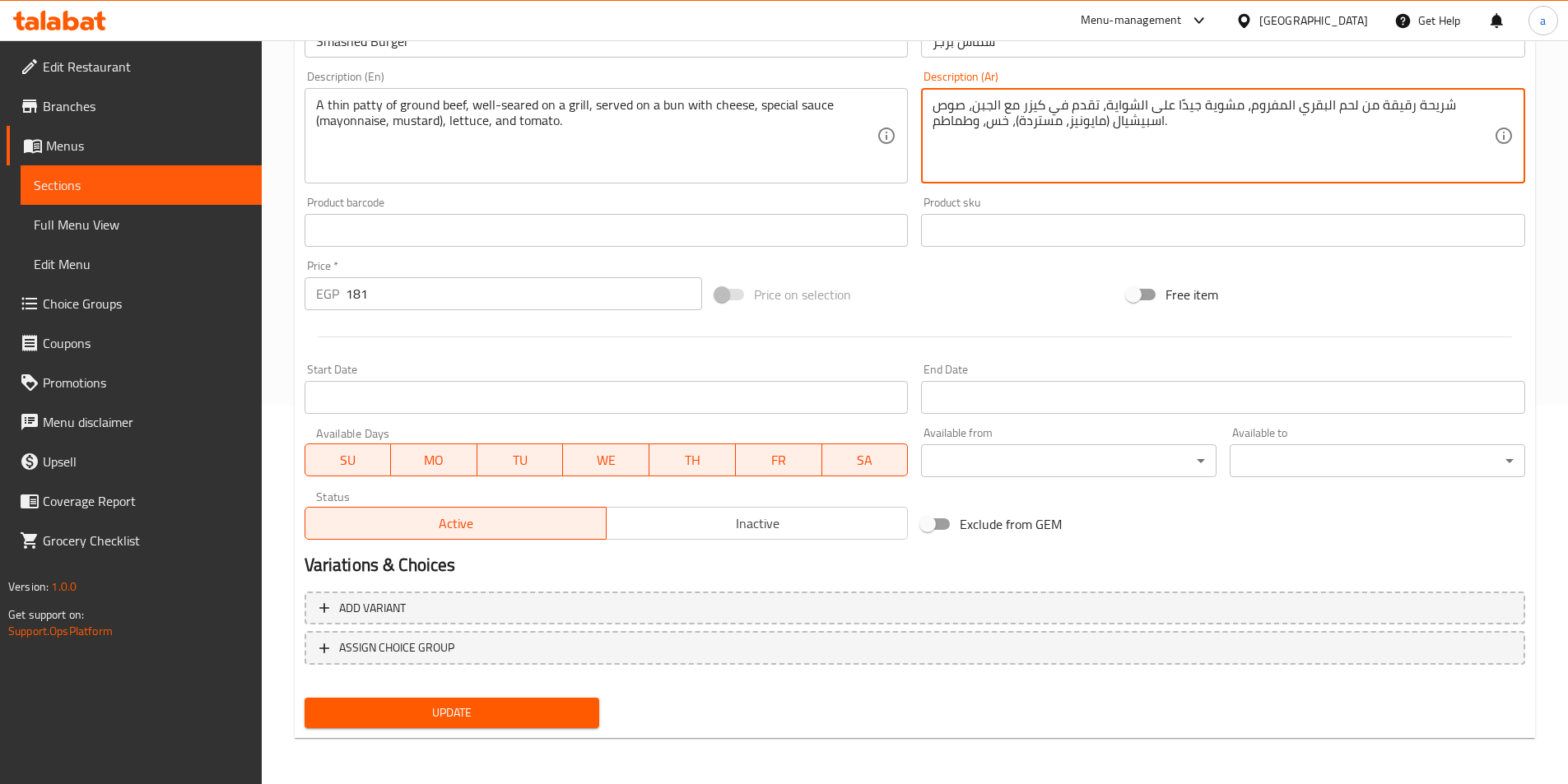
type textarea "شريحة رقيقة من لحم البقري المفروم، مشوية جيدًا على الشواية، تقدم في كيزر مع الج…"
click at [512, 702] on button "Update" at bounding box center [452, 712] width 296 height 30
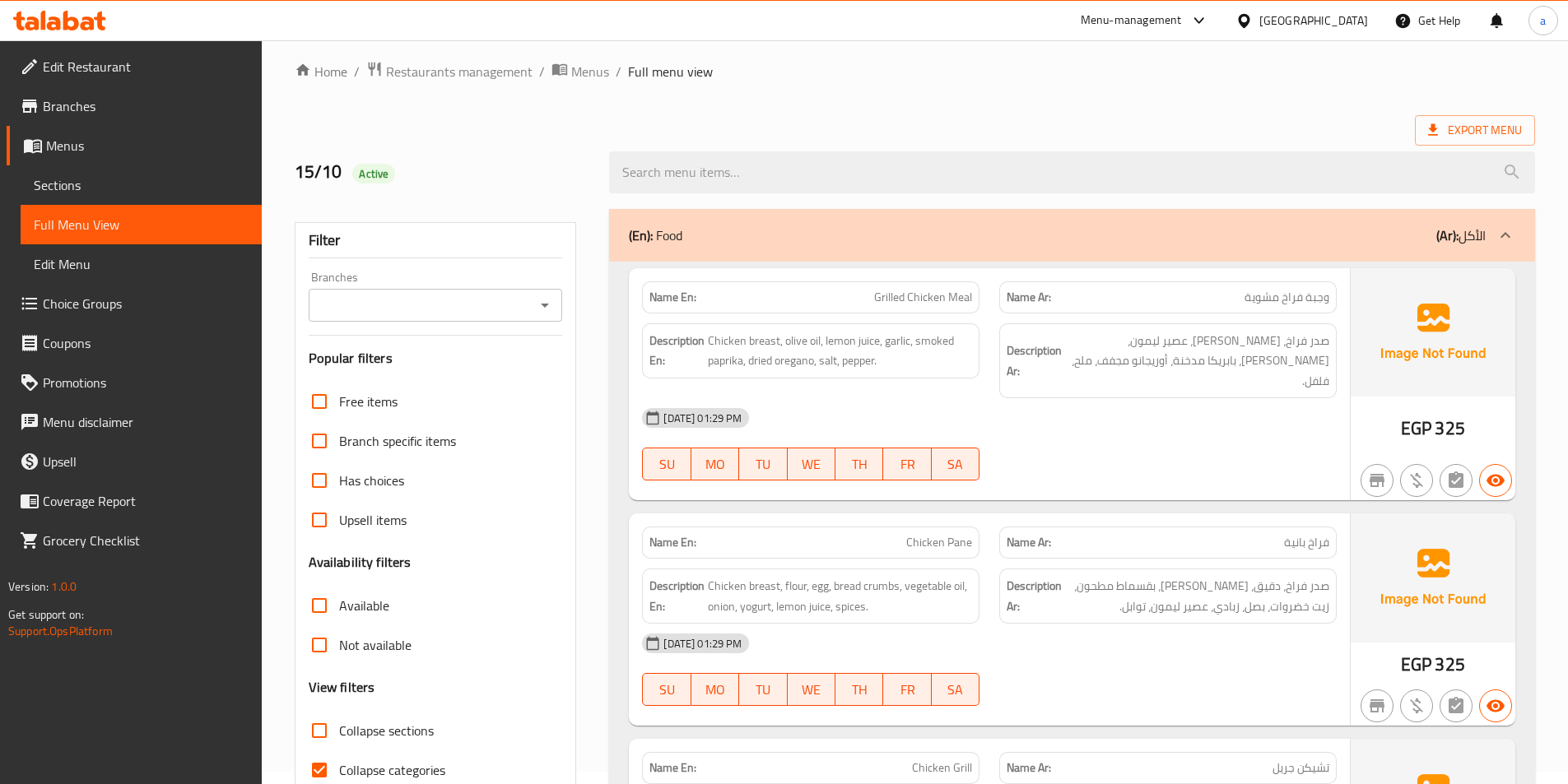
scroll to position [411, 0]
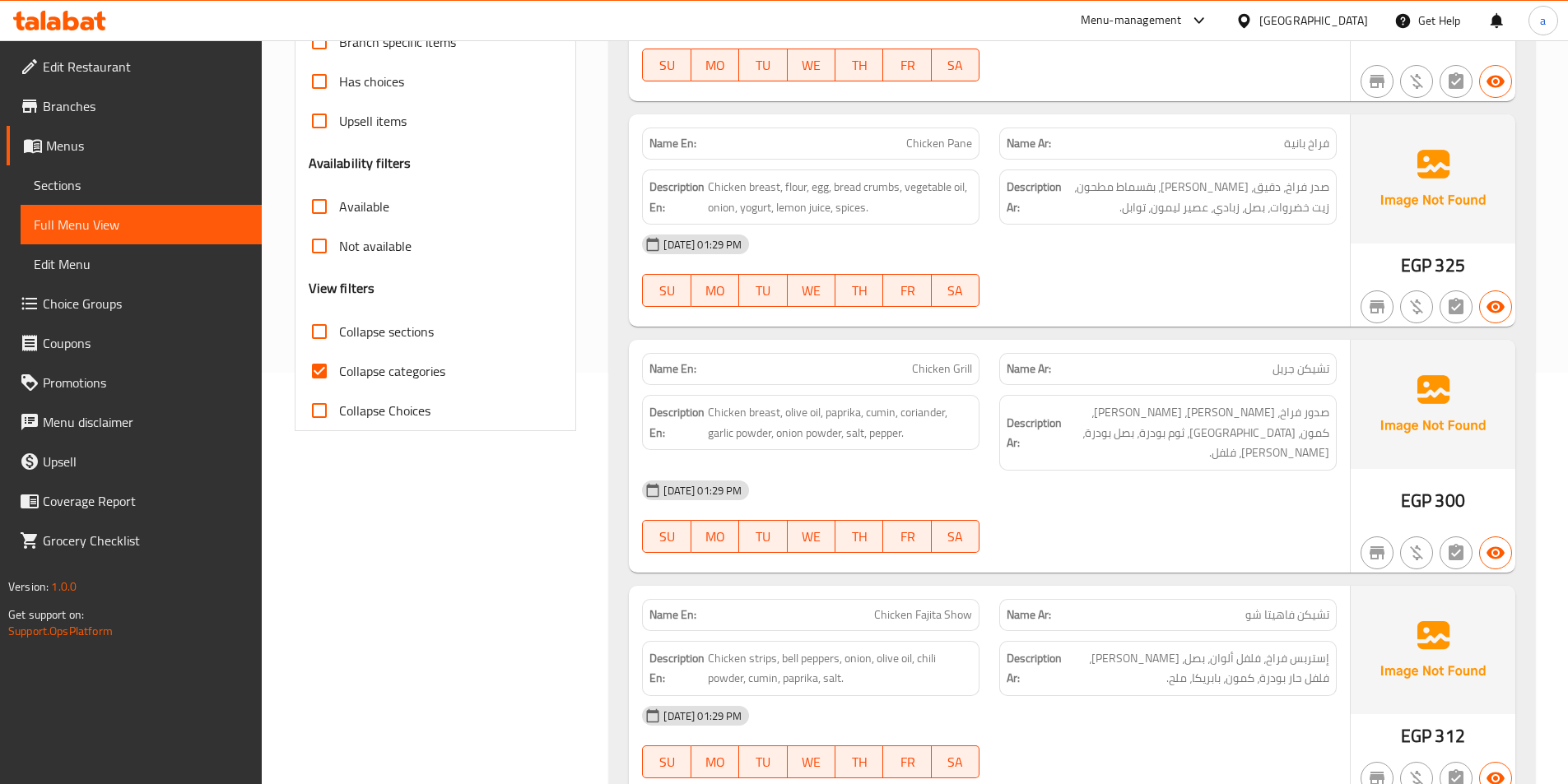
click at [317, 339] on input "Collapse sections" at bounding box center [319, 332] width 40 height 40
checkbox input "true"
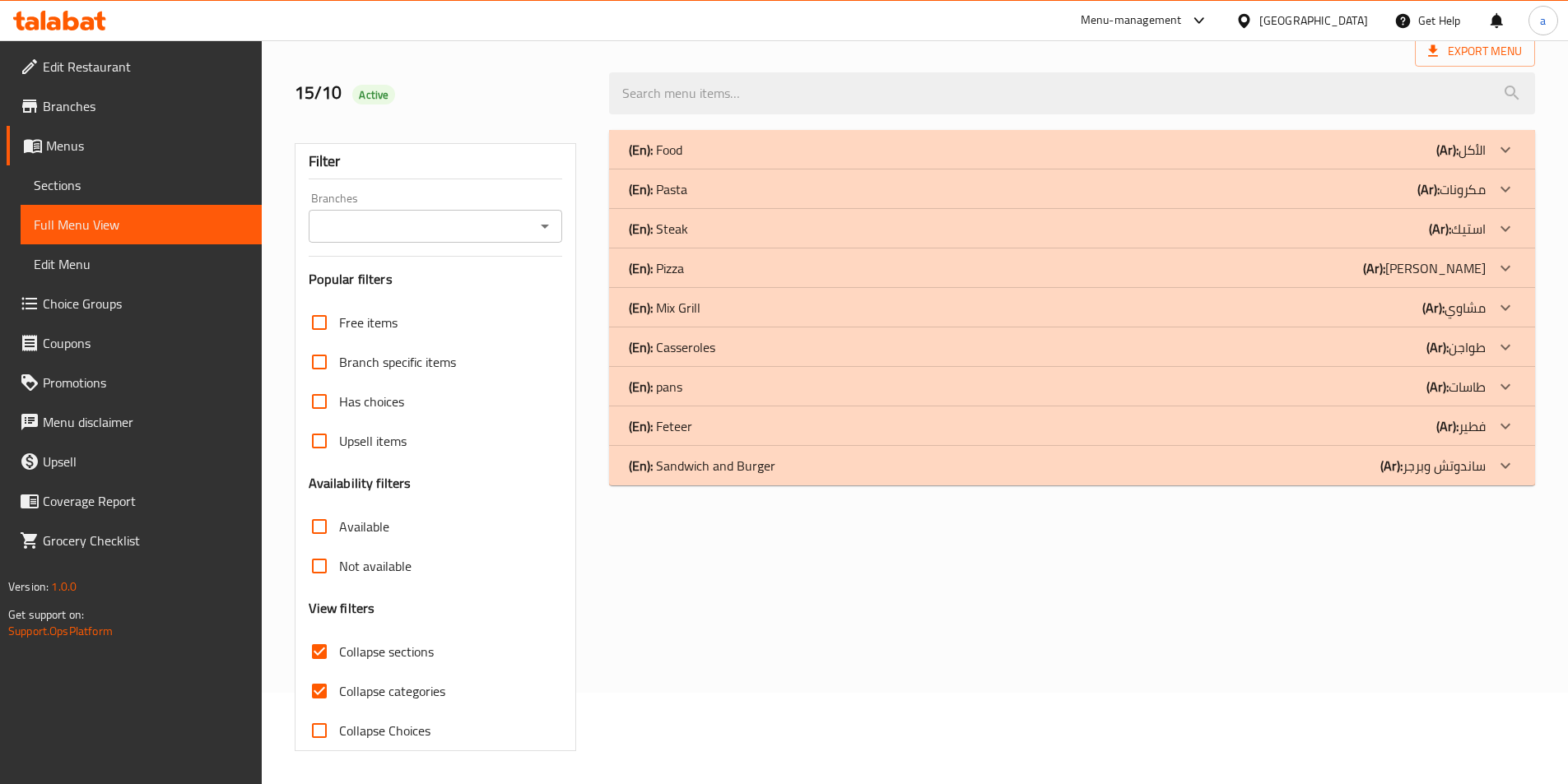
click at [321, 672] on input "Collapse categories" at bounding box center [319, 692] width 40 height 40
checkbox input "false"
click at [1445, 475] on p "(Ar): ساندوتش وبرجر" at bounding box center [1433, 466] width 105 height 20
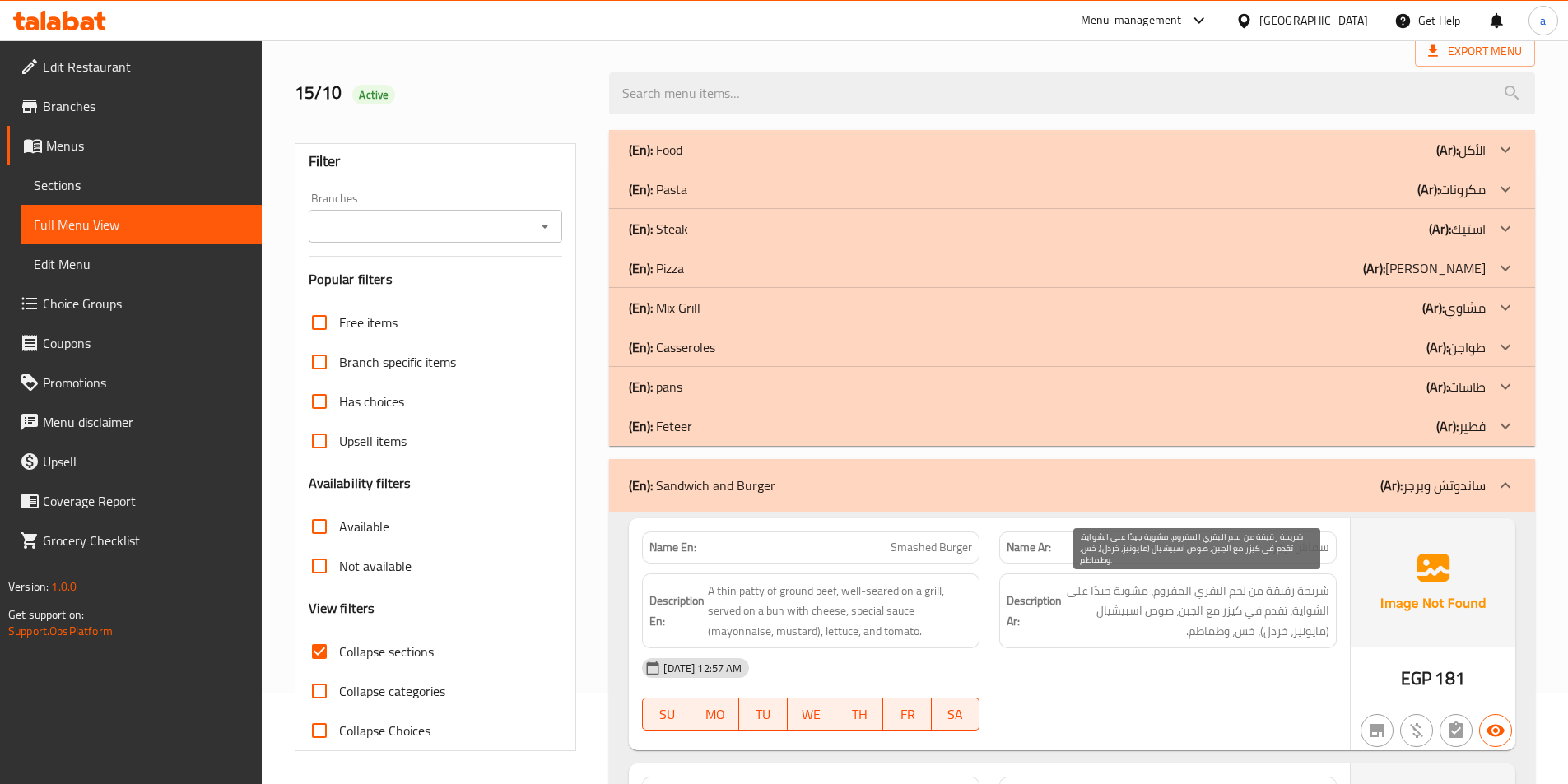
click at [1267, 638] on span "شريحة رقيقة من لحم البقري المفروم، مشوية جيدًا على الشواية، تقدم في كيزر مع الج…" at bounding box center [1197, 612] width 264 height 61
click at [1276, 637] on span "شريحة رقيقة من لحم البقري المفروم، مشوية جيدًا على الشواية، تقدم في كيزر مع الج…" at bounding box center [1197, 612] width 264 height 61
copy span "خردل"
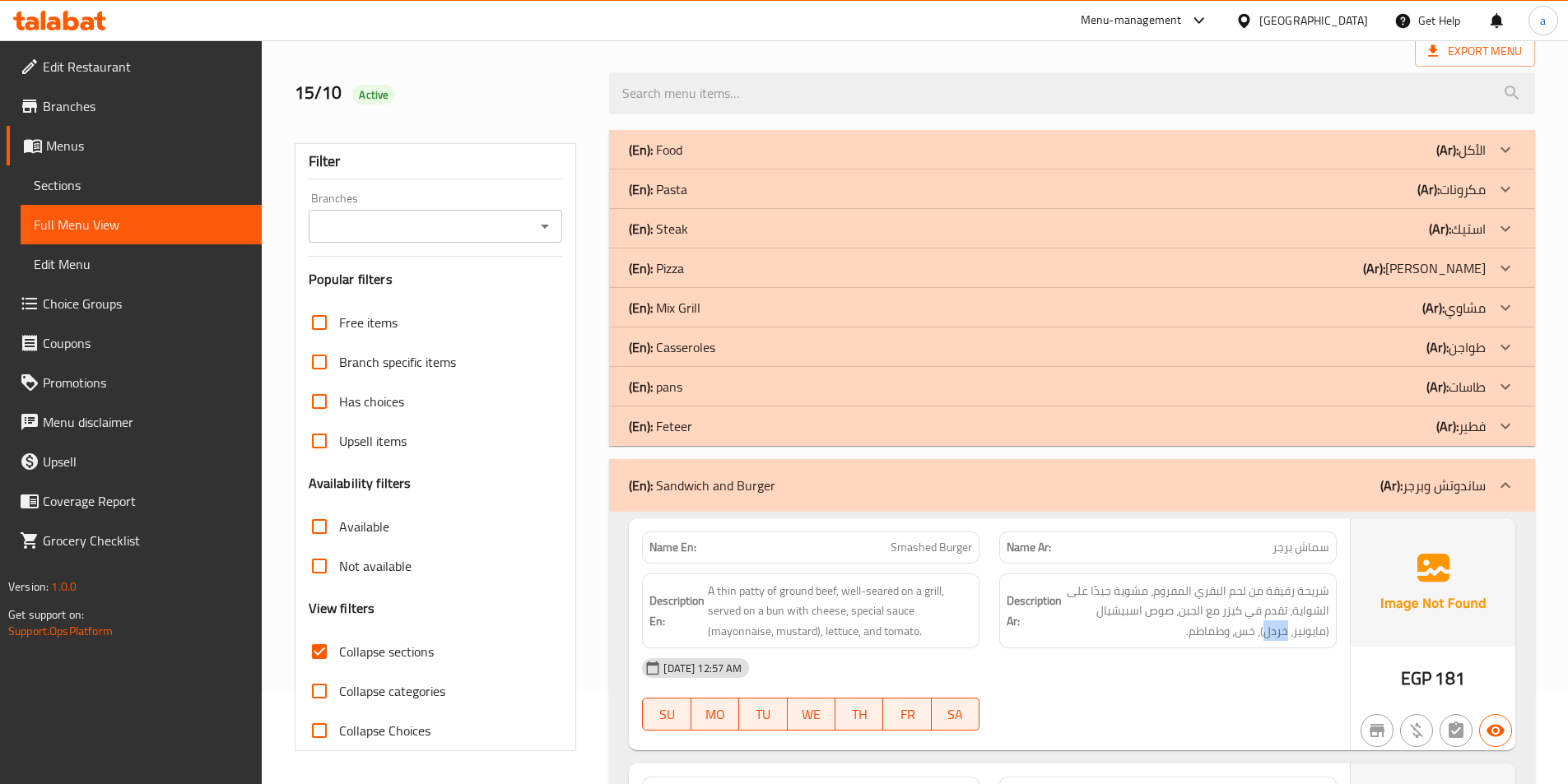
drag, startPoint x: 954, startPoint y: 558, endPoint x: 947, endPoint y: 552, distance: 9.2
click at [952, 557] on div "Name En: Smashed Burger" at bounding box center [810, 547] width 337 height 32
click at [946, 552] on span "Smashed Burger" at bounding box center [931, 548] width 81 height 17
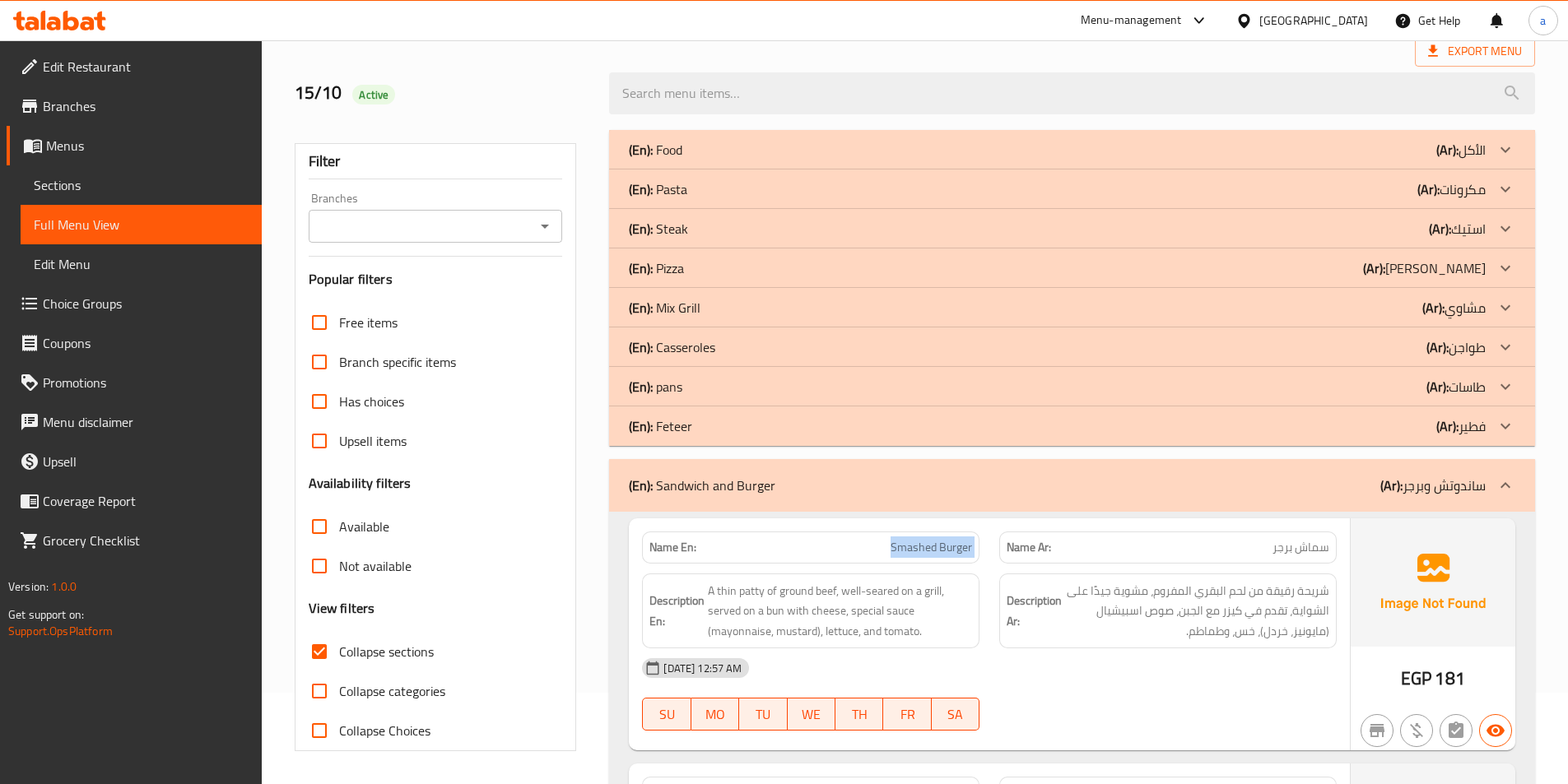
copy span "Smashed Burger"
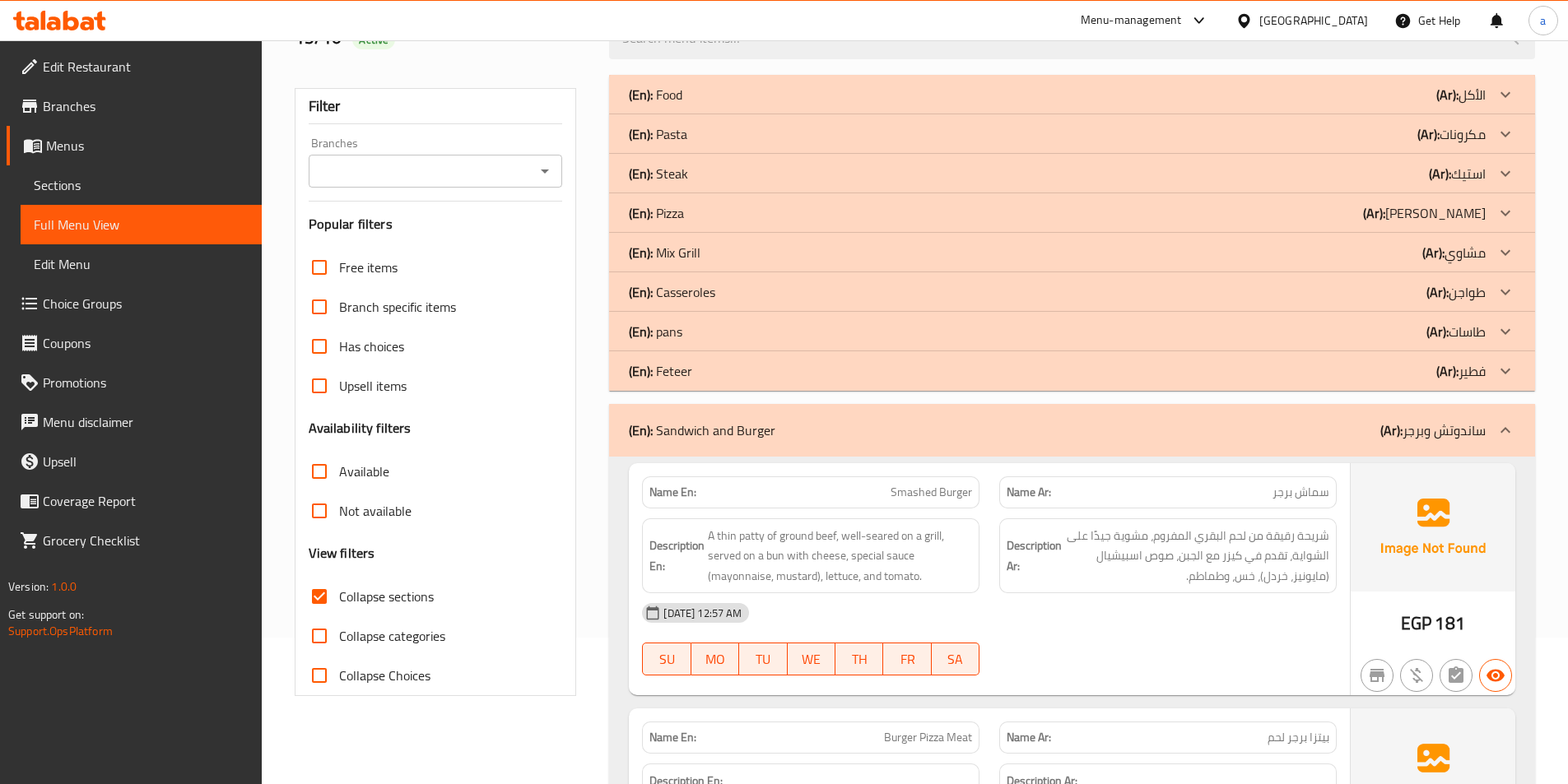
scroll to position [0, 0]
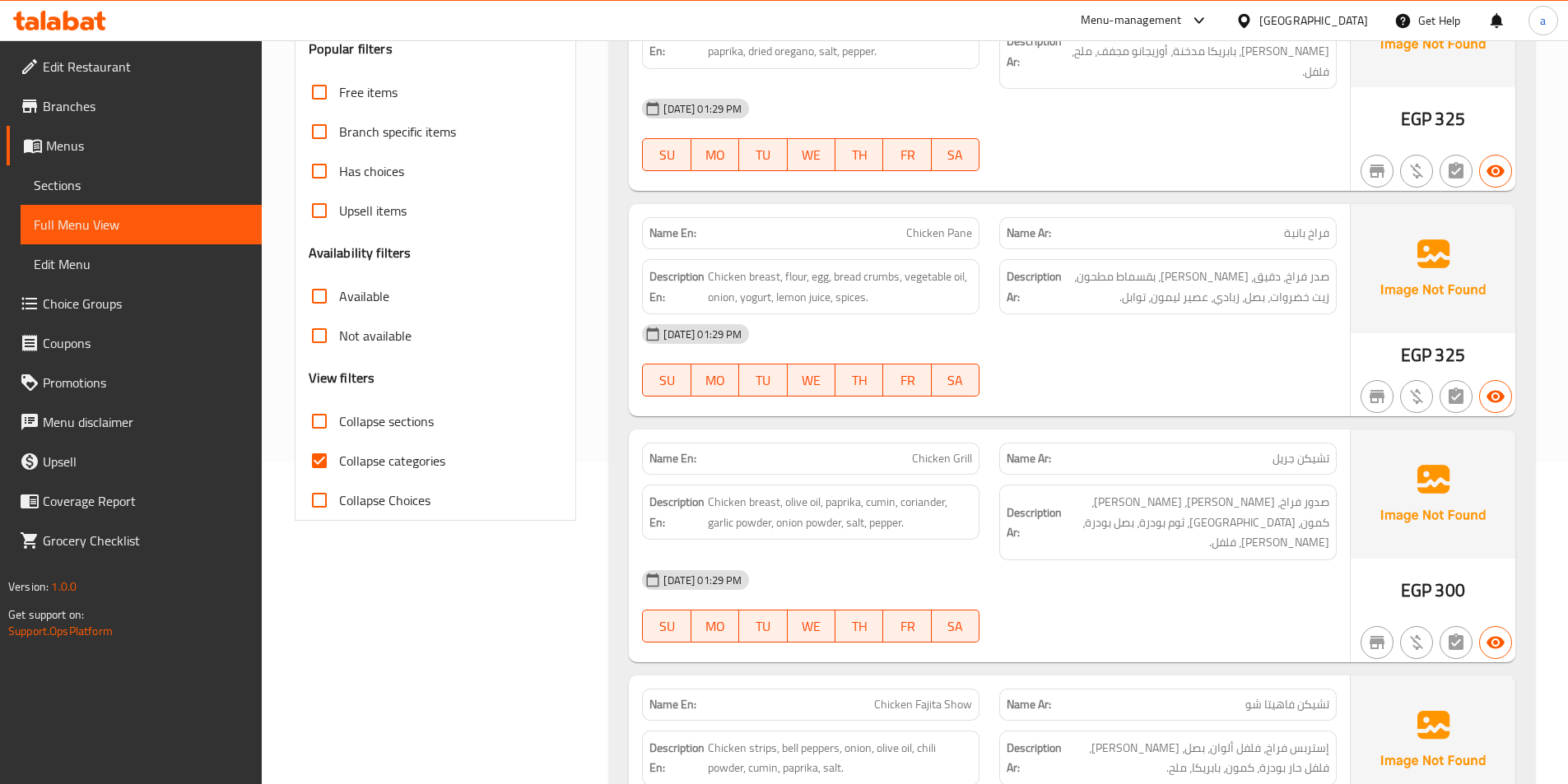
scroll to position [411, 0]
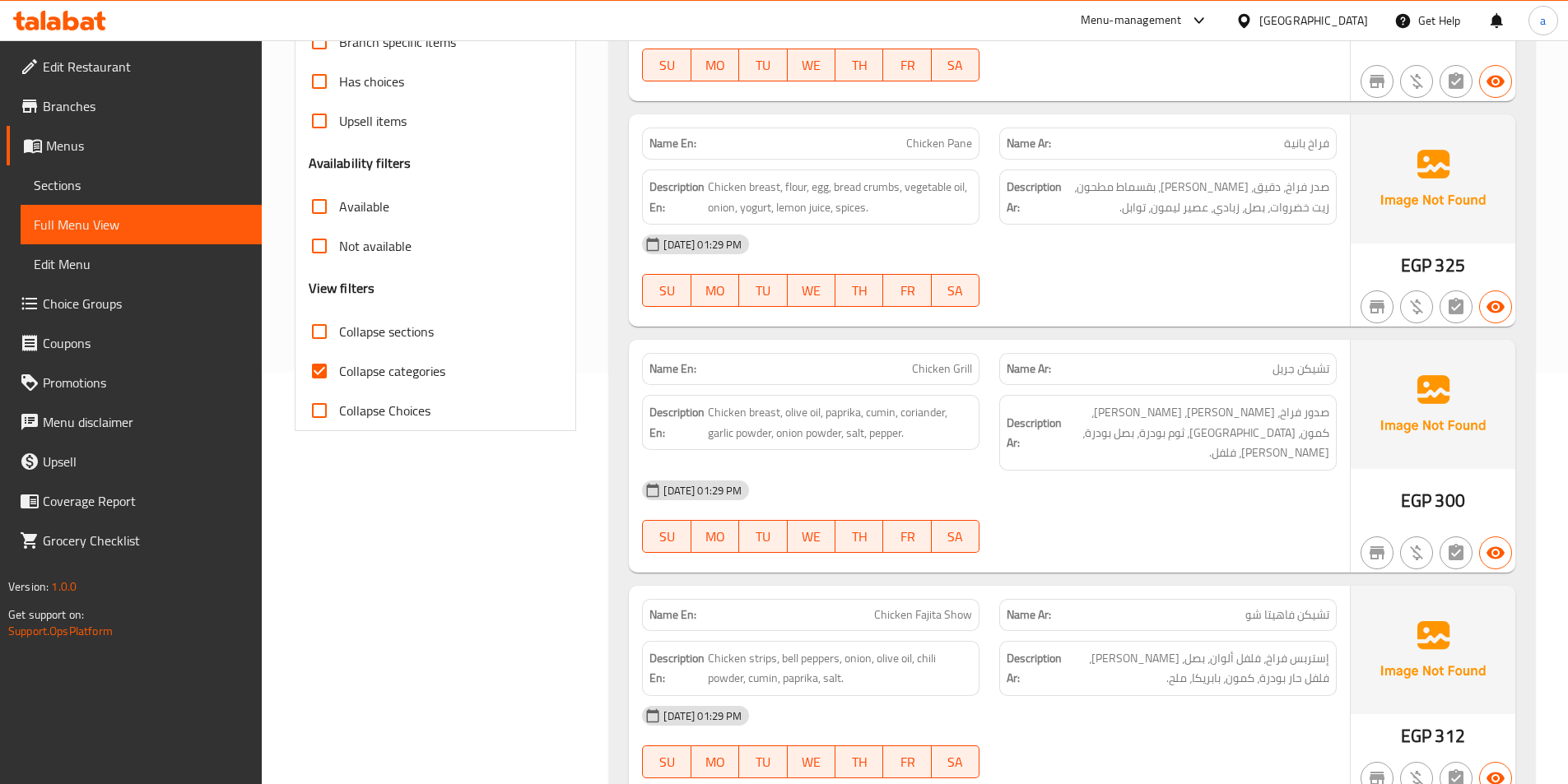
click at [316, 373] on input "Collapse categories" at bounding box center [319, 371] width 40 height 40
checkbox input "false"
click at [318, 329] on input "Collapse sections" at bounding box center [319, 332] width 40 height 40
checkbox input "true"
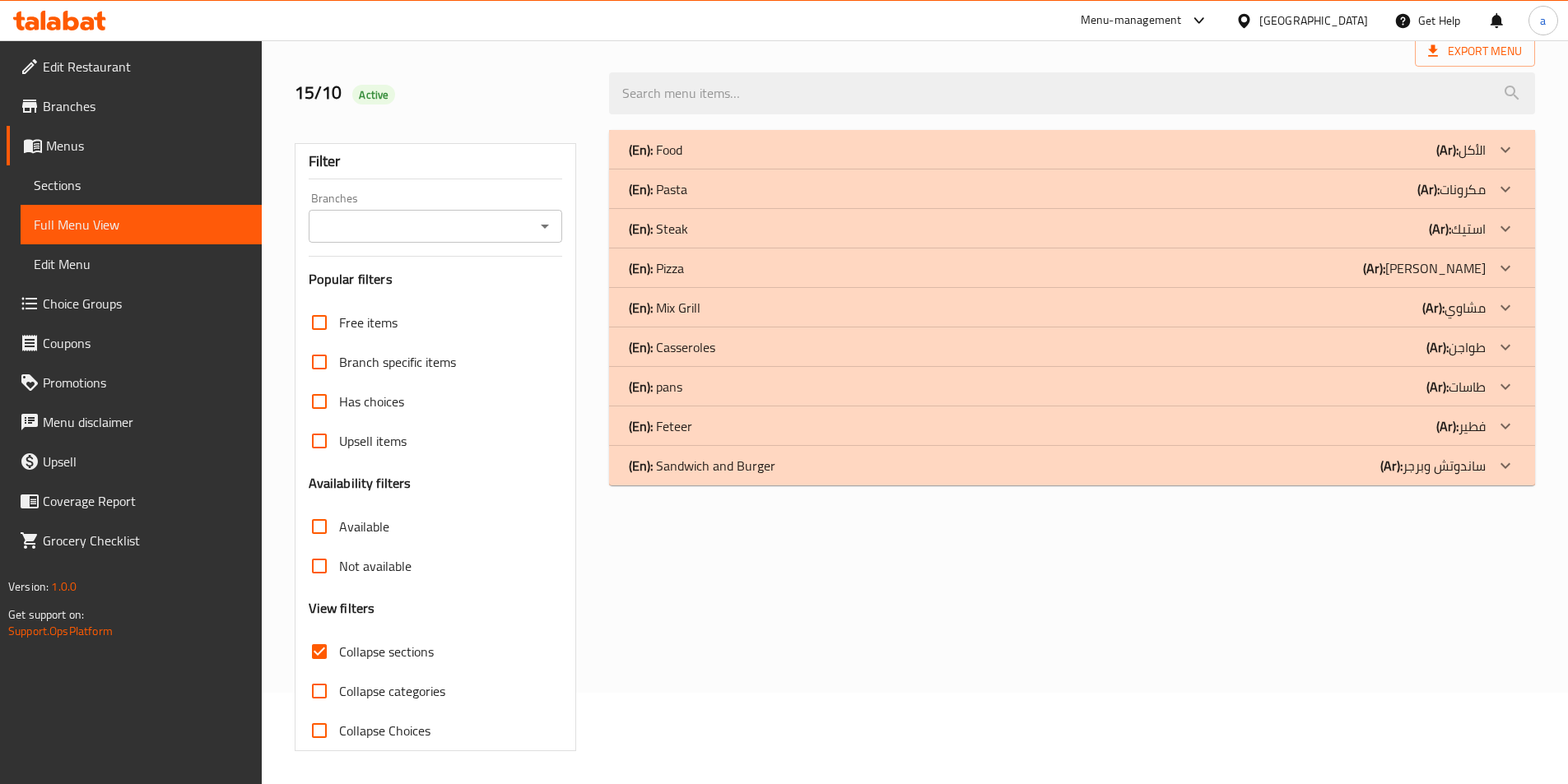
scroll to position [91, 0]
click at [1502, 465] on icon at bounding box center [1505, 465] width 9 height 6
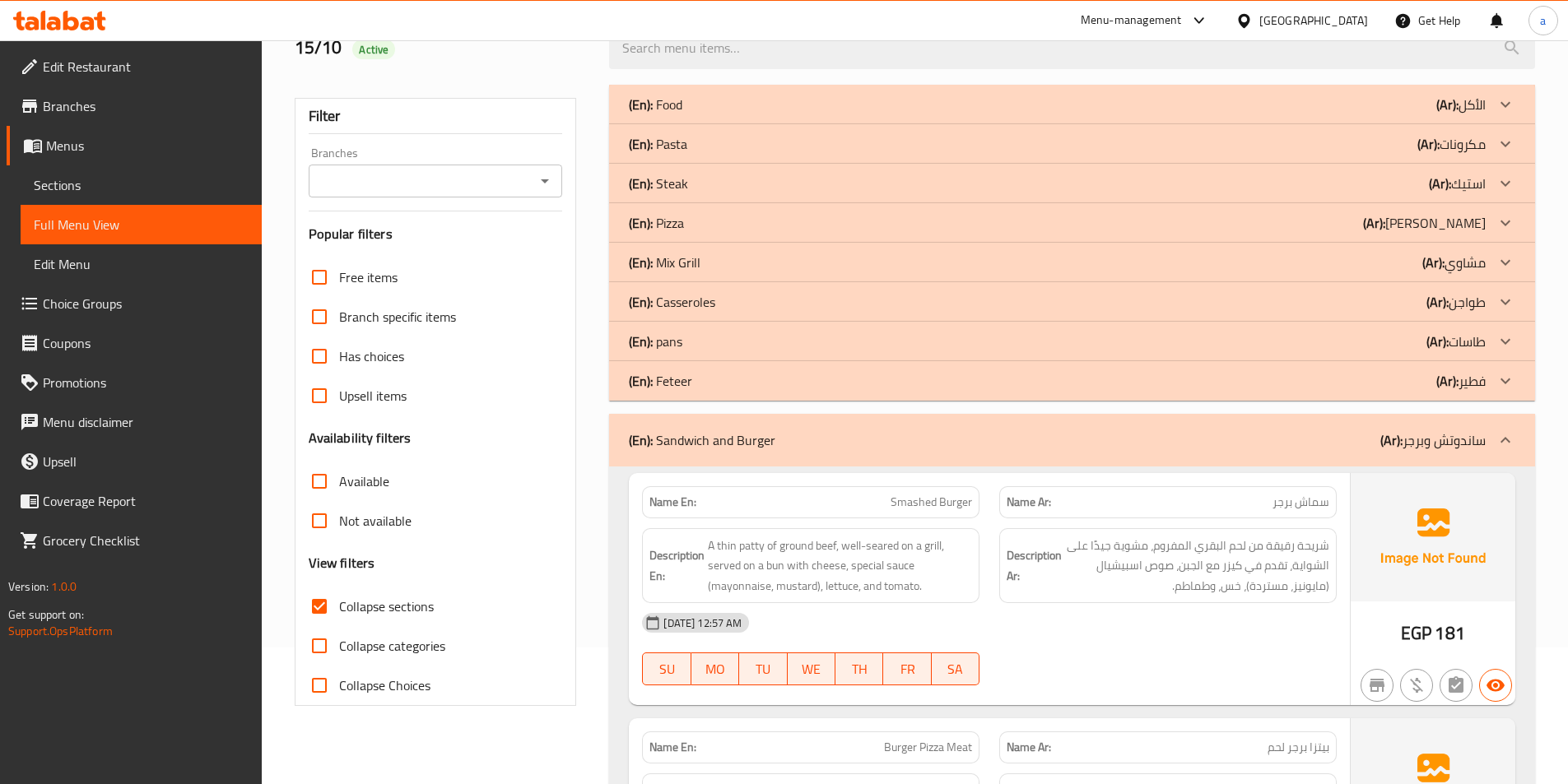
scroll to position [0, 0]
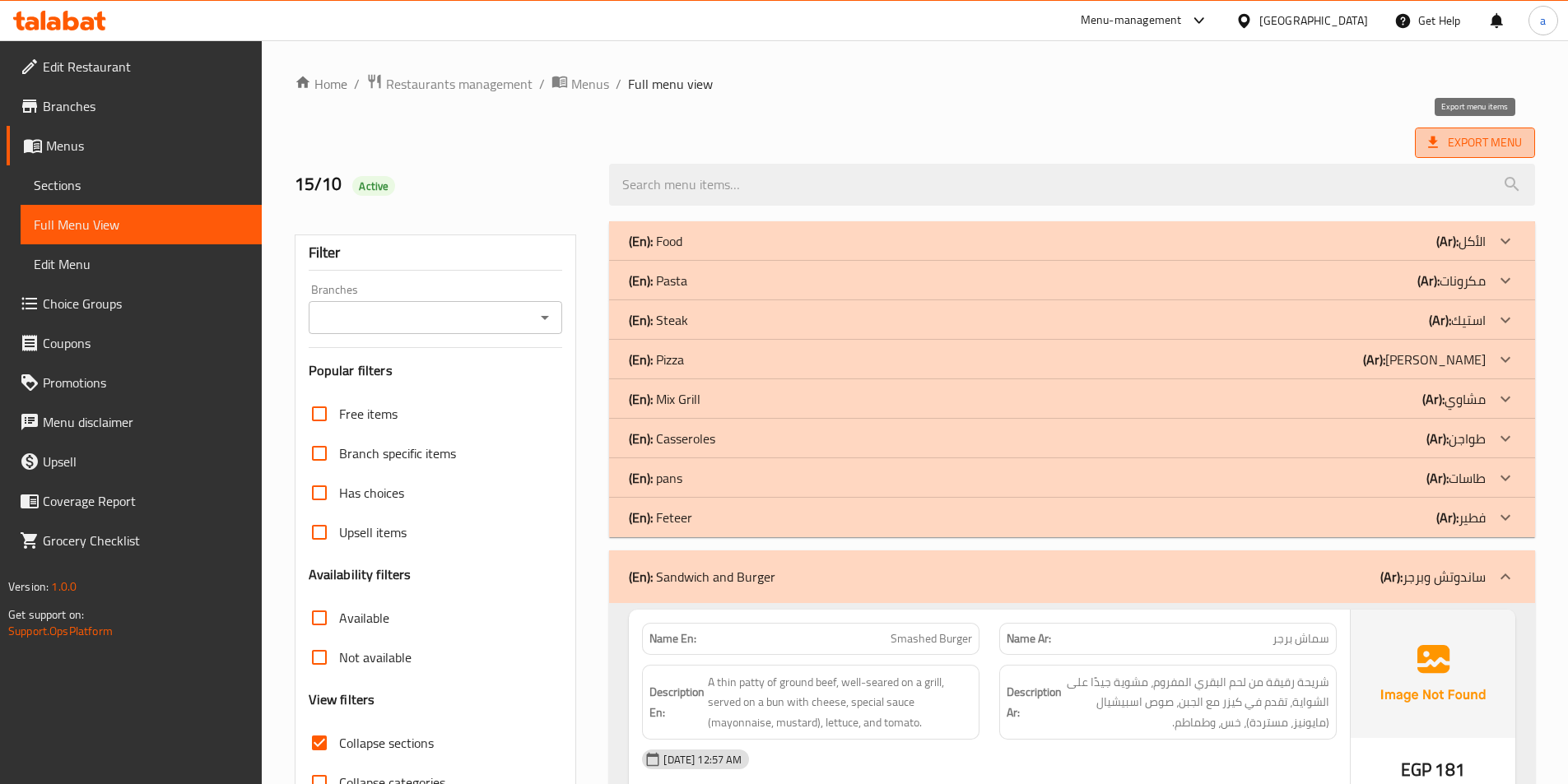
click at [1519, 145] on span "Export Menu" at bounding box center [1475, 143] width 94 height 21
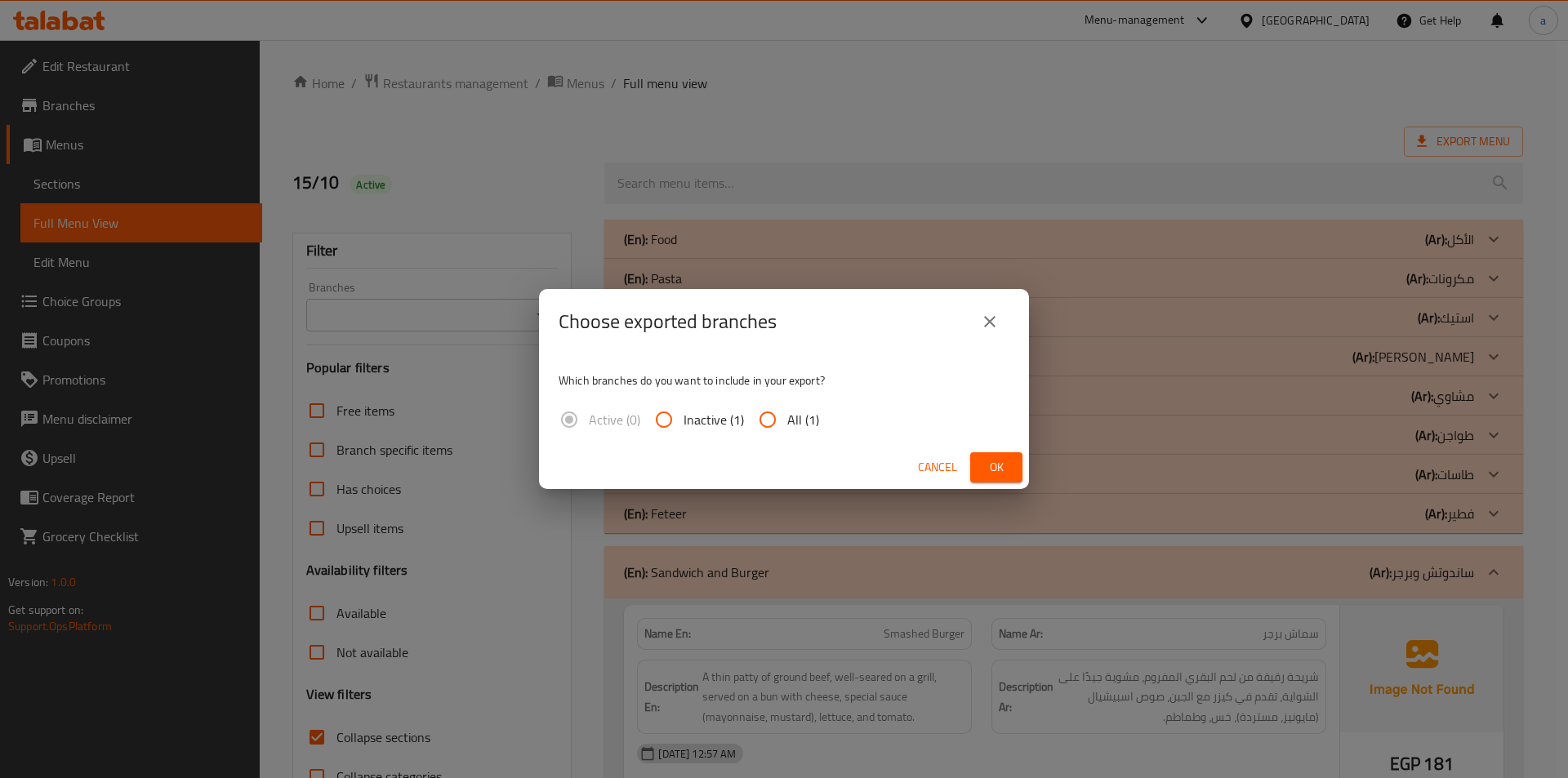
click at [769, 428] on input "All (1)" at bounding box center [768, 420] width 39 height 39
radio input "true"
click at [1001, 466] on span "Ok" at bounding box center [996, 467] width 27 height 21
